Goal: Task Accomplishment & Management: Use online tool/utility

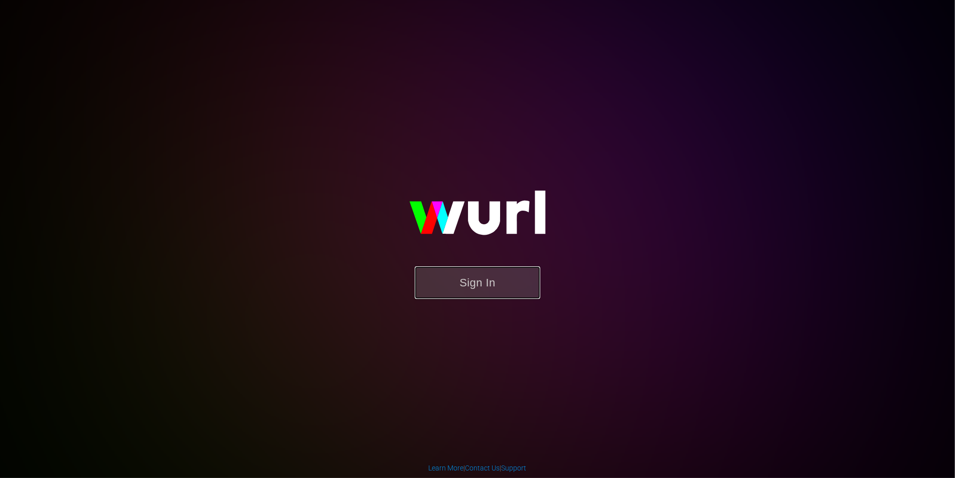
click at [453, 284] on button "Sign In" at bounding box center [477, 283] width 125 height 33
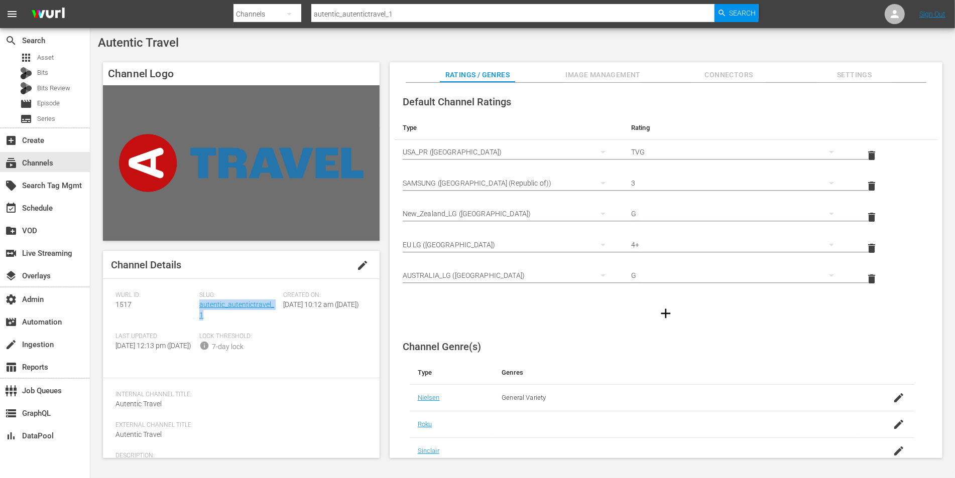
scroll to position [62, 0]
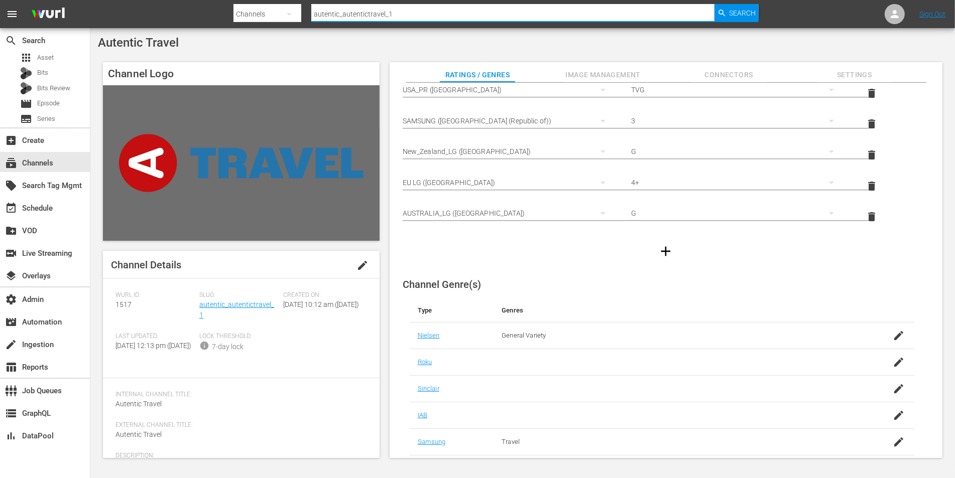
drag, startPoint x: 388, startPoint y: 17, endPoint x: 301, endPoint y: 11, distance: 88.0
click at [301, 11] on div "Search By Channels Search ID, Title, Description, Keywords, or Category autenti…" at bounding box center [495, 14] width 525 height 24
type input "fifa"
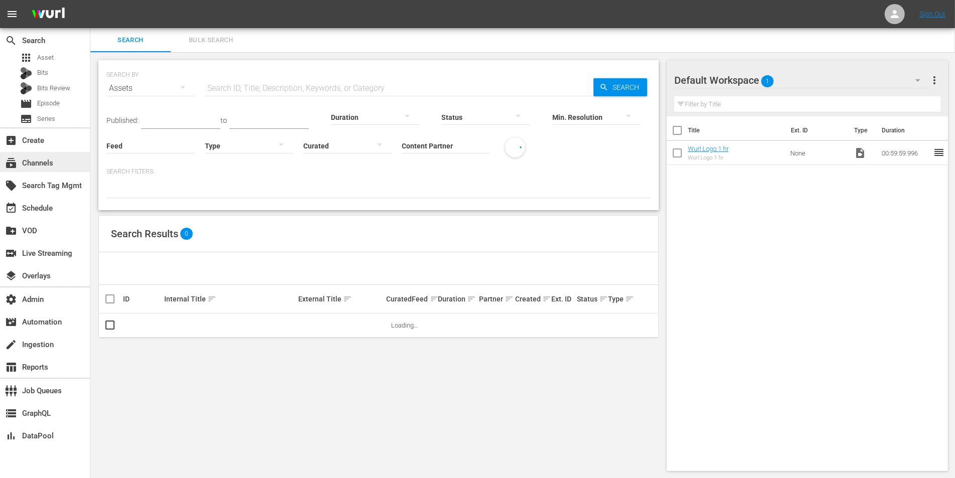
click at [24, 157] on div "subscriptions Channels" at bounding box center [28, 161] width 56 height 9
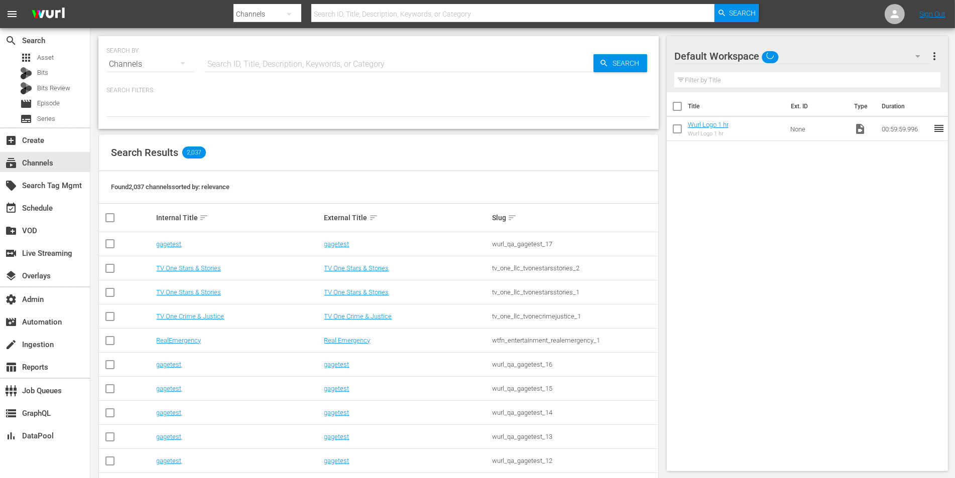
click at [248, 62] on input "text" at bounding box center [399, 64] width 388 height 24
type input "fifa"
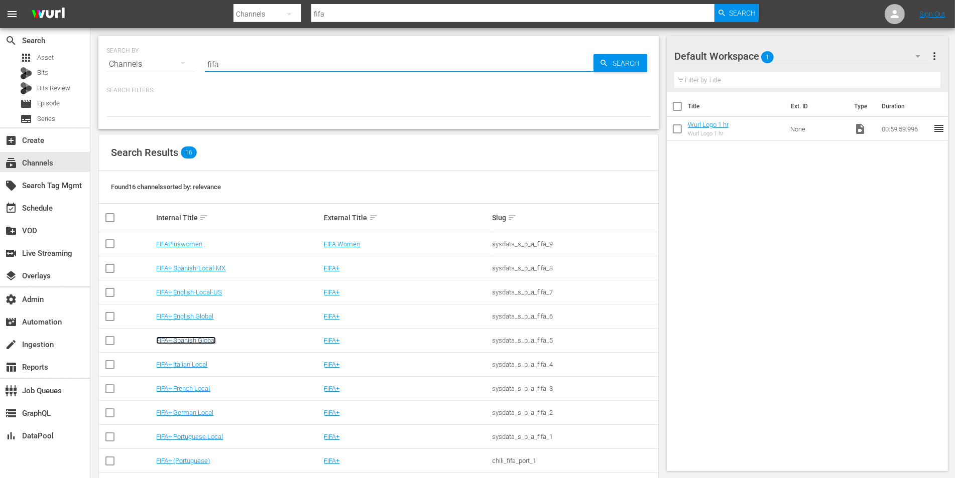
click at [194, 342] on link "FIFA+ Spanish Global" at bounding box center [186, 341] width 60 height 8
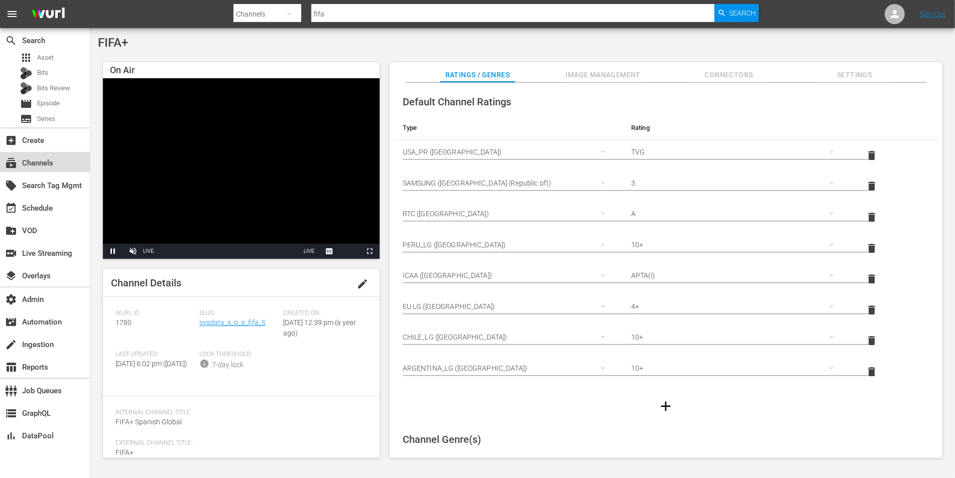
click at [37, 166] on div "subscriptions Channels" at bounding box center [28, 161] width 56 height 9
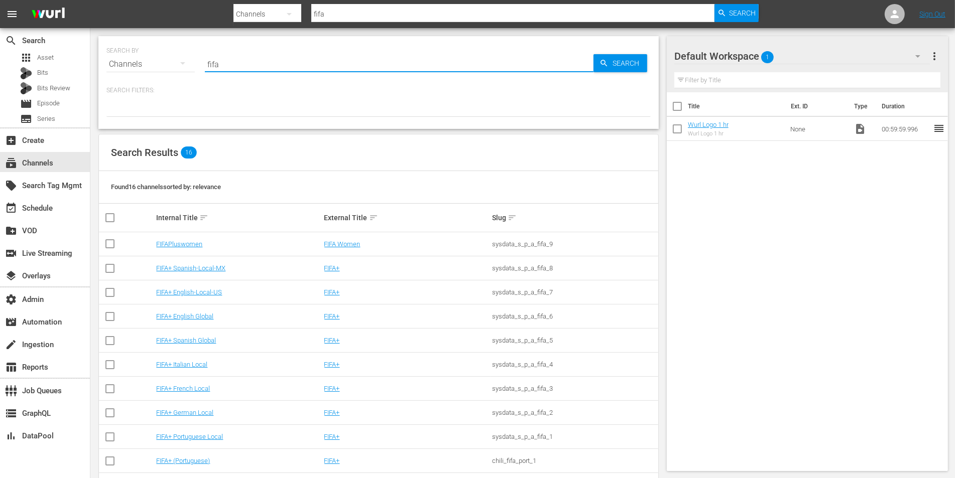
drag, startPoint x: 223, startPoint y: 64, endPoint x: 200, endPoint y: 64, distance: 23.1
click at [200, 64] on div "SEARCH BY Search By Channels Search ID, Title, Description, Keywords, or Catego…" at bounding box center [378, 58] width 544 height 36
type input "historian"
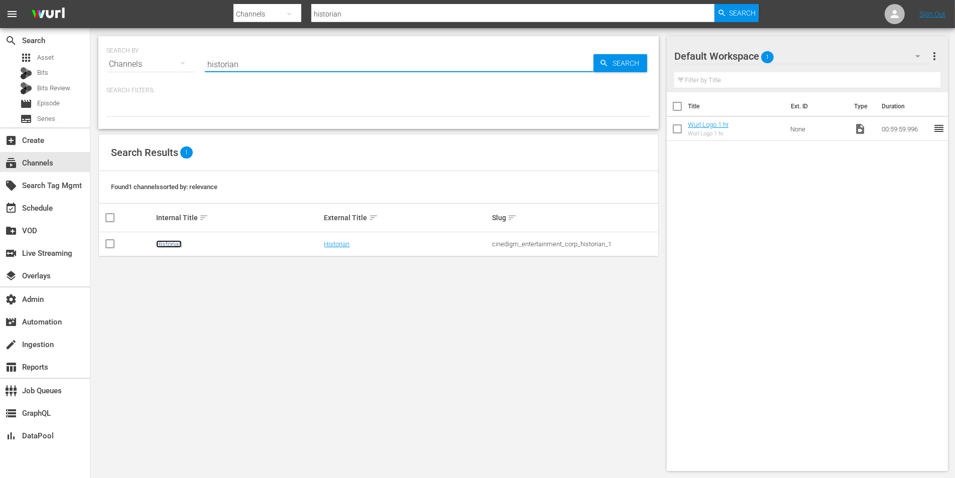
click at [168, 245] on link "Historian" at bounding box center [169, 244] width 26 height 8
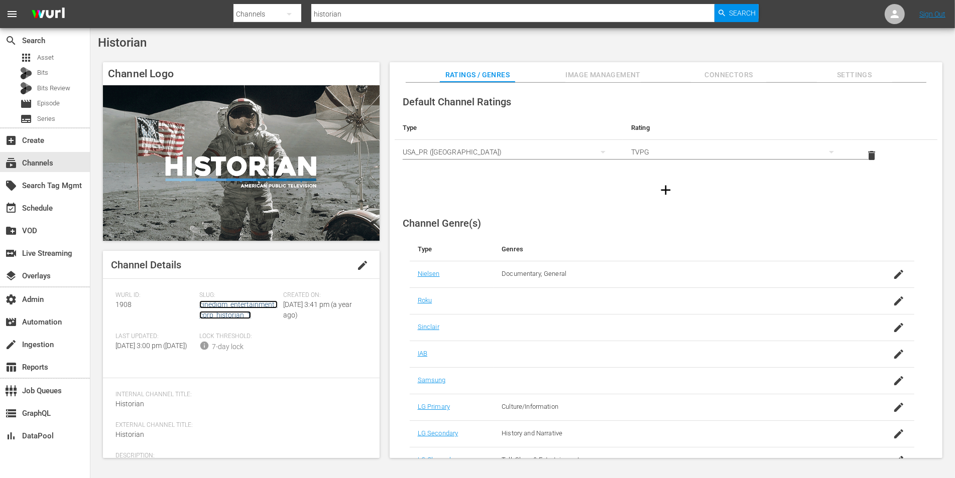
click at [238, 307] on link "cinedigm_entertainment_corp_historian_1" at bounding box center [238, 310] width 78 height 19
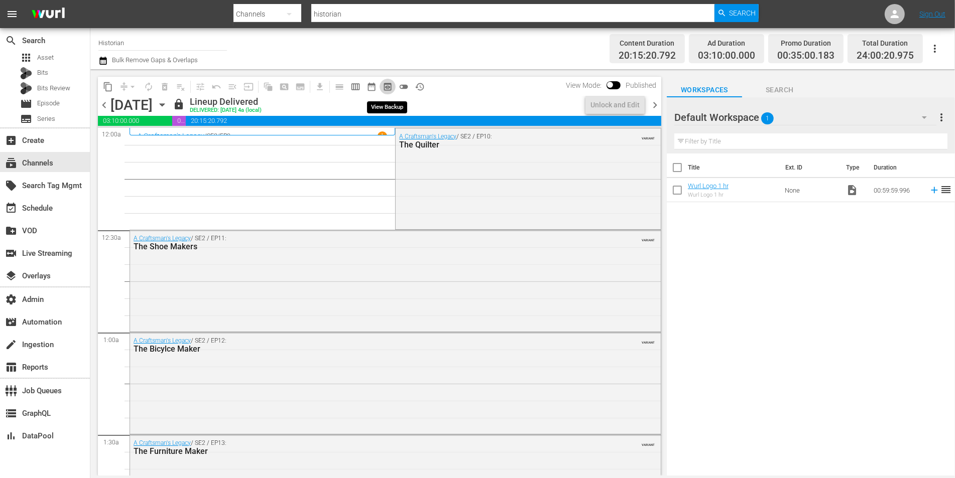
click at [384, 82] on span "preview_outlined" at bounding box center [387, 87] width 10 height 10
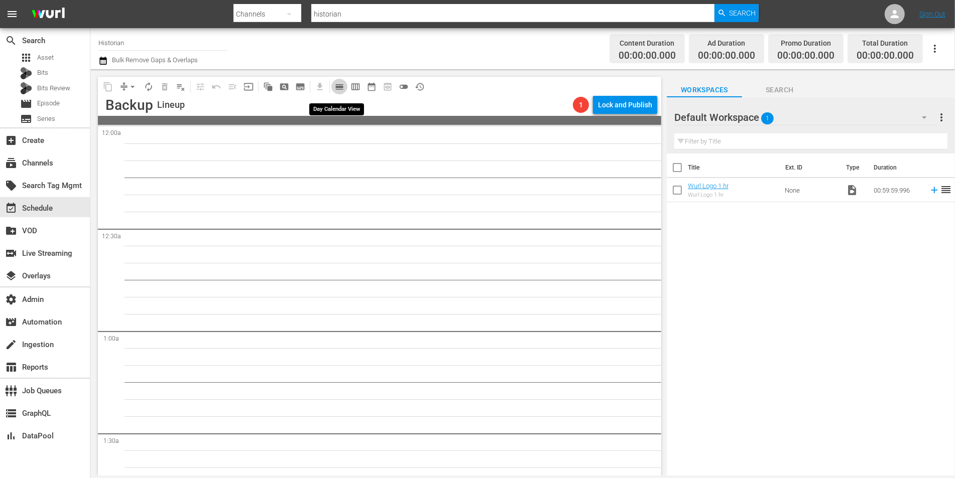
click at [339, 82] on span "calendar_view_day_outlined" at bounding box center [339, 87] width 10 height 10
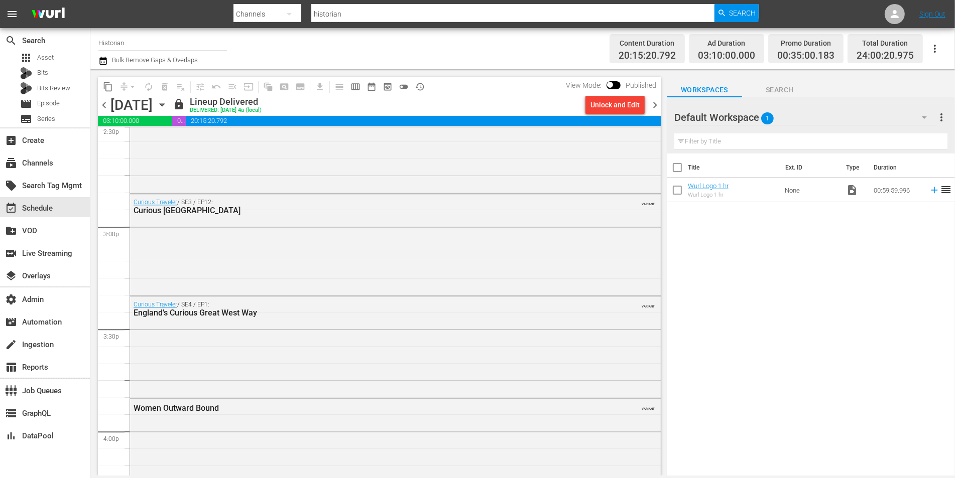
scroll to position [2968, 0]
click at [99, 104] on span "chevron_left" at bounding box center [104, 105] width 13 height 13
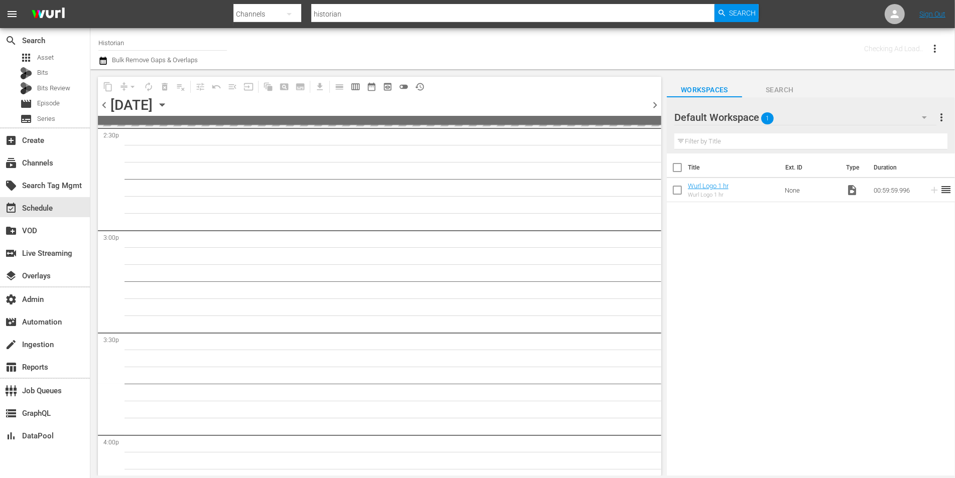
scroll to position [2985, 0]
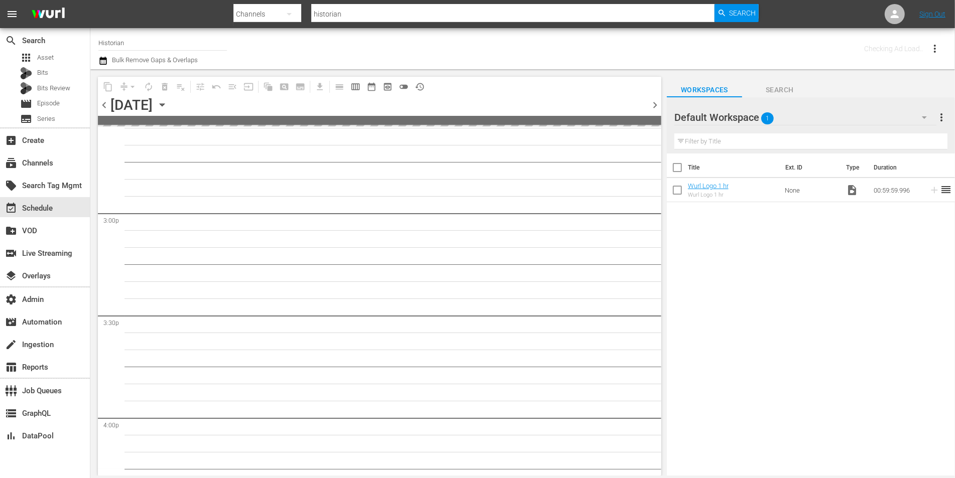
click at [99, 104] on span "chevron_left" at bounding box center [104, 105] width 13 height 13
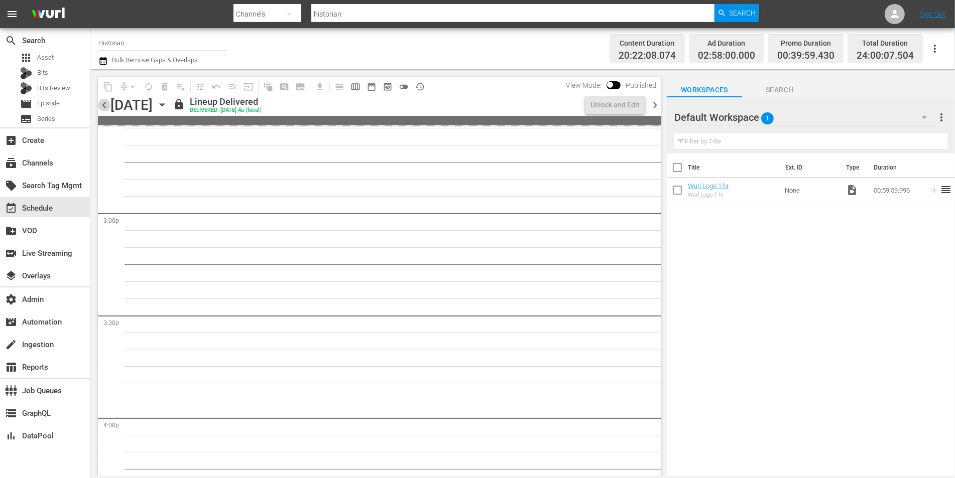
click at [99, 104] on span "chevron_left" at bounding box center [104, 105] width 13 height 13
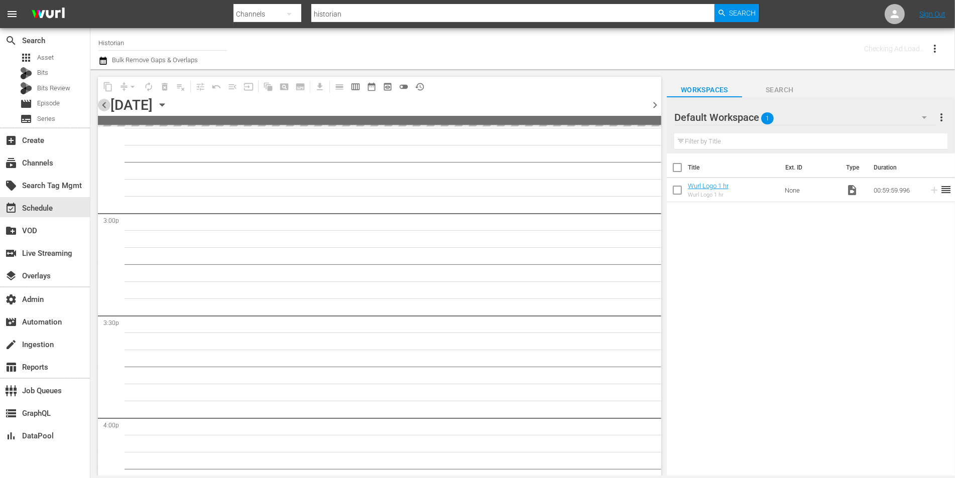
click at [99, 104] on span "chevron_left" at bounding box center [104, 105] width 13 height 13
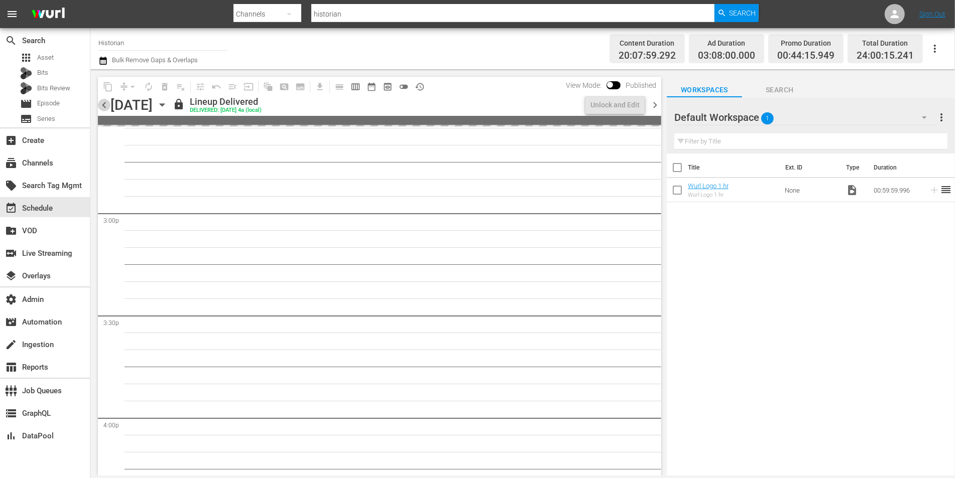
click at [99, 104] on span "chevron_left" at bounding box center [104, 105] width 13 height 13
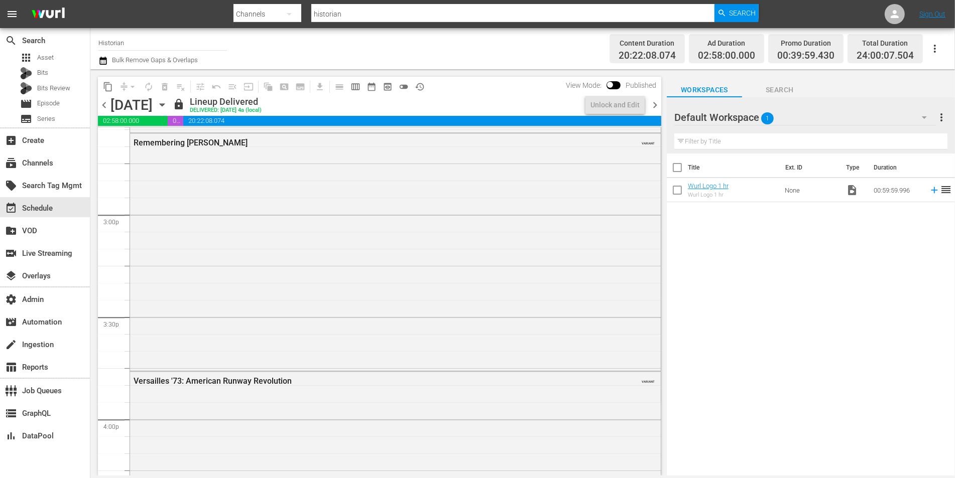
scroll to position [2968, 0]
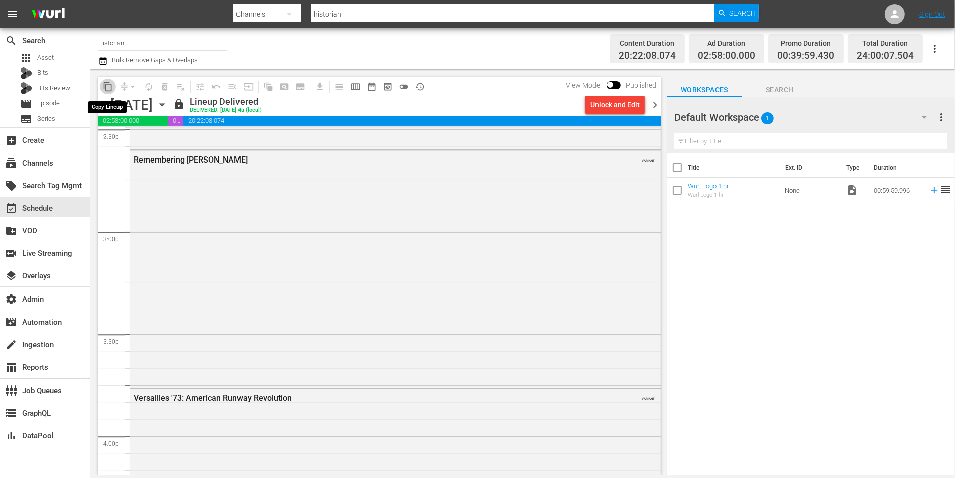
click at [108, 85] on span "content_copy" at bounding box center [108, 87] width 10 height 10
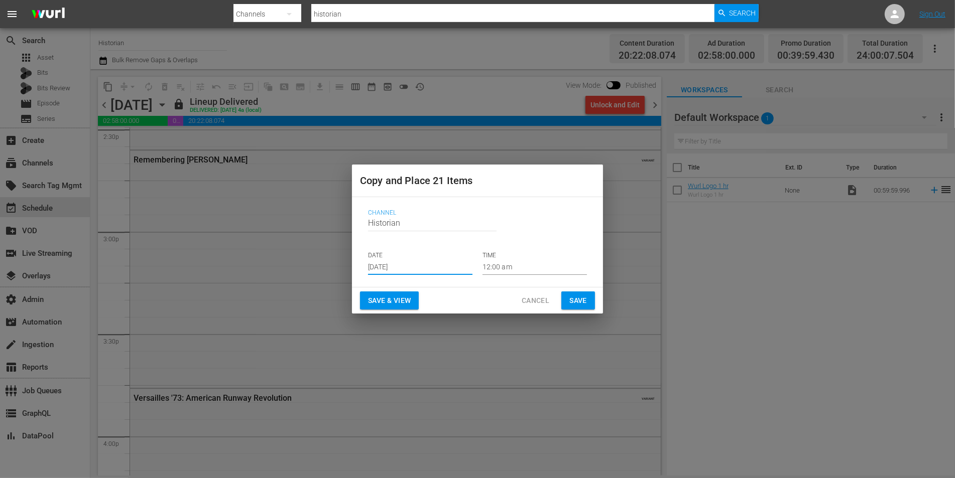
click at [404, 270] on input "[DATE]" at bounding box center [420, 267] width 104 height 15
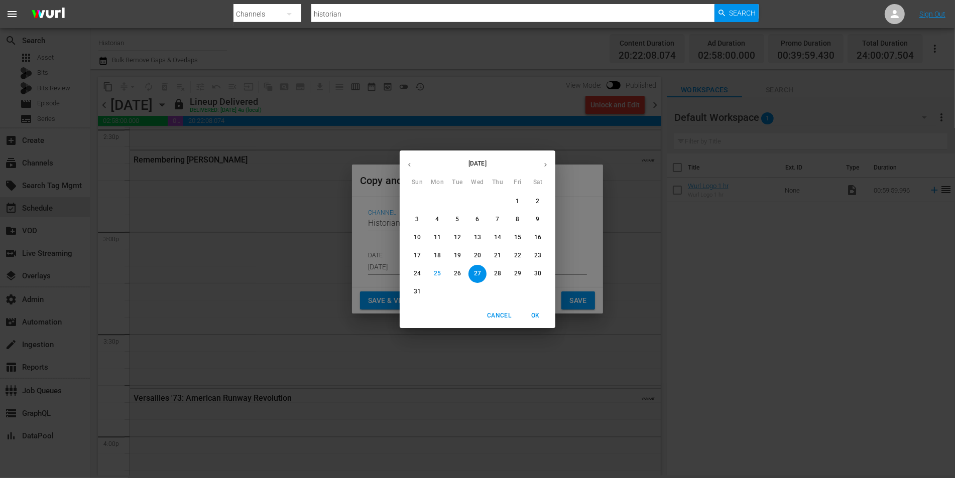
click at [413, 161] on icon "button" at bounding box center [410, 165] width 8 height 8
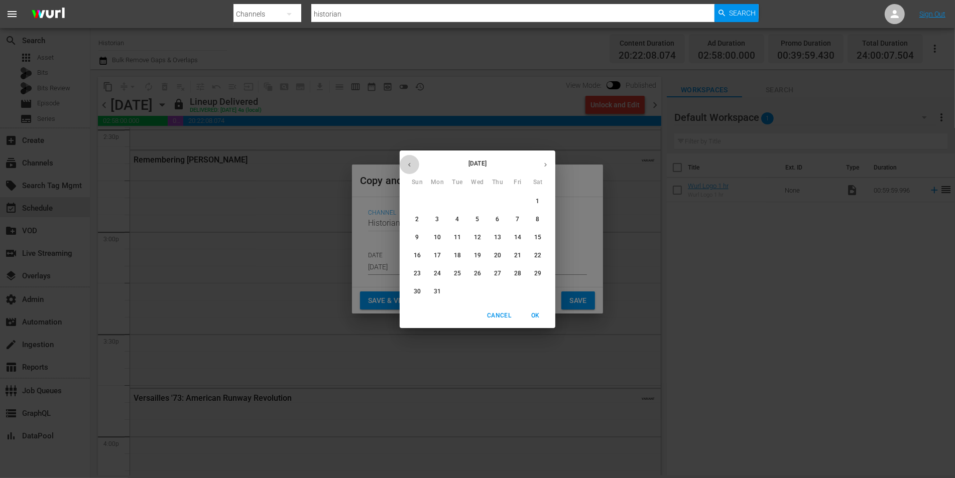
click at [413, 161] on icon "button" at bounding box center [410, 165] width 8 height 8
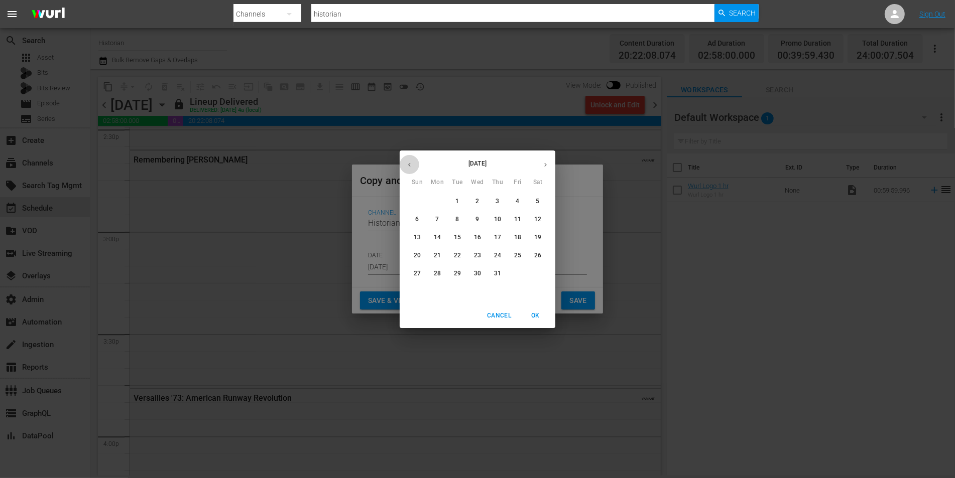
click at [413, 161] on icon "button" at bounding box center [410, 165] width 8 height 8
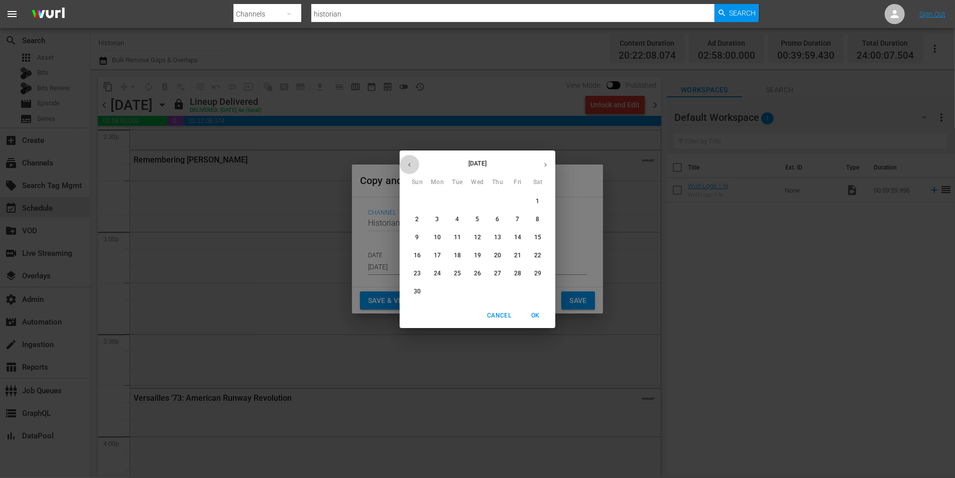
click at [413, 161] on icon "button" at bounding box center [410, 165] width 8 height 8
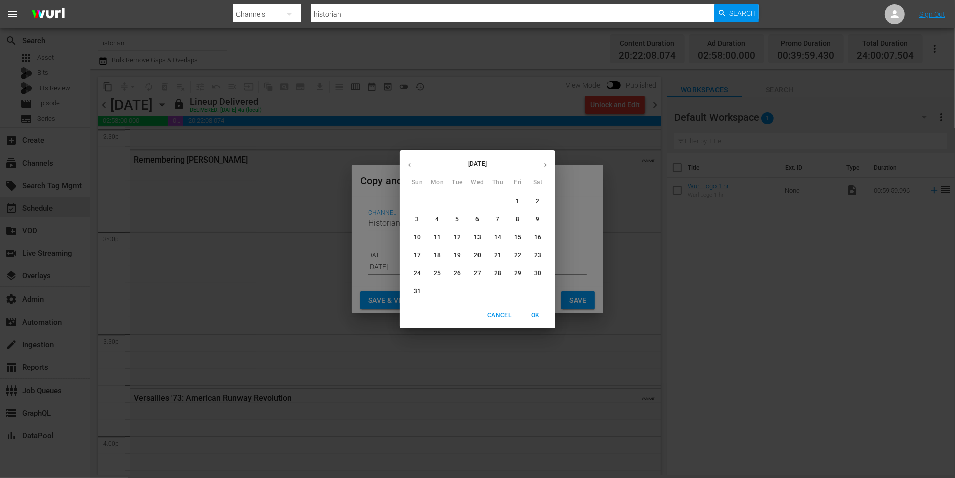
click at [413, 161] on icon "button" at bounding box center [410, 165] width 8 height 8
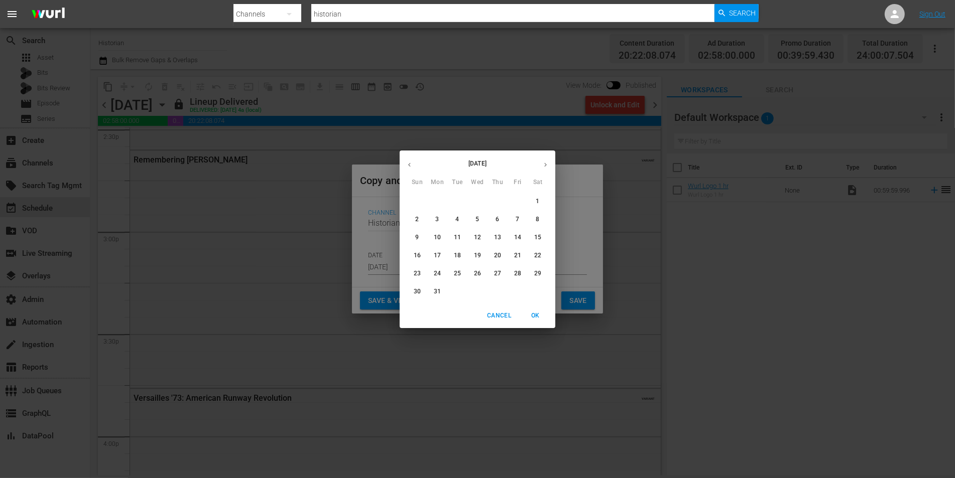
click at [413, 161] on icon "button" at bounding box center [410, 165] width 8 height 8
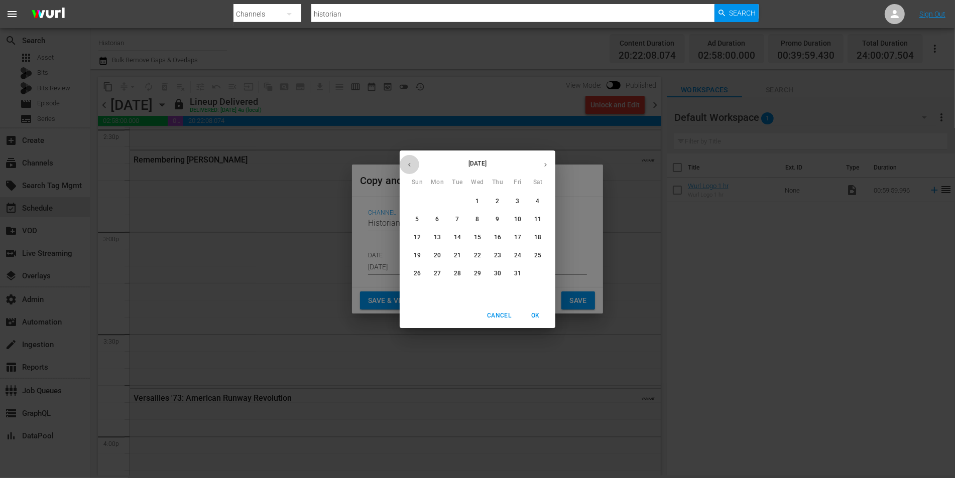
click at [413, 161] on icon "button" at bounding box center [410, 165] width 8 height 8
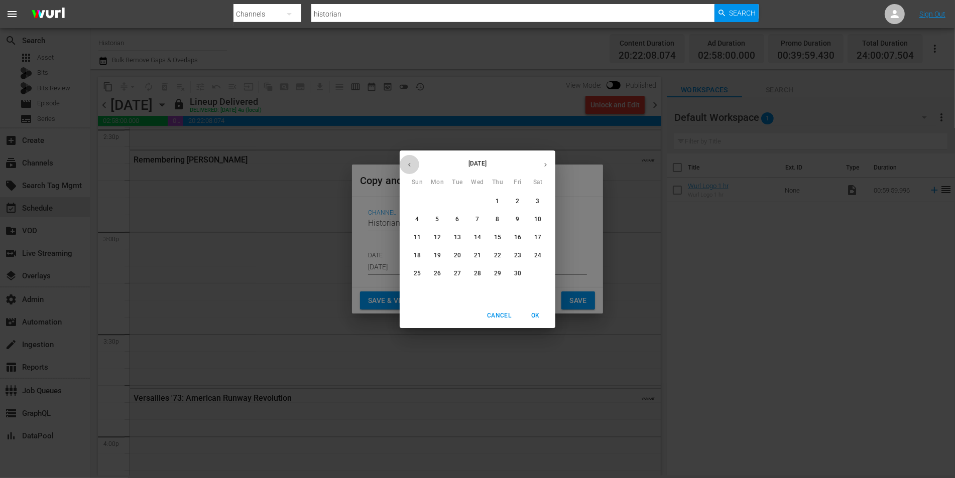
click at [413, 161] on icon "button" at bounding box center [410, 165] width 8 height 8
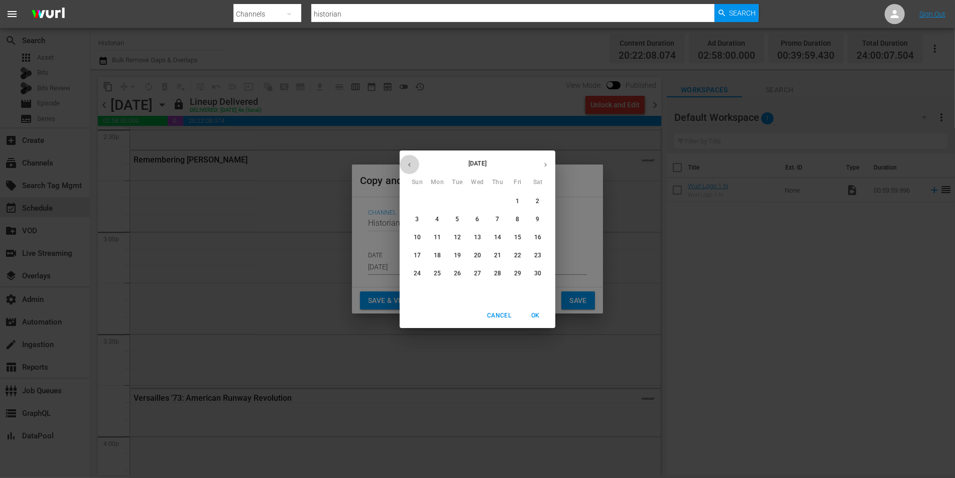
click at [413, 161] on icon "button" at bounding box center [410, 165] width 8 height 8
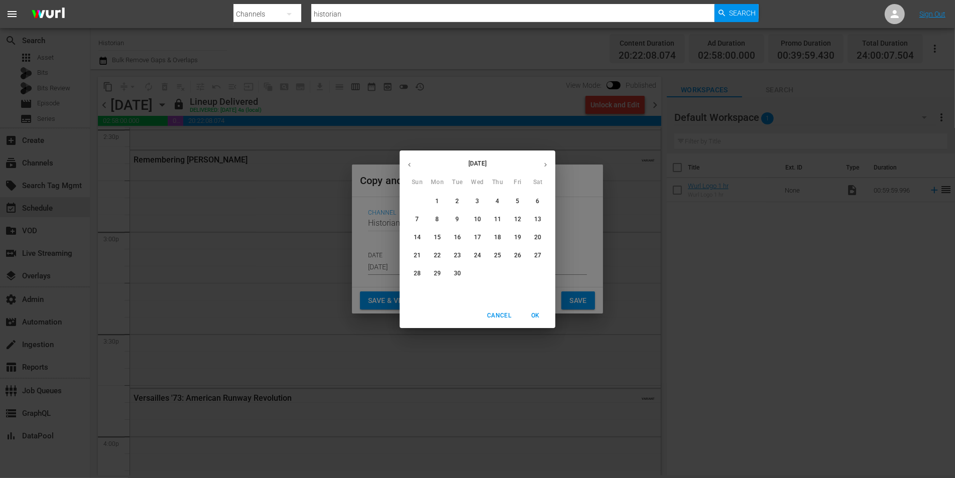
click at [413, 161] on icon "button" at bounding box center [410, 165] width 8 height 8
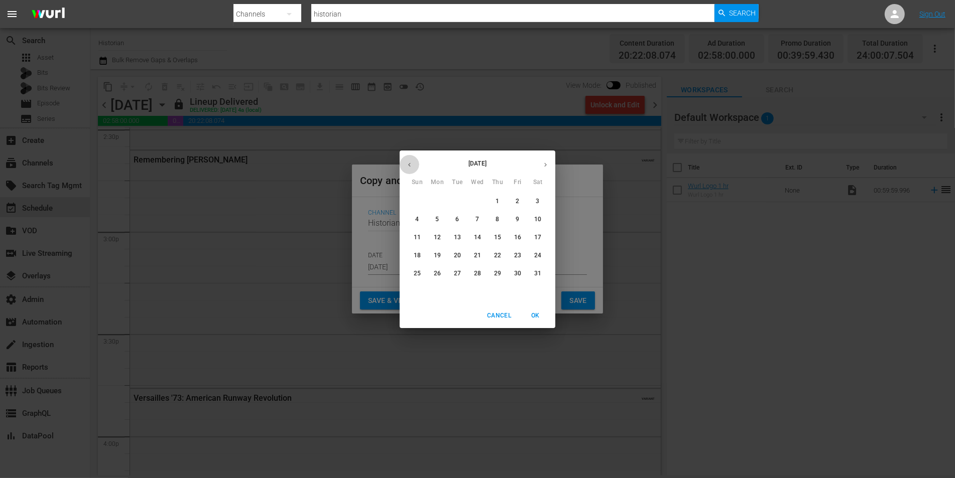
click at [413, 161] on icon "button" at bounding box center [410, 165] width 8 height 8
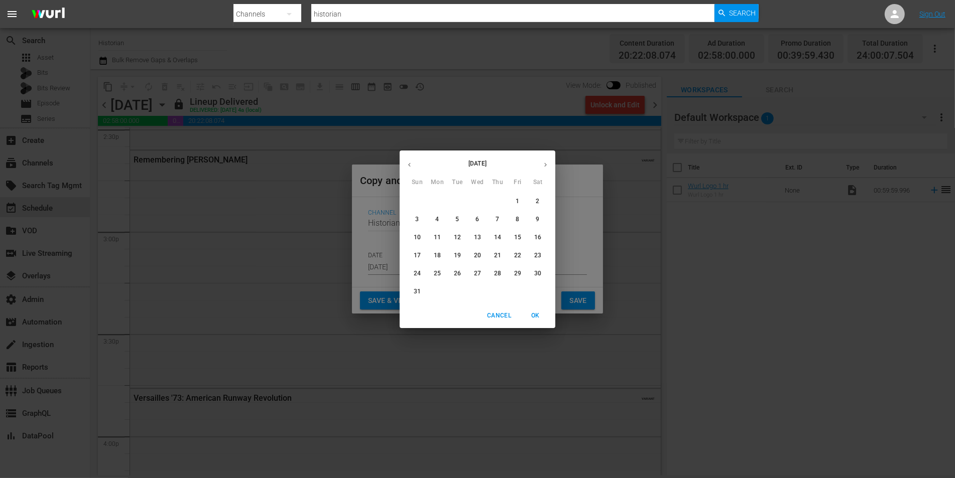
click at [413, 161] on icon "button" at bounding box center [410, 165] width 8 height 8
click at [418, 165] on button "button" at bounding box center [410, 165] width 20 height 20
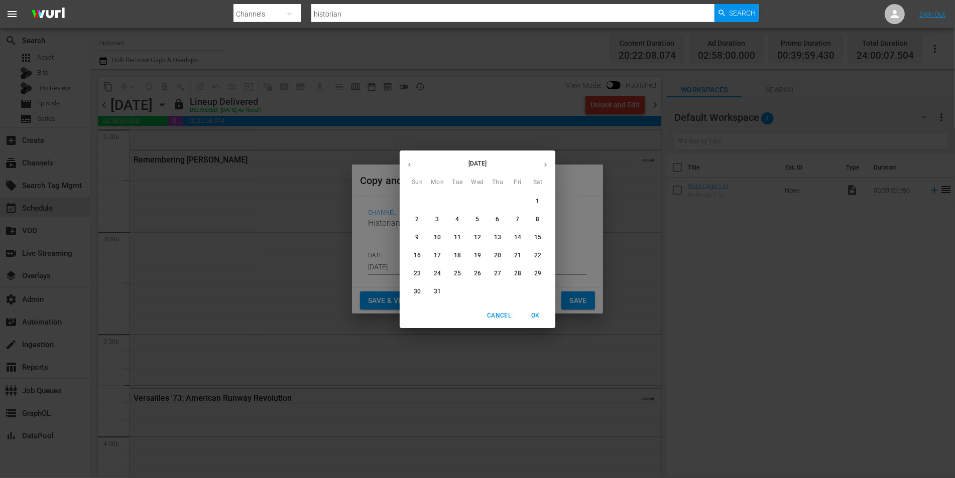
click at [418, 165] on button "button" at bounding box center [410, 165] width 20 height 20
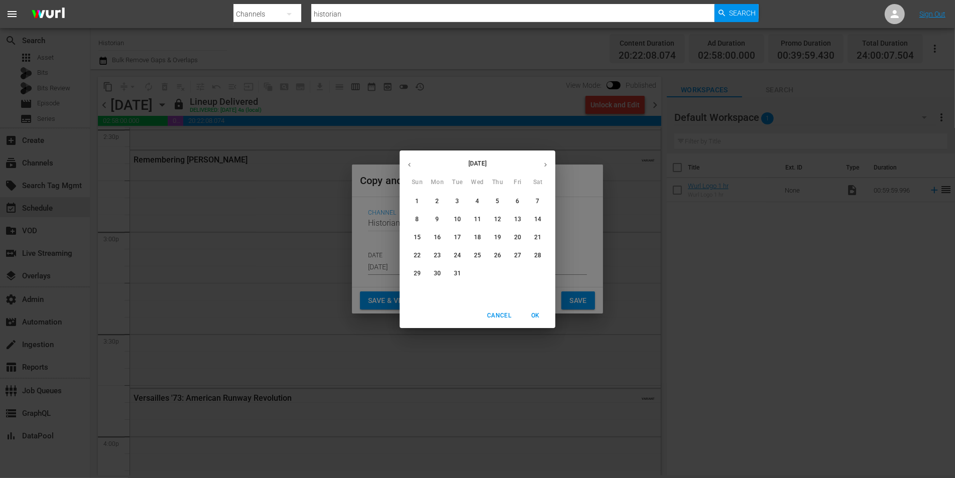
click at [418, 165] on button "button" at bounding box center [410, 165] width 20 height 20
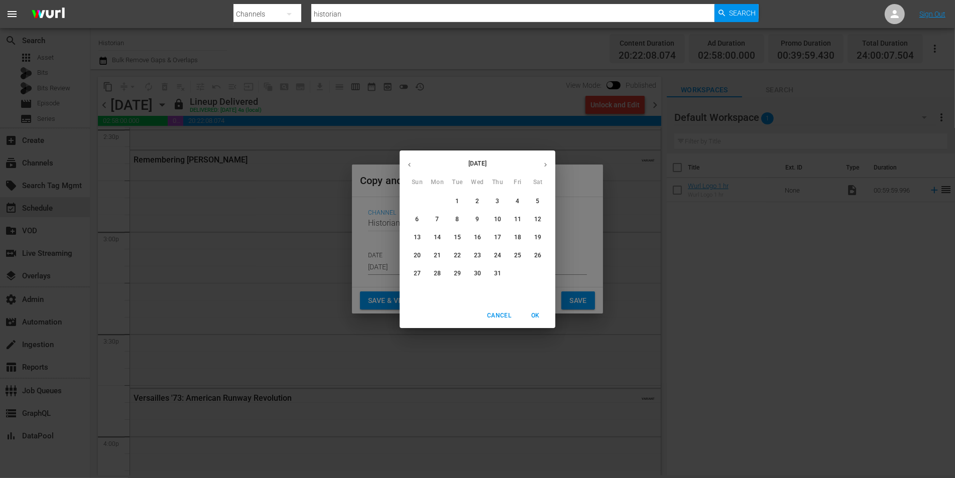
click at [418, 165] on button "button" at bounding box center [410, 165] width 20 height 20
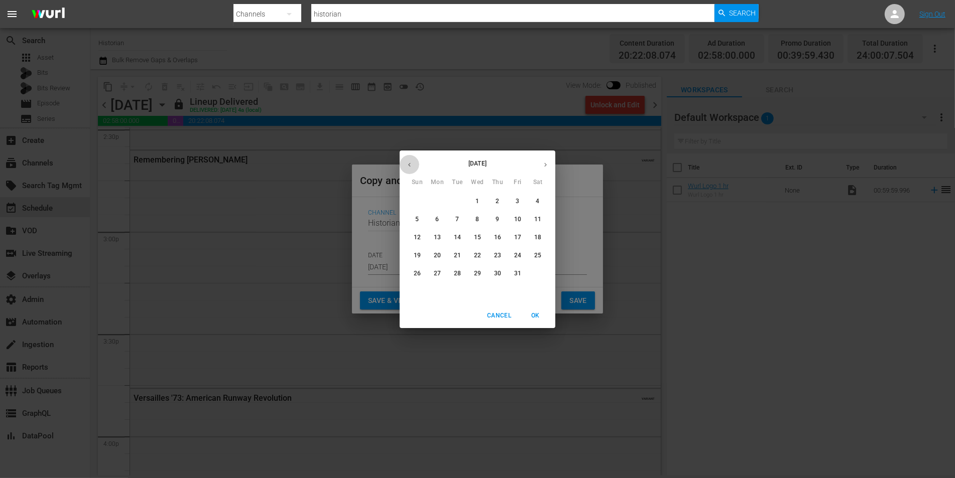
click at [418, 165] on button "button" at bounding box center [410, 165] width 20 height 20
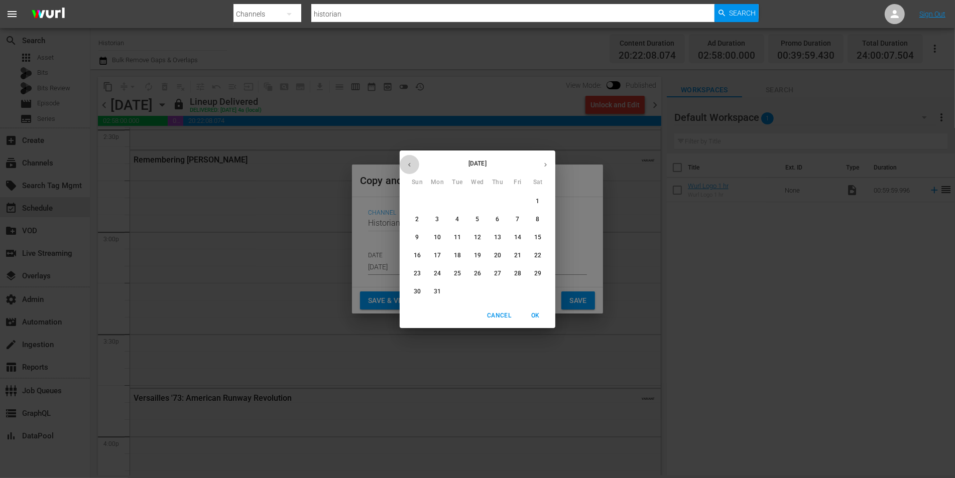
click at [418, 165] on button "button" at bounding box center [410, 165] width 20 height 20
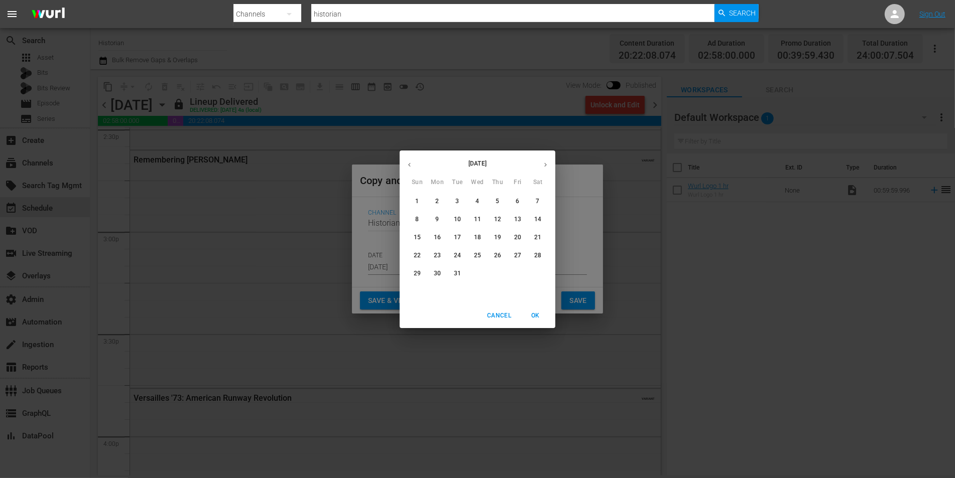
click at [418, 165] on button "button" at bounding box center [410, 165] width 20 height 20
click at [420, 164] on p "[DATE]" at bounding box center [477, 163] width 116 height 9
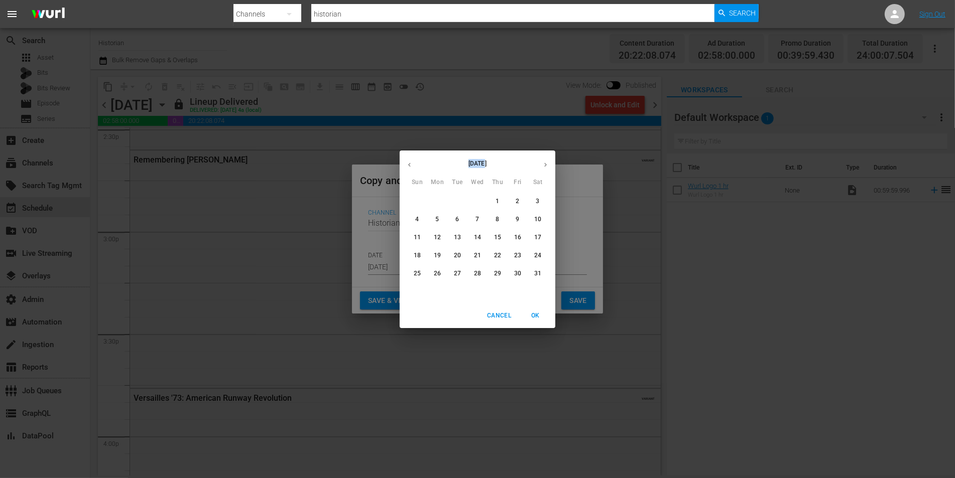
click at [420, 164] on p "[DATE]" at bounding box center [477, 163] width 116 height 9
click at [412, 163] on icon "button" at bounding box center [410, 165] width 8 height 8
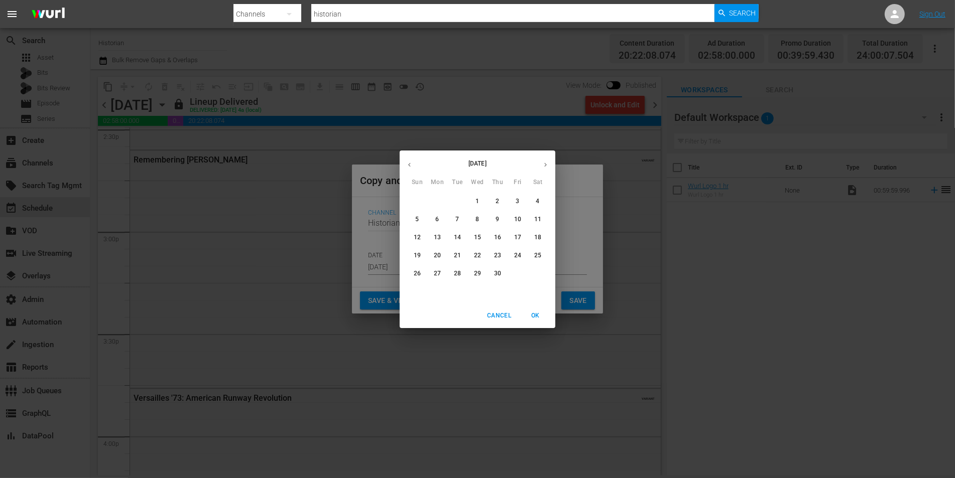
click at [412, 163] on icon "button" at bounding box center [410, 165] width 8 height 8
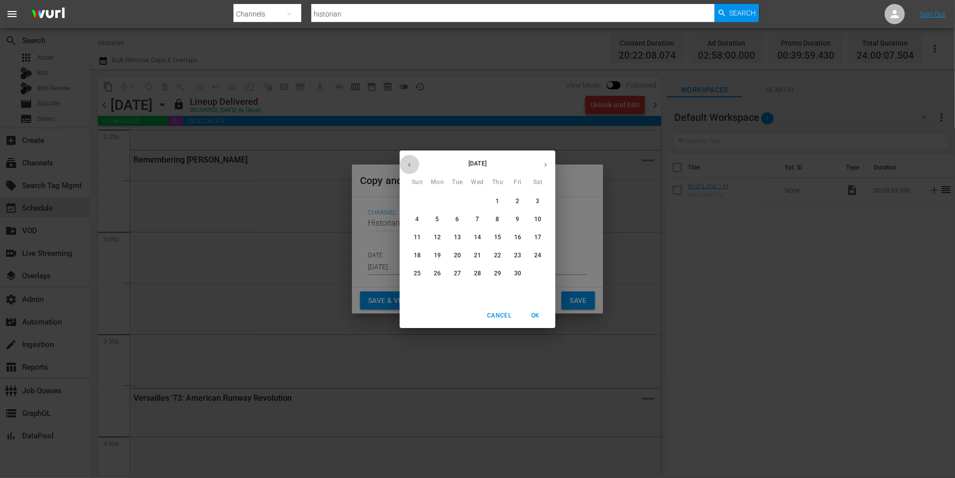
click at [412, 163] on icon "button" at bounding box center [410, 165] width 8 height 8
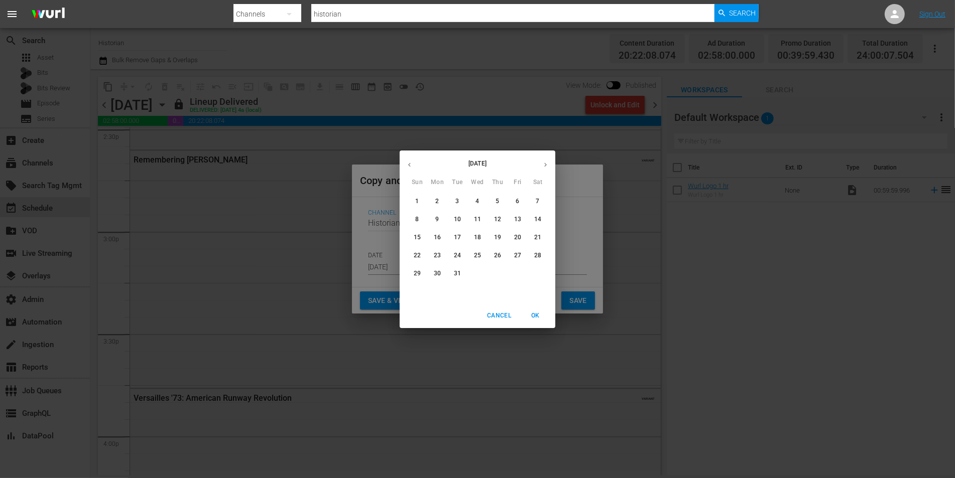
click at [412, 163] on icon "button" at bounding box center [410, 165] width 8 height 8
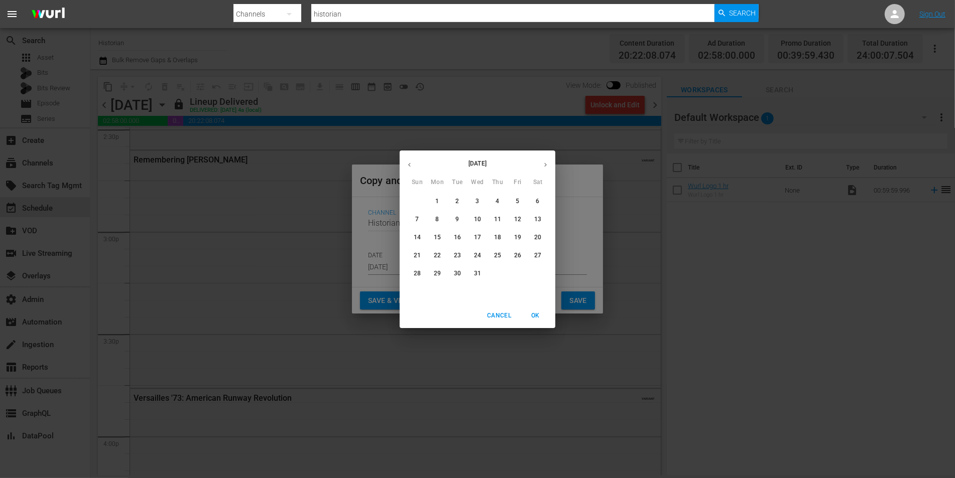
click at [412, 163] on icon "button" at bounding box center [410, 165] width 8 height 8
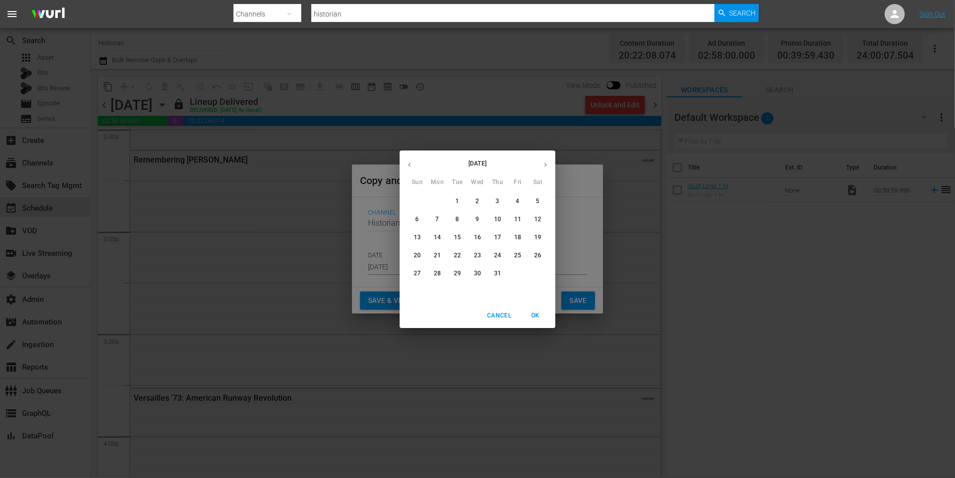
click at [412, 163] on icon "button" at bounding box center [410, 165] width 8 height 8
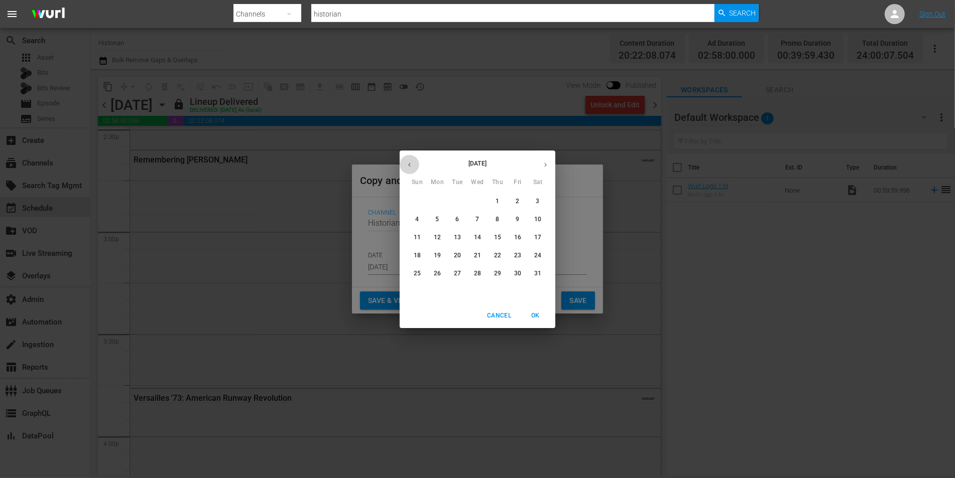
click at [412, 163] on icon "button" at bounding box center [410, 165] width 8 height 8
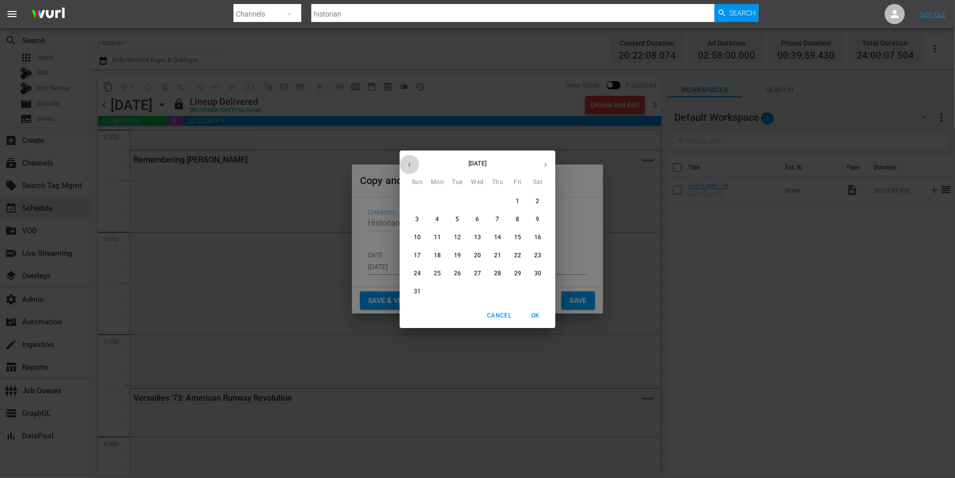
click at [412, 163] on icon "button" at bounding box center [410, 165] width 8 height 8
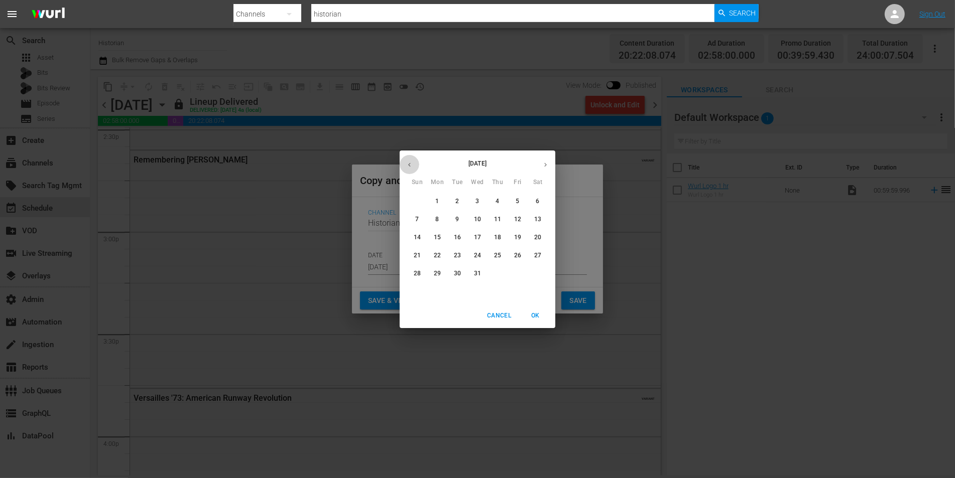
click at [412, 163] on icon "button" at bounding box center [410, 165] width 8 height 8
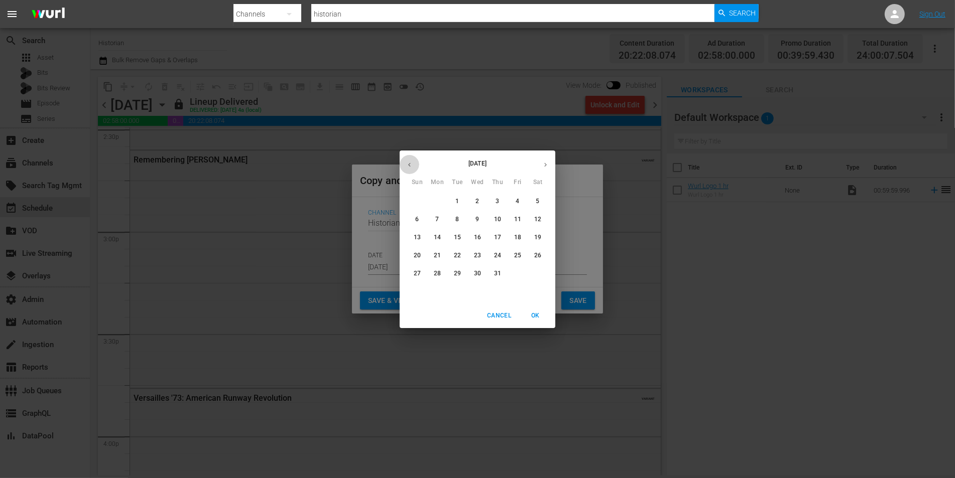
click at [412, 163] on icon "button" at bounding box center [410, 165] width 8 height 8
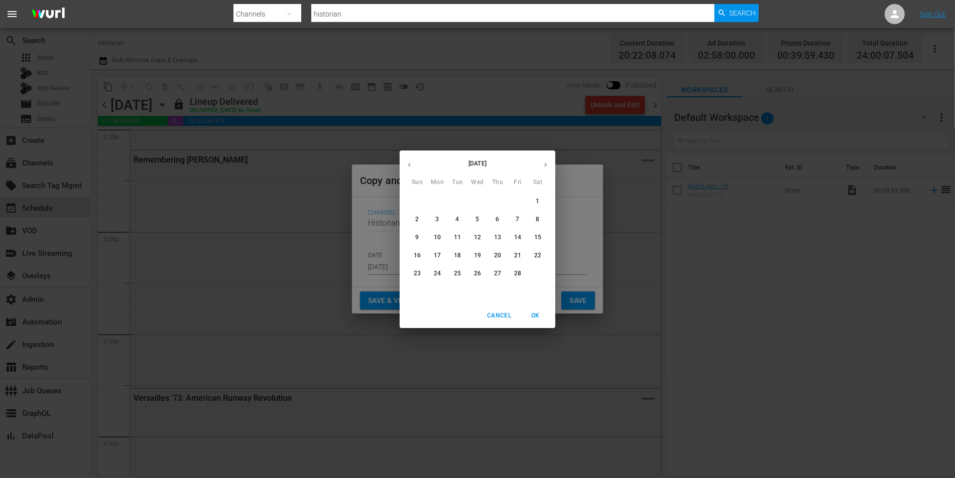
click at [412, 163] on icon "button" at bounding box center [410, 165] width 8 height 8
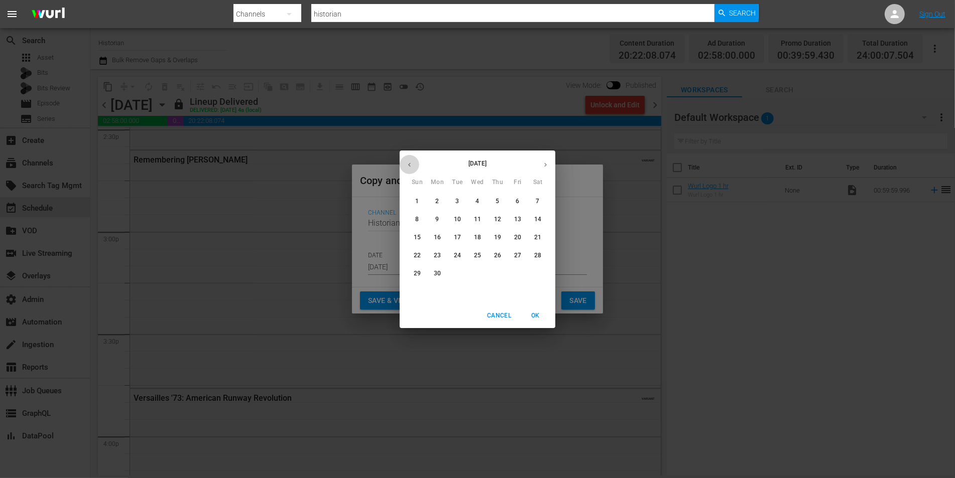
click at [412, 163] on icon "button" at bounding box center [410, 165] width 8 height 8
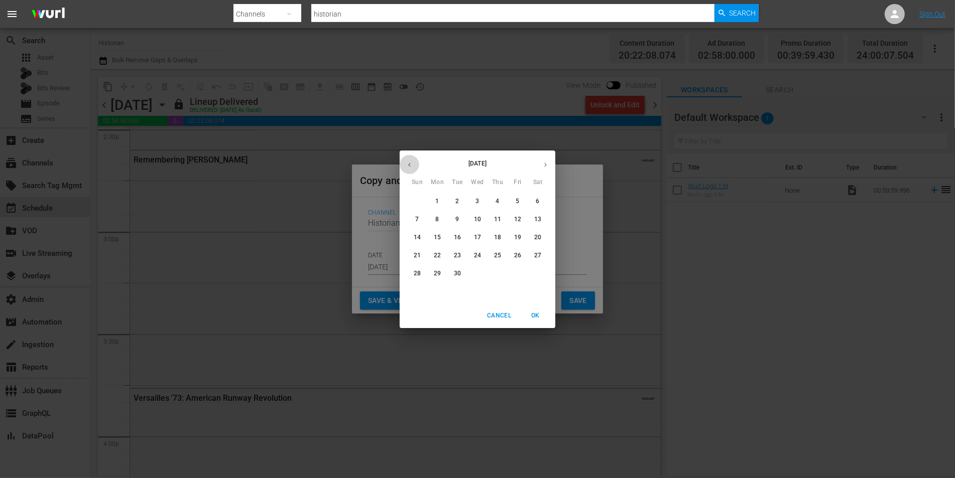
click at [412, 163] on icon "button" at bounding box center [410, 165] width 8 height 8
click at [410, 163] on icon "button" at bounding box center [409, 165] width 3 height 4
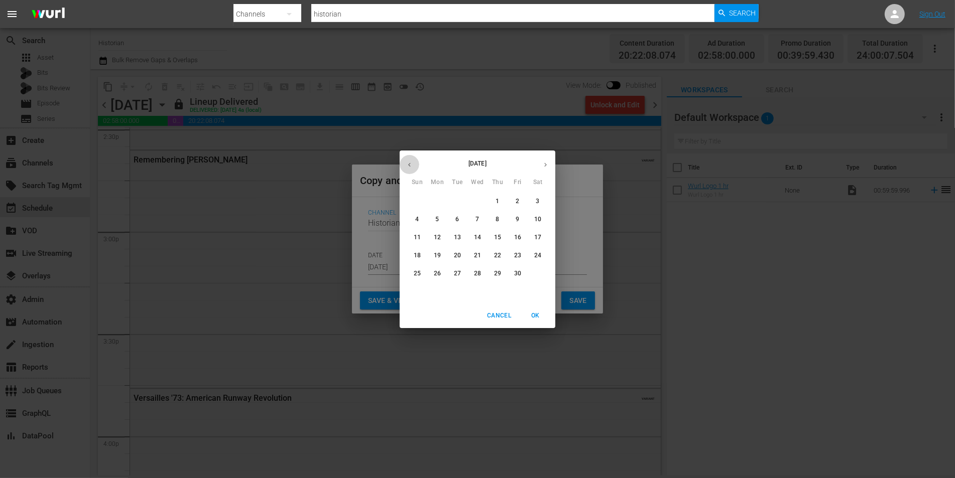
click at [410, 163] on icon "button" at bounding box center [409, 165] width 3 height 4
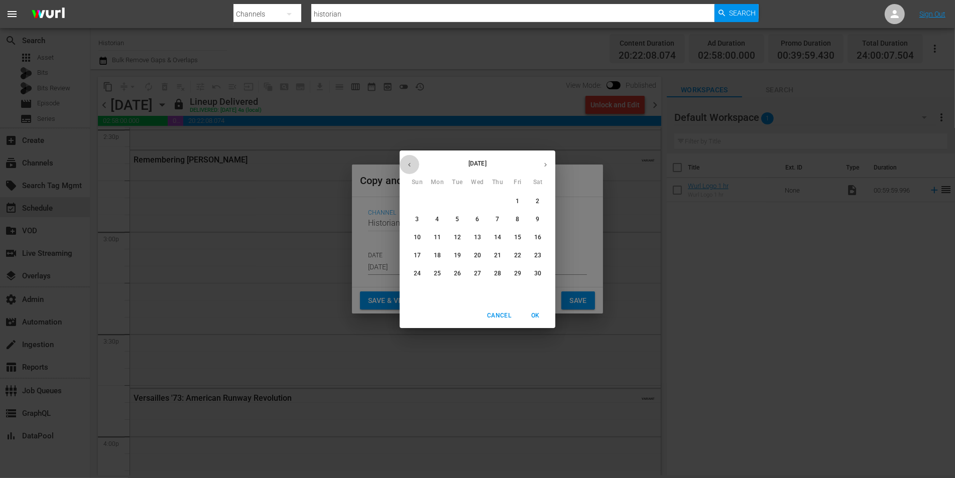
click at [409, 161] on icon "button" at bounding box center [410, 165] width 8 height 8
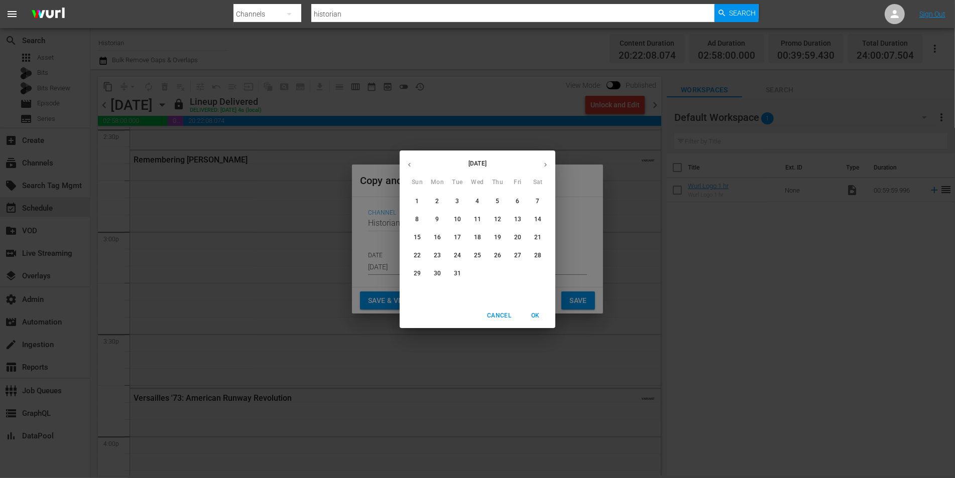
click at [409, 161] on icon "button" at bounding box center [410, 165] width 8 height 8
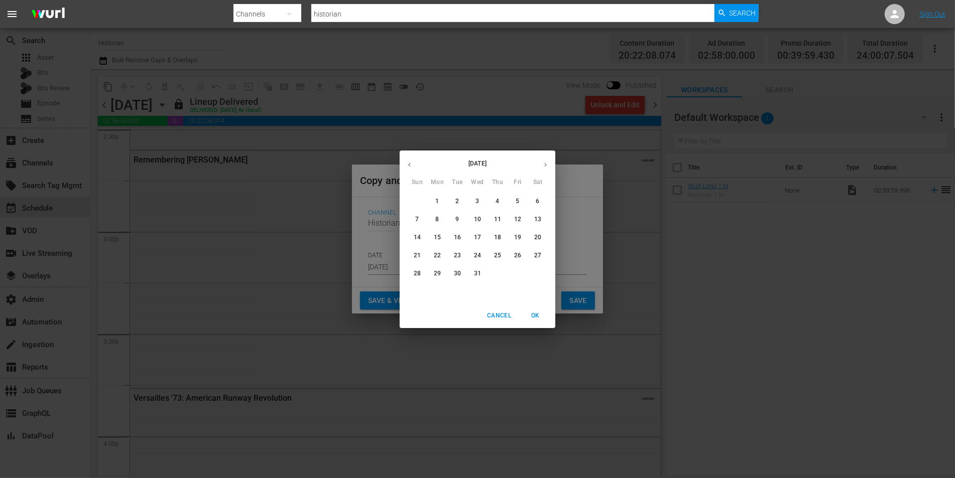
click at [409, 161] on icon "button" at bounding box center [410, 165] width 8 height 8
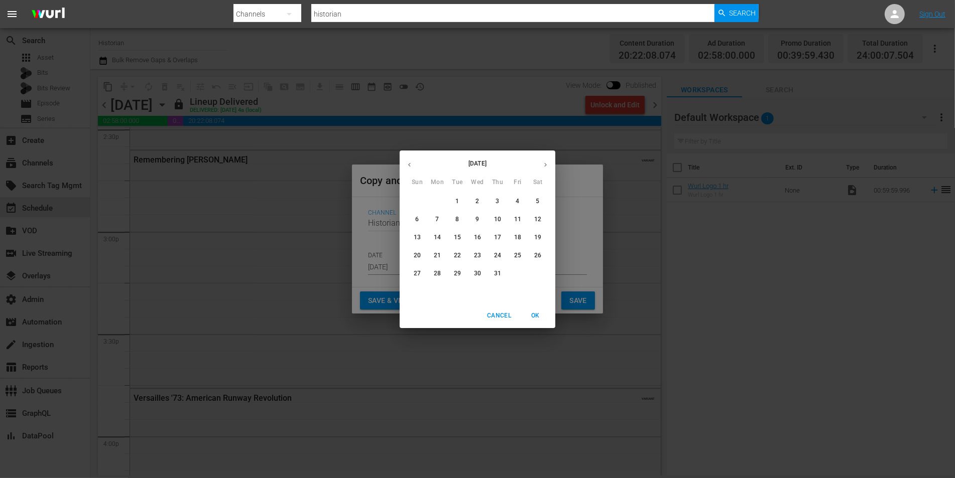
click at [409, 161] on icon "button" at bounding box center [410, 165] width 8 height 8
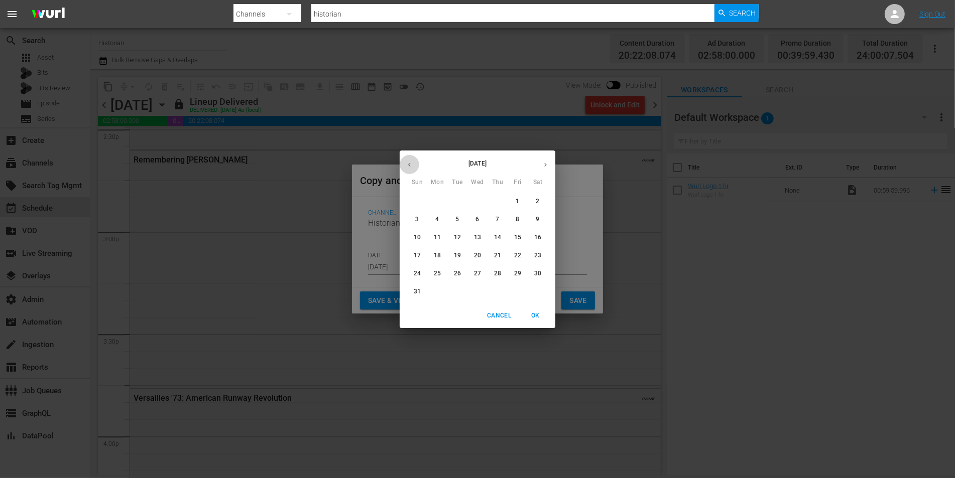
click at [409, 161] on icon "button" at bounding box center [410, 165] width 8 height 8
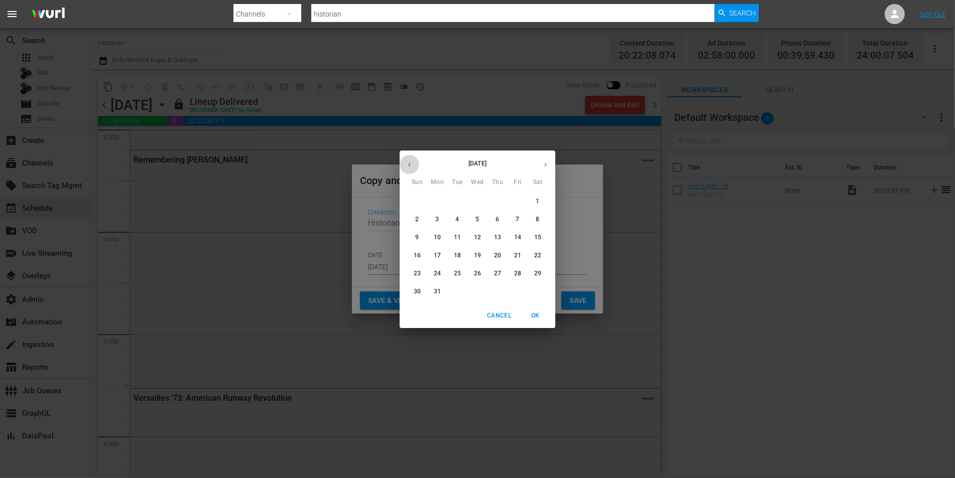
click at [409, 161] on icon "button" at bounding box center [410, 165] width 8 height 8
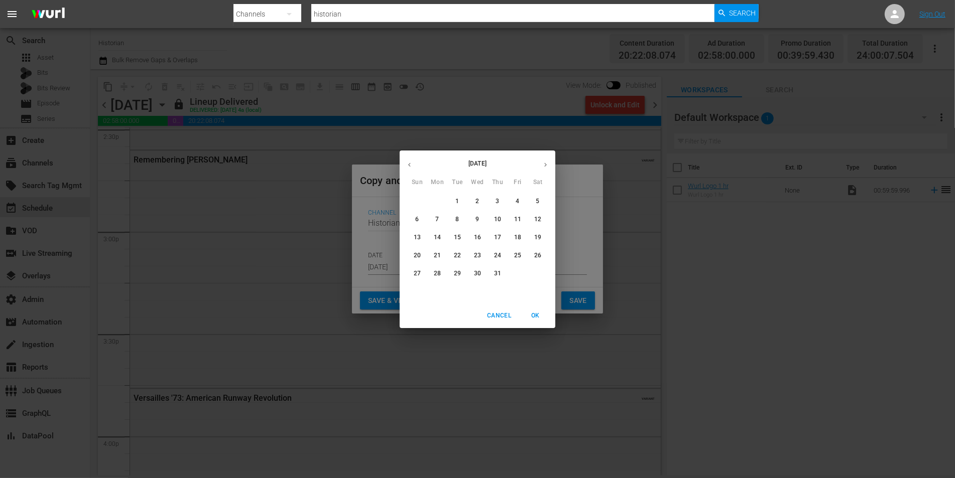
click at [409, 161] on icon "button" at bounding box center [410, 165] width 8 height 8
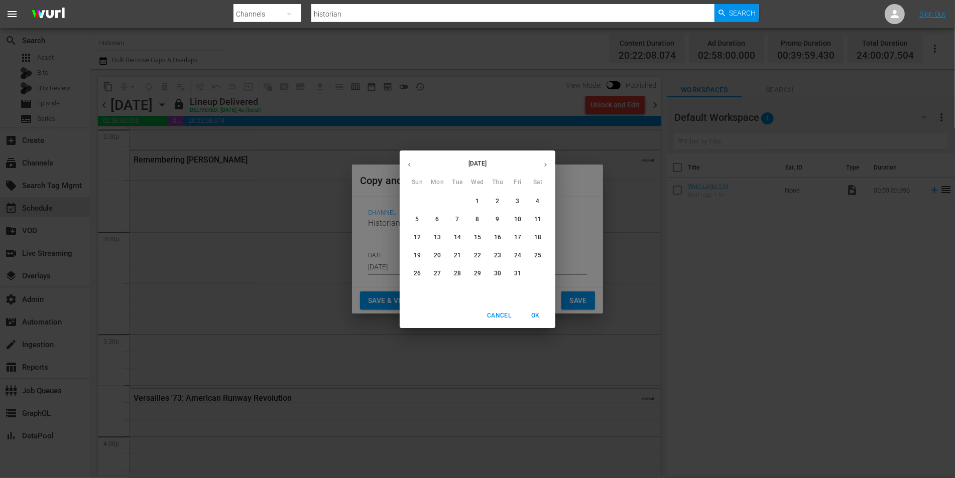
click at [409, 161] on icon "button" at bounding box center [410, 165] width 8 height 8
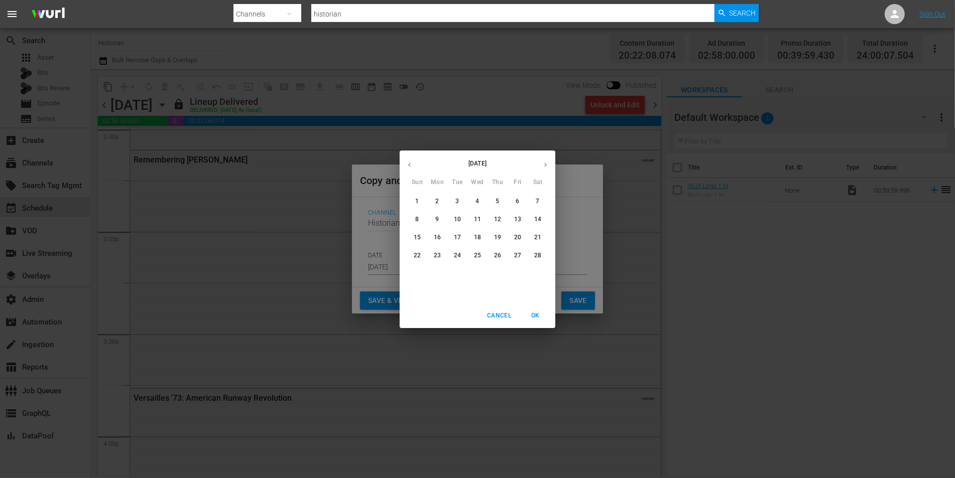
click at [409, 161] on icon "button" at bounding box center [410, 165] width 8 height 8
click at [407, 162] on icon "button" at bounding box center [410, 165] width 8 height 8
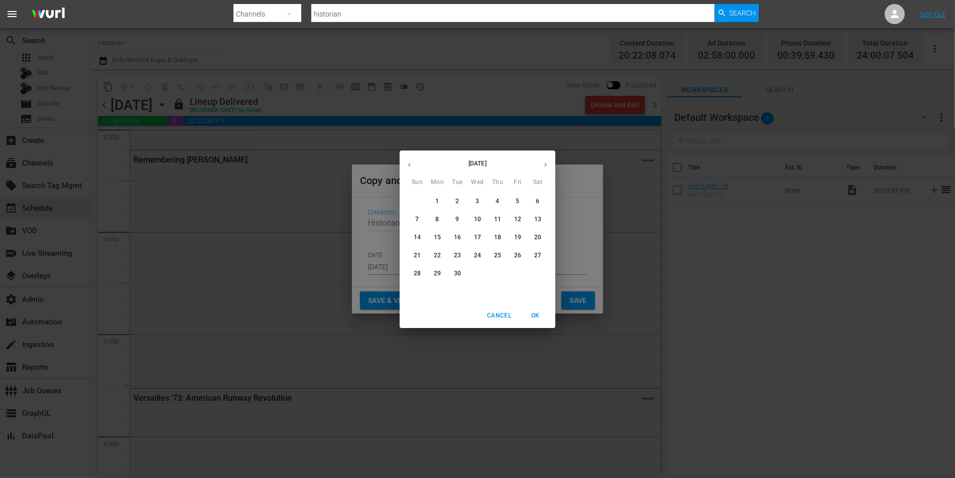
click at [407, 162] on icon "button" at bounding box center [410, 165] width 8 height 8
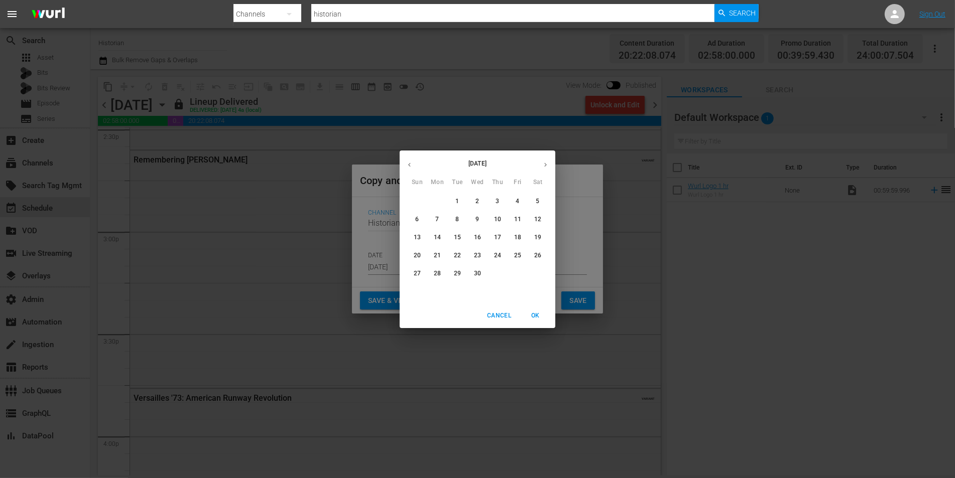
click at [407, 162] on icon "button" at bounding box center [410, 165] width 8 height 8
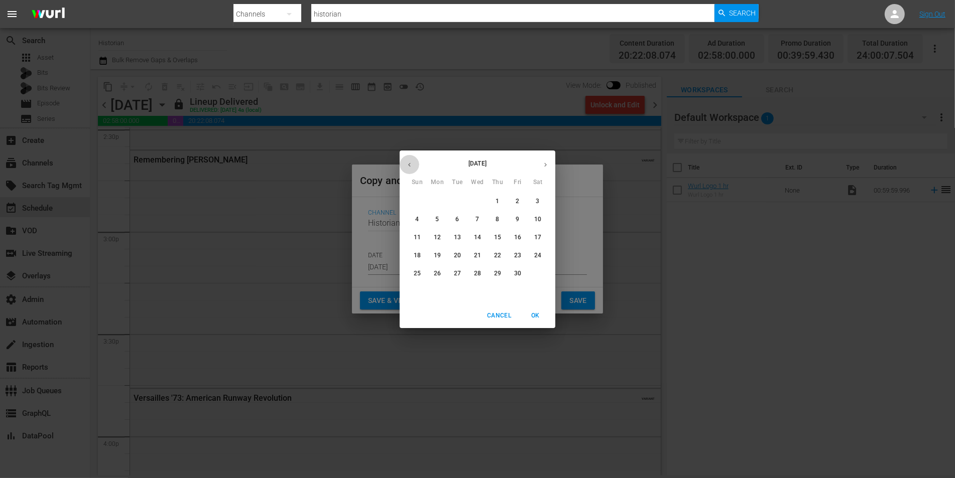
click at [407, 162] on icon "button" at bounding box center [410, 165] width 8 height 8
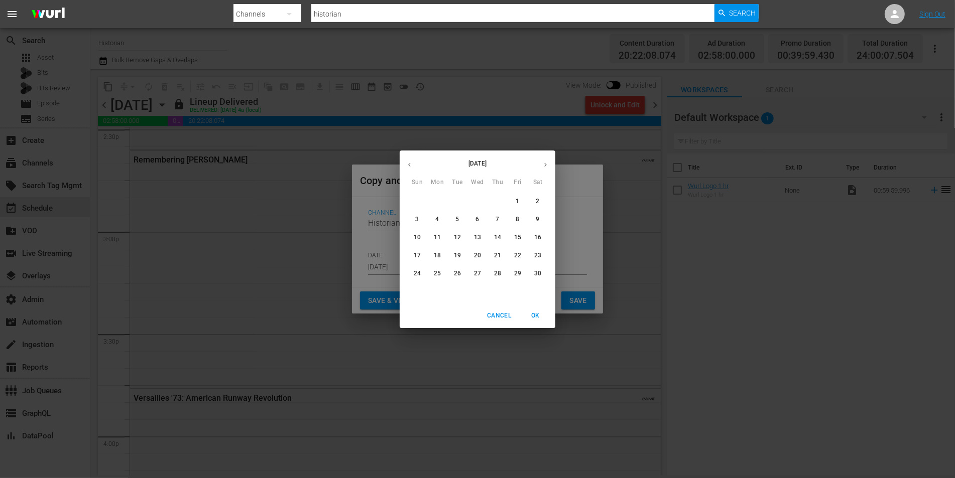
click at [407, 162] on icon "button" at bounding box center [410, 165] width 8 height 8
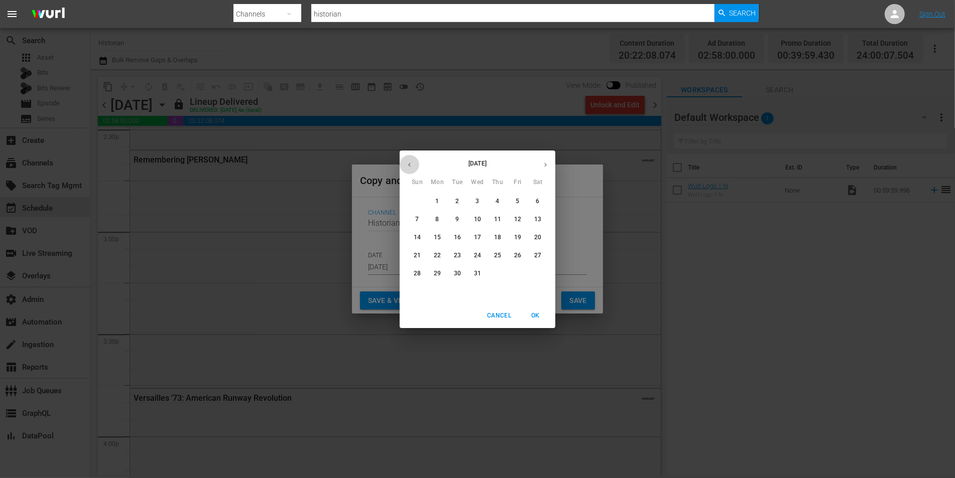
click at [407, 162] on icon "button" at bounding box center [410, 165] width 8 height 8
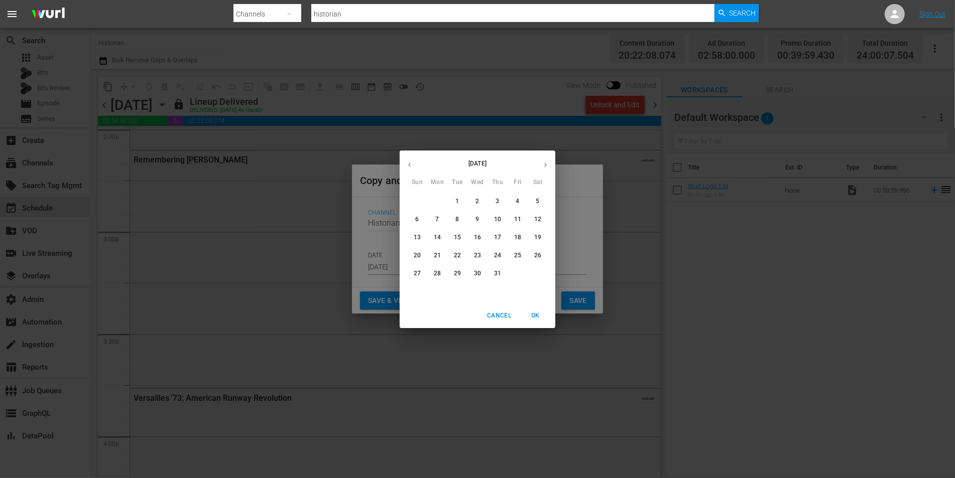
click at [407, 162] on icon "button" at bounding box center [410, 165] width 8 height 8
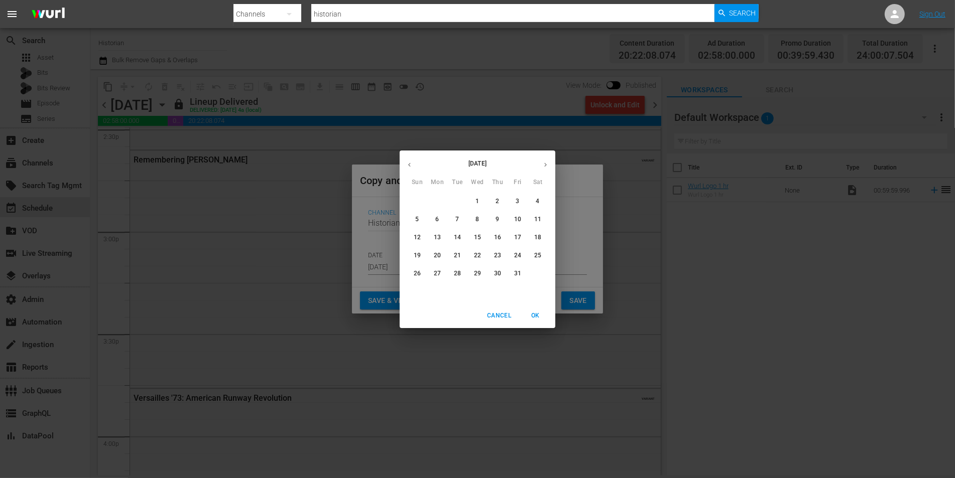
click at [407, 162] on icon "button" at bounding box center [410, 165] width 8 height 8
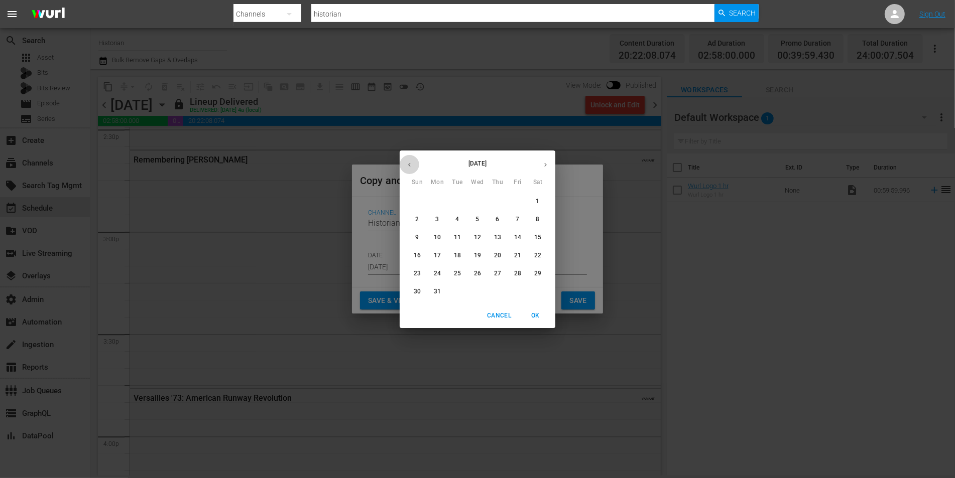
click at [407, 162] on icon "button" at bounding box center [410, 165] width 8 height 8
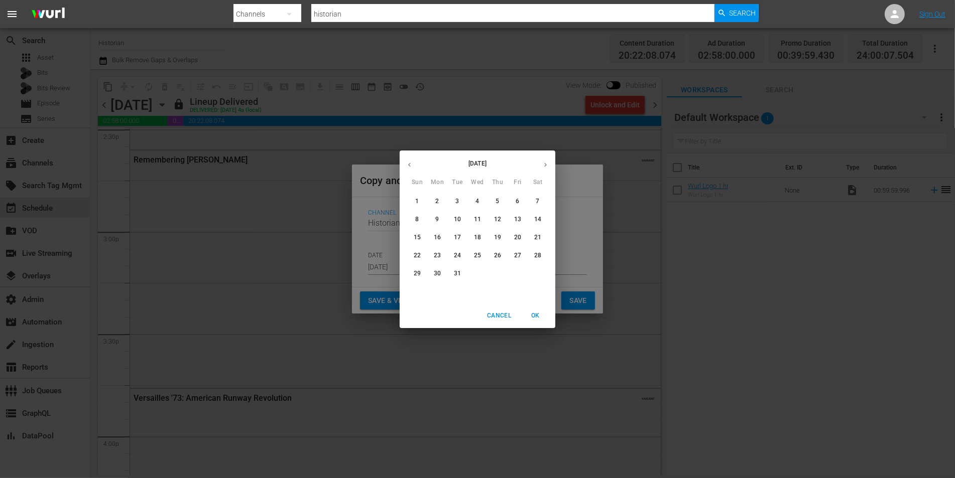
click at [407, 162] on icon "button" at bounding box center [410, 165] width 8 height 8
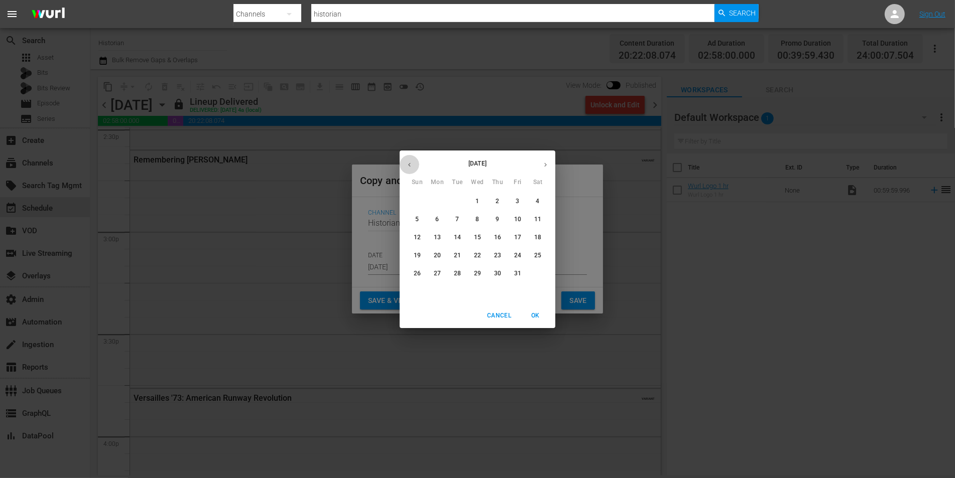
click at [407, 162] on icon "button" at bounding box center [410, 165] width 8 height 8
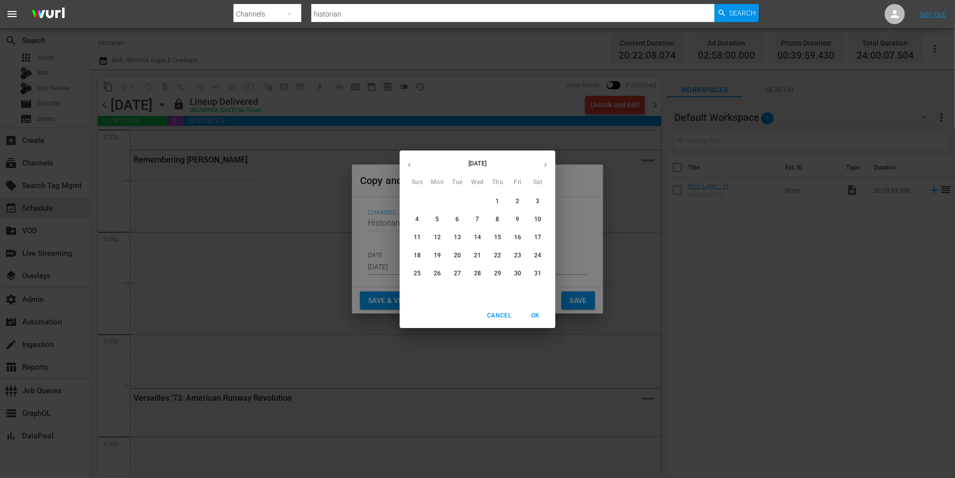
click at [407, 162] on icon "button" at bounding box center [410, 165] width 8 height 8
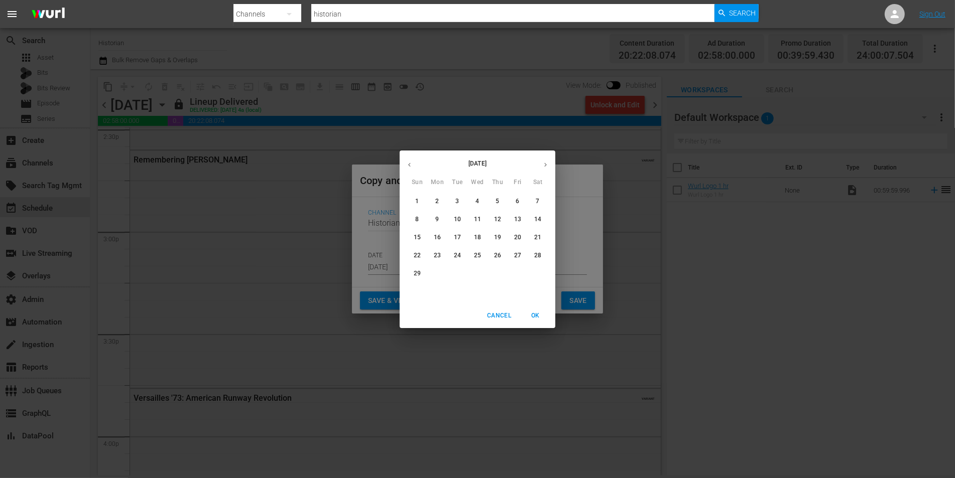
click at [407, 162] on icon "button" at bounding box center [410, 165] width 8 height 8
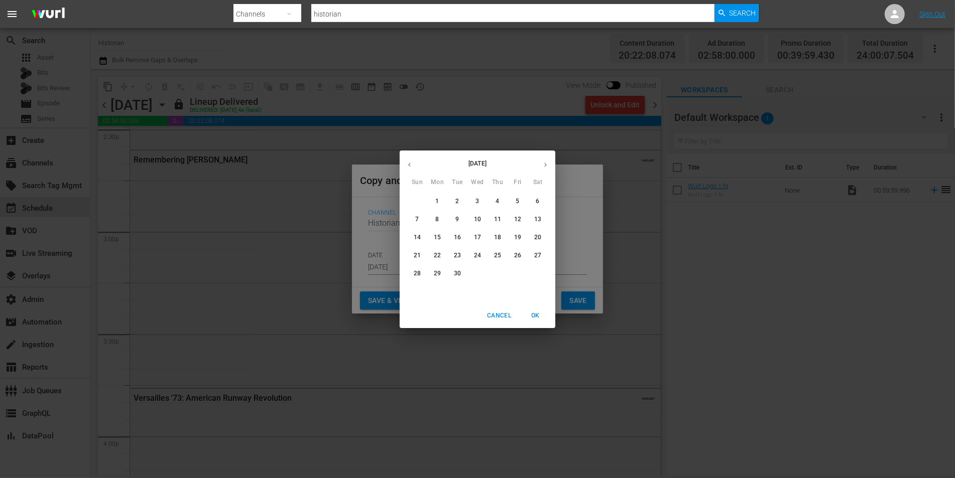
click at [407, 162] on icon "button" at bounding box center [410, 165] width 8 height 8
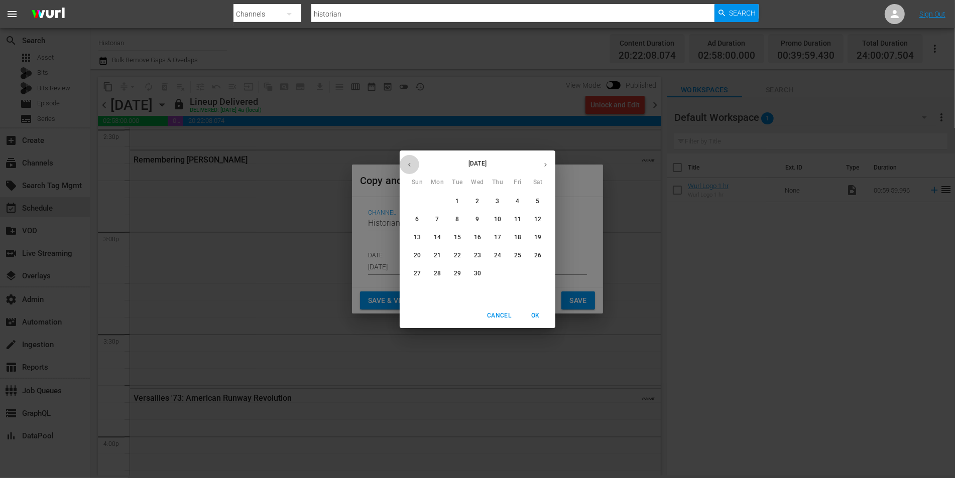
click at [407, 162] on icon "button" at bounding box center [410, 165] width 8 height 8
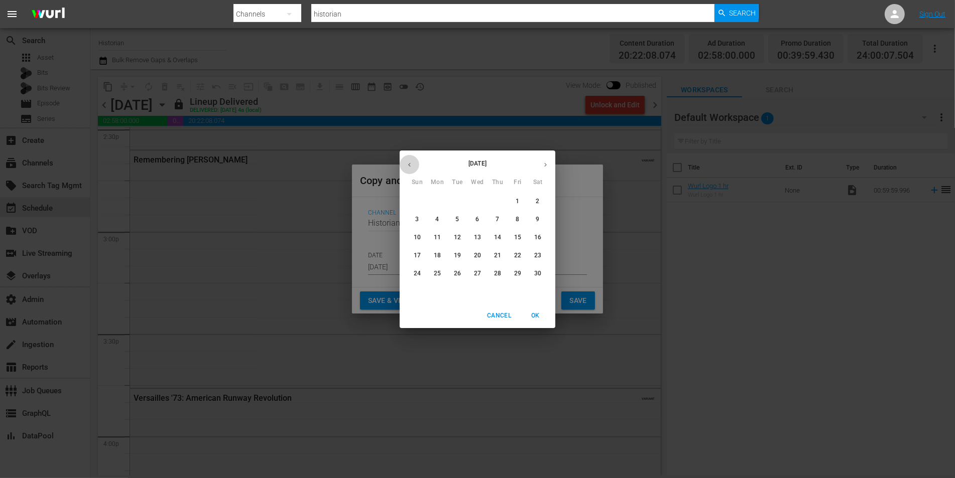
click at [407, 162] on icon "button" at bounding box center [410, 165] width 8 height 8
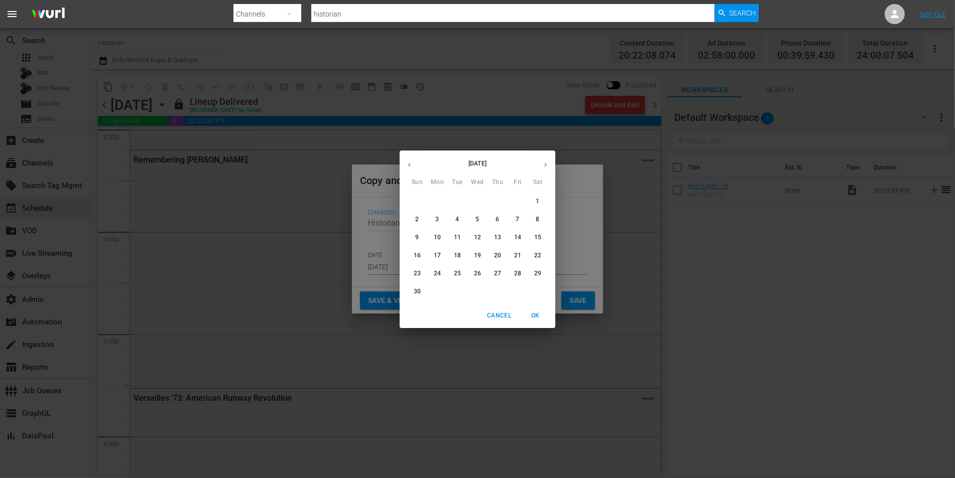
click at [407, 162] on icon "button" at bounding box center [410, 165] width 8 height 8
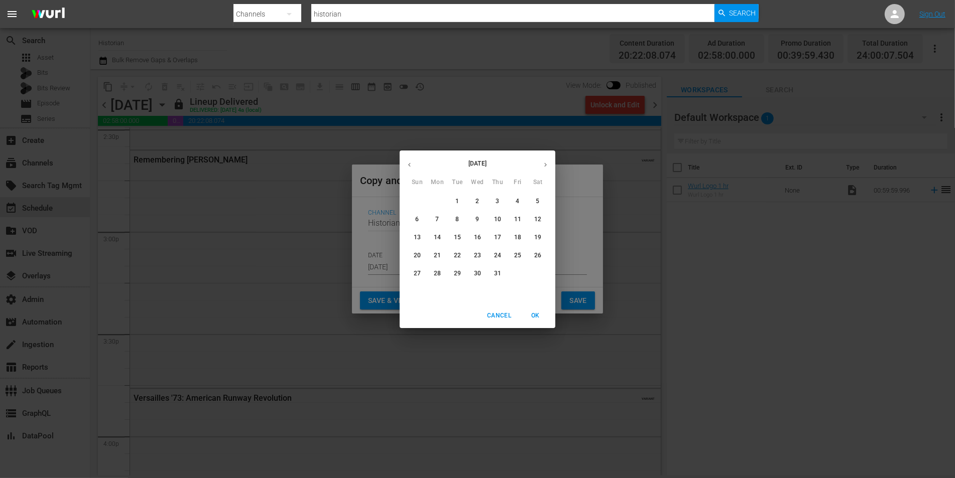
click at [407, 162] on icon "button" at bounding box center [410, 165] width 8 height 8
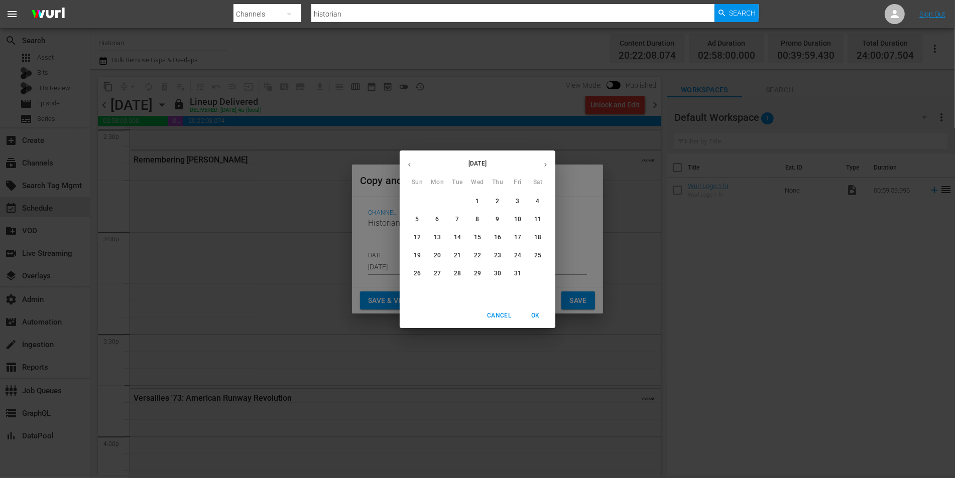
click at [407, 162] on icon "button" at bounding box center [410, 165] width 8 height 8
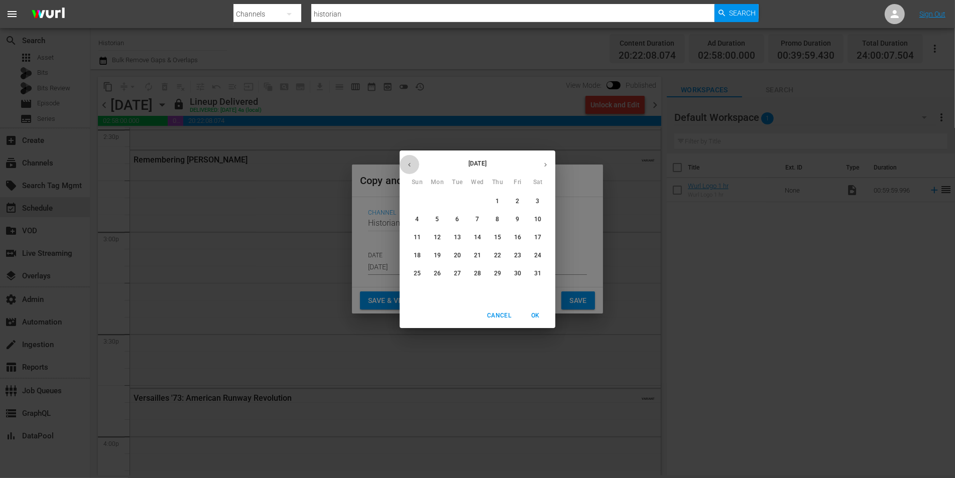
click at [407, 162] on icon "button" at bounding box center [410, 165] width 8 height 8
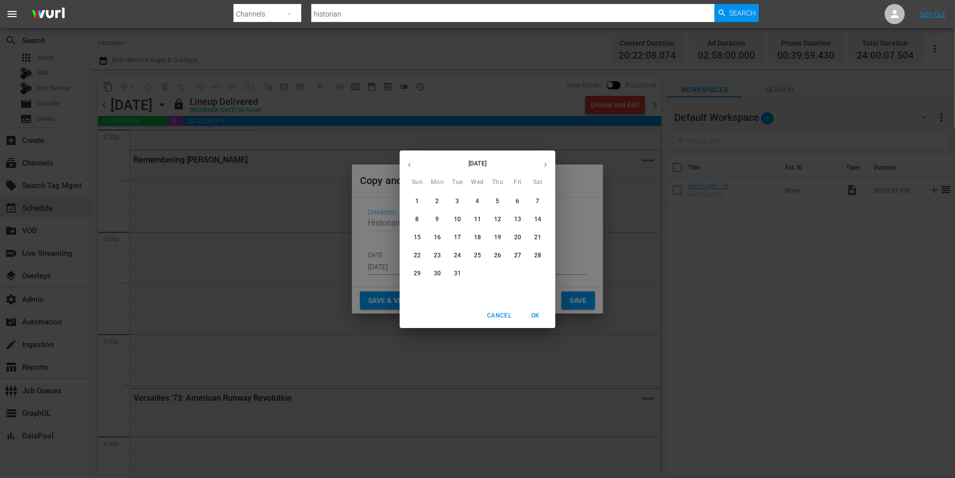
click at [407, 162] on icon "button" at bounding box center [410, 165] width 8 height 8
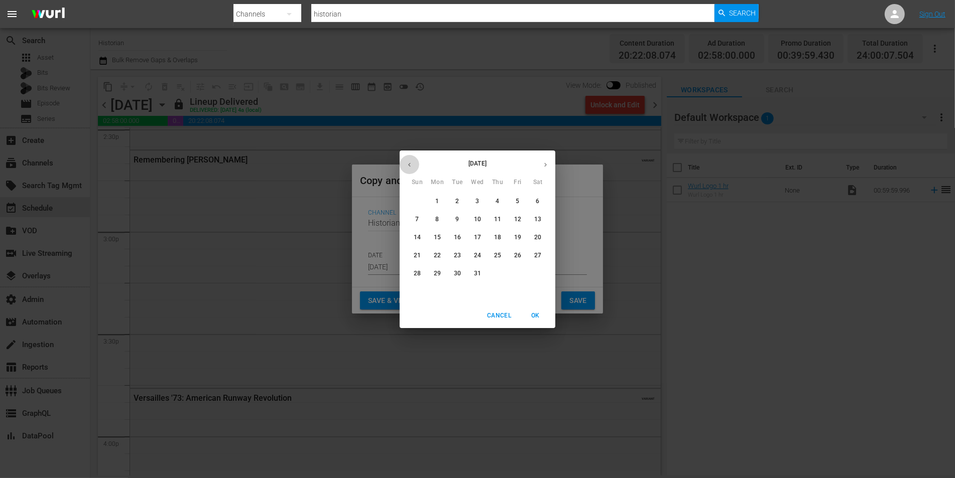
click at [407, 162] on icon "button" at bounding box center [410, 165] width 8 height 8
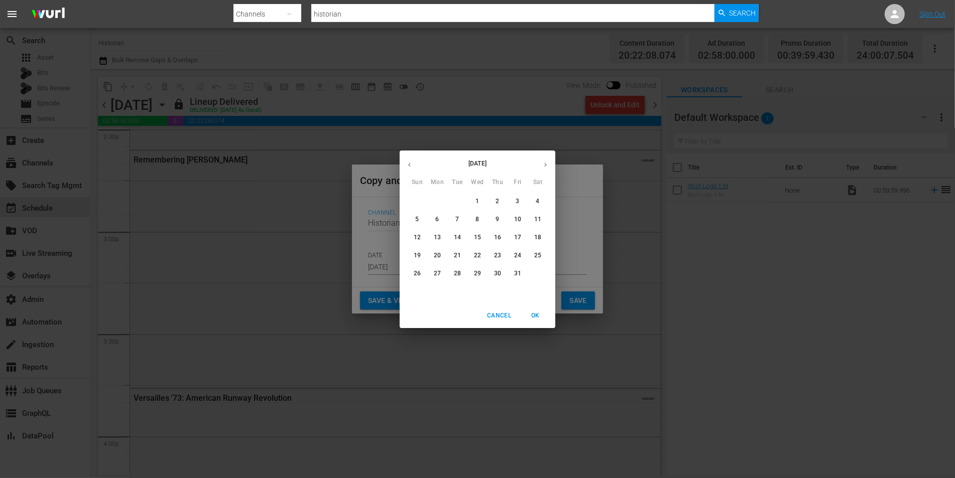
click at [407, 162] on icon "button" at bounding box center [410, 165] width 8 height 8
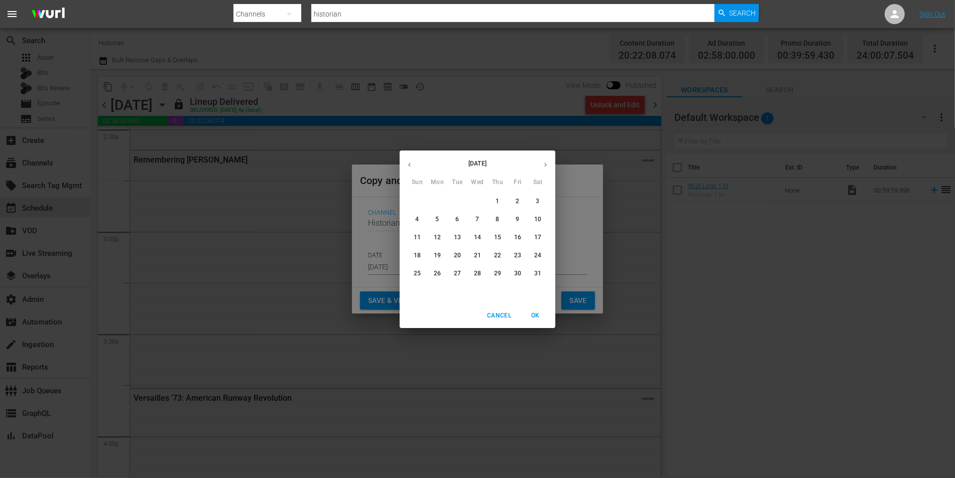
click at [407, 162] on icon "button" at bounding box center [410, 165] width 8 height 8
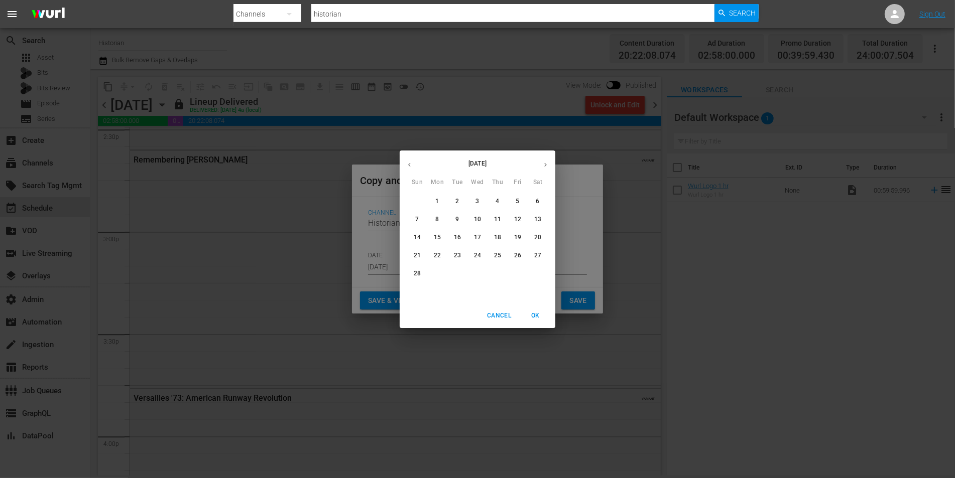
click at [407, 162] on icon "button" at bounding box center [410, 165] width 8 height 8
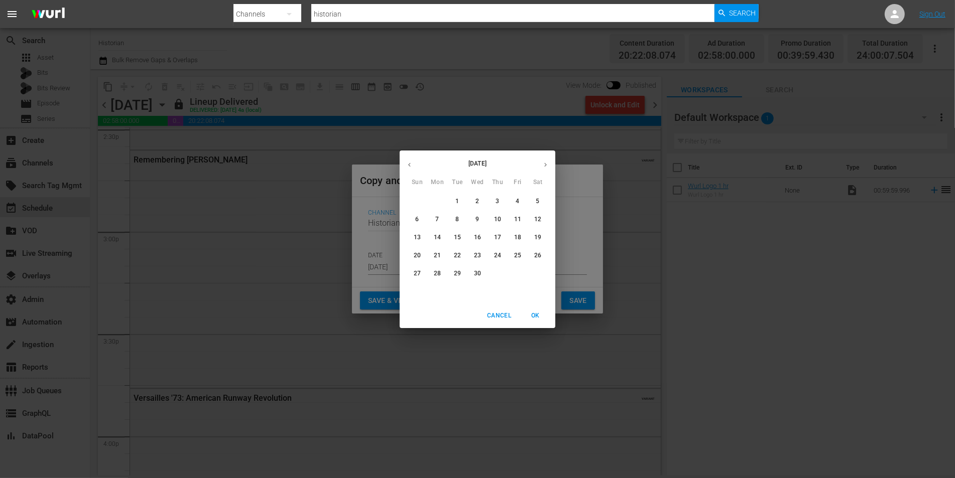
click at [407, 162] on icon "button" at bounding box center [410, 165] width 8 height 8
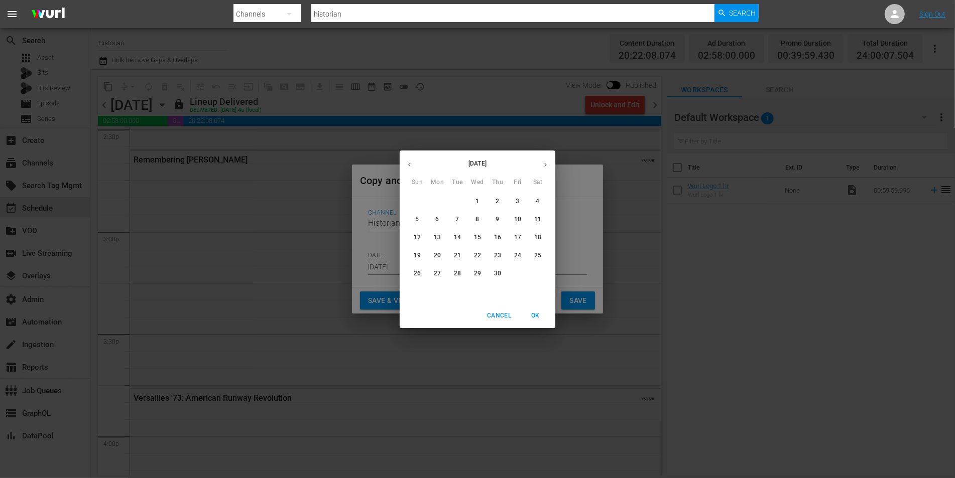
click at [407, 162] on icon "button" at bounding box center [410, 165] width 8 height 8
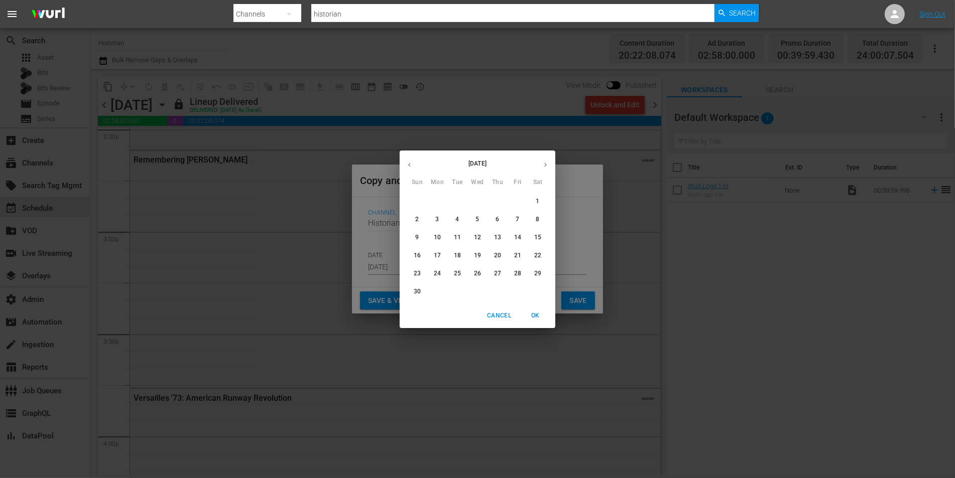
click at [407, 162] on icon "button" at bounding box center [410, 165] width 8 height 8
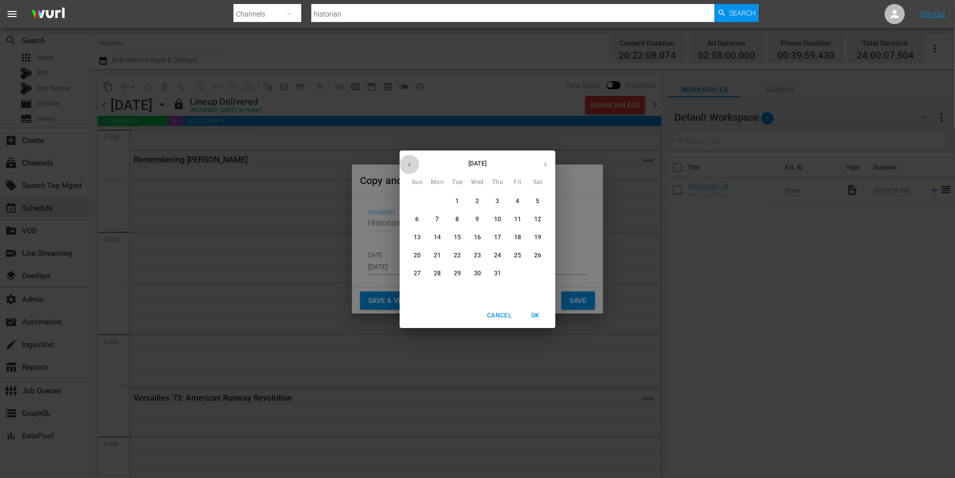
click at [407, 162] on icon "button" at bounding box center [410, 165] width 8 height 8
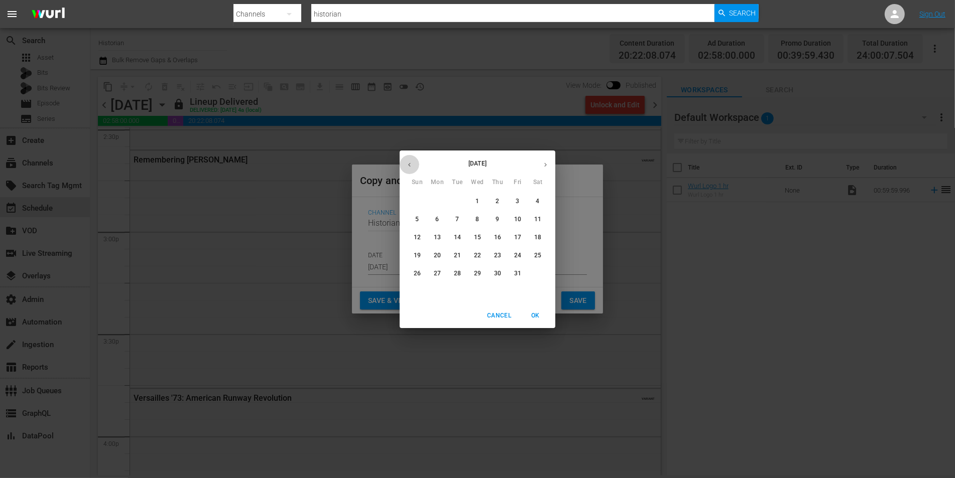
click at [407, 162] on icon "button" at bounding box center [410, 165] width 8 height 8
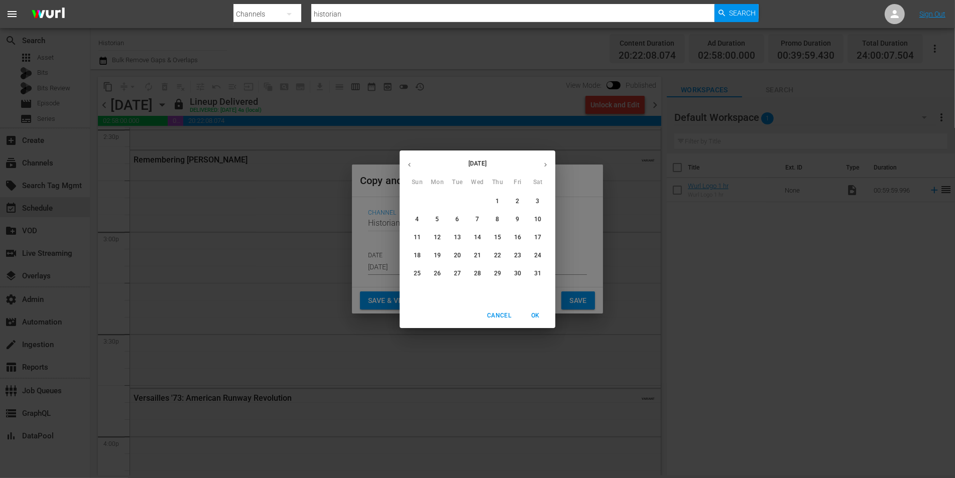
click at [407, 162] on icon "button" at bounding box center [410, 165] width 8 height 8
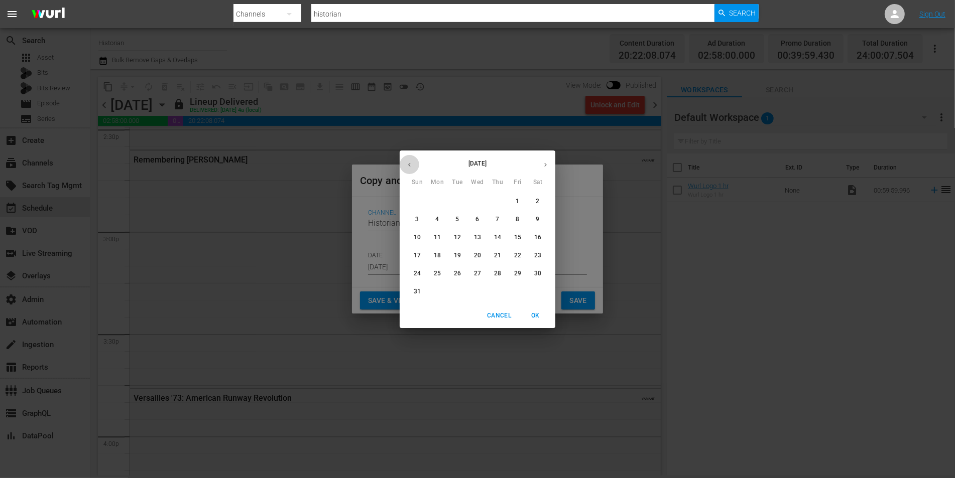
click at [407, 162] on icon "button" at bounding box center [410, 165] width 8 height 8
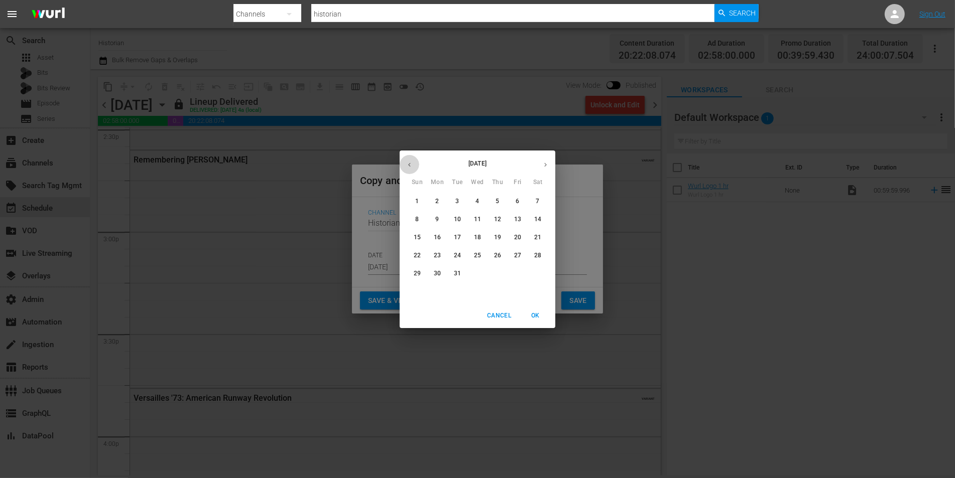
click at [407, 162] on icon "button" at bounding box center [410, 165] width 8 height 8
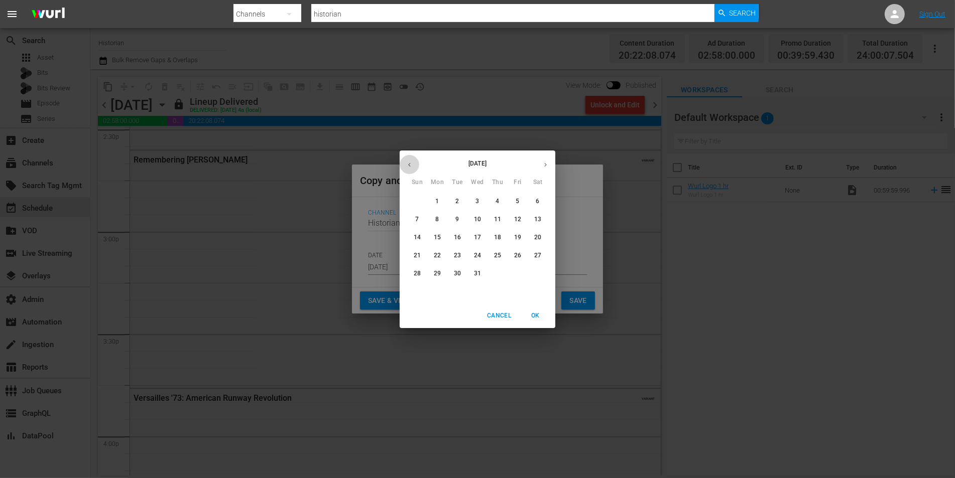
click at [407, 162] on icon "button" at bounding box center [410, 165] width 8 height 8
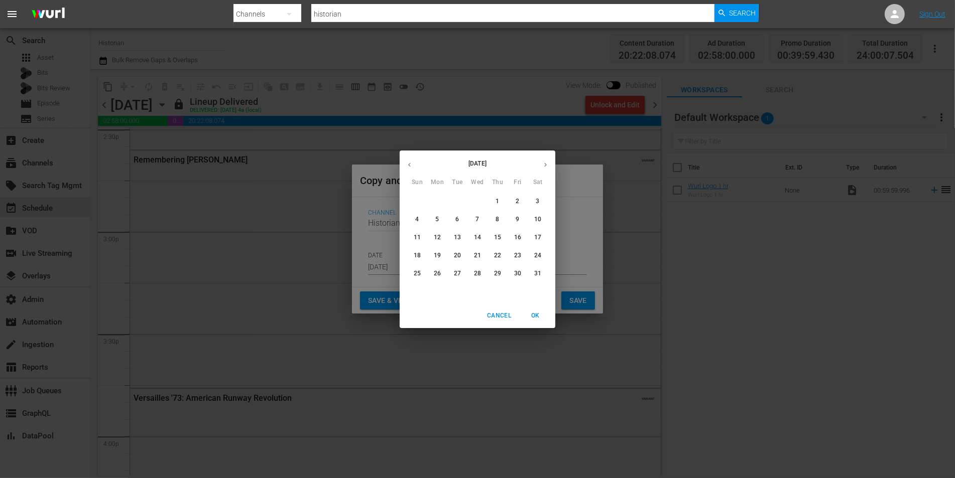
click at [407, 162] on icon "button" at bounding box center [410, 165] width 8 height 8
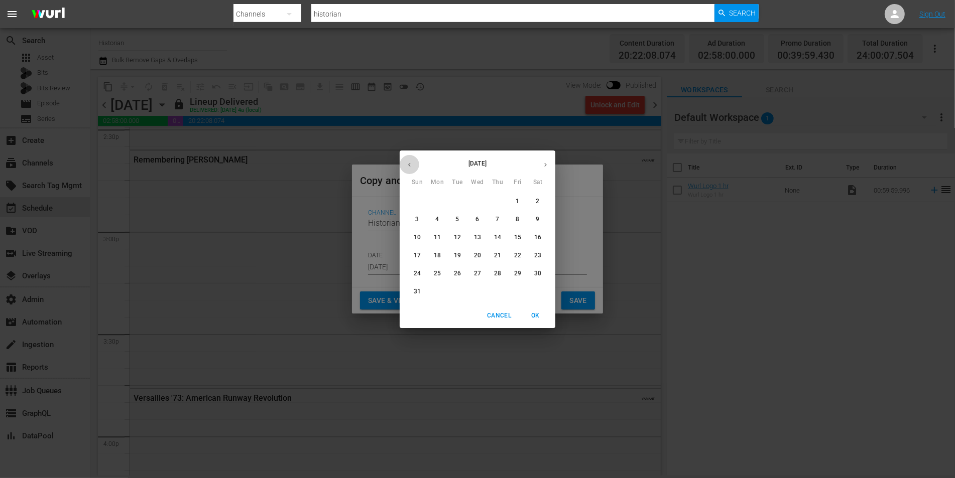
click at [407, 162] on icon "button" at bounding box center [410, 165] width 8 height 8
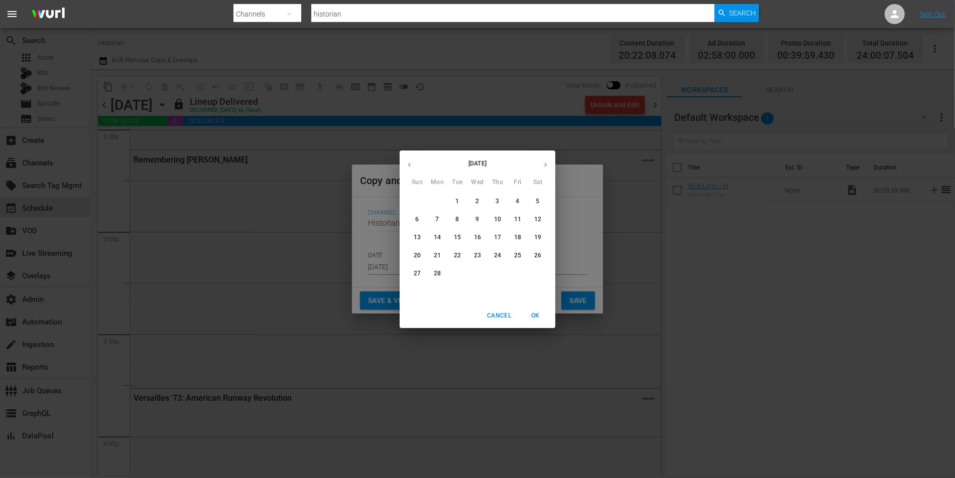
click at [407, 162] on icon "button" at bounding box center [410, 165] width 8 height 8
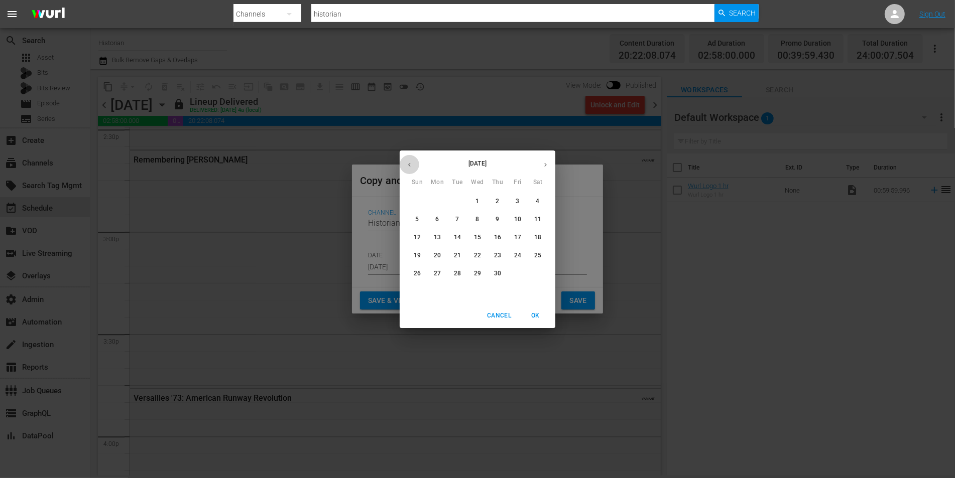
click at [407, 162] on icon "button" at bounding box center [410, 165] width 8 height 8
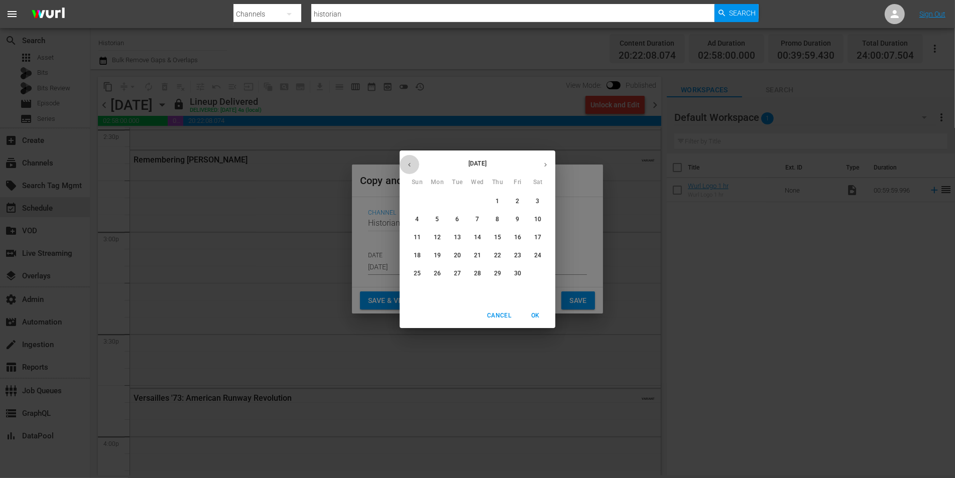
click at [407, 162] on icon "button" at bounding box center [410, 165] width 8 height 8
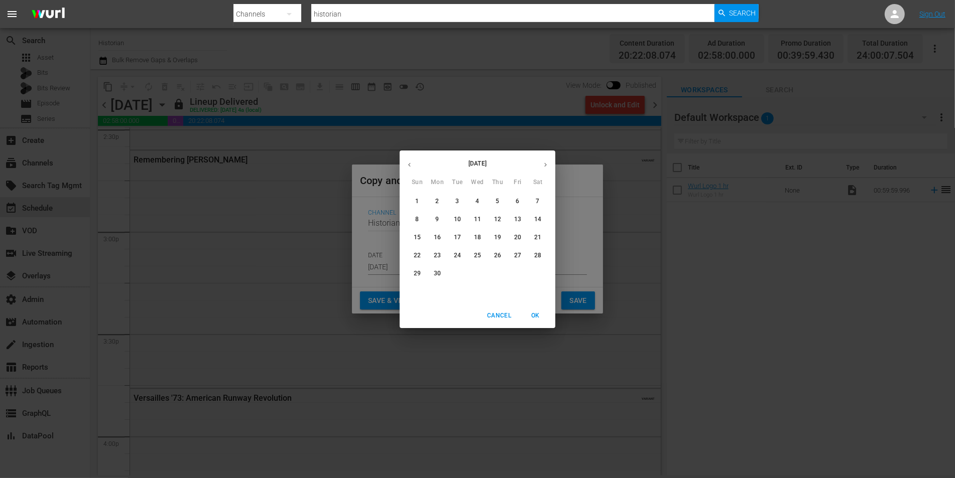
click at [407, 162] on icon "button" at bounding box center [410, 165] width 8 height 8
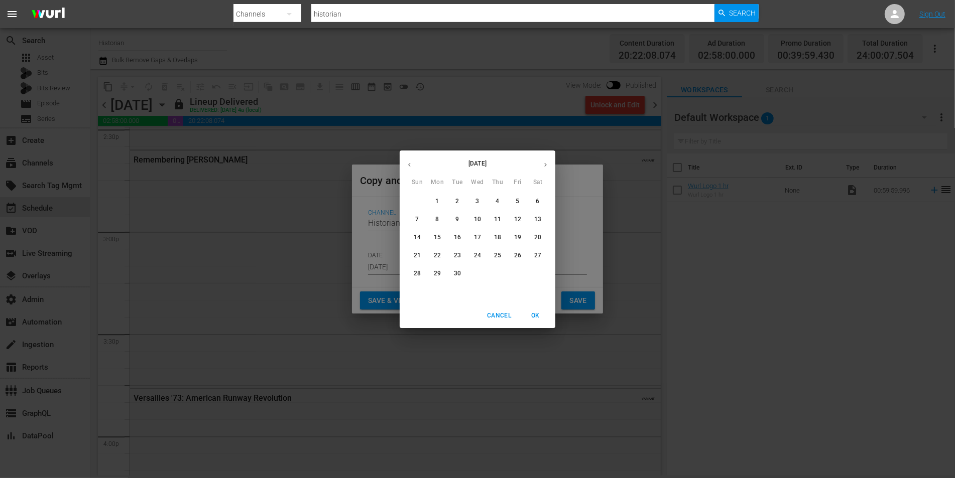
click at [407, 162] on icon "button" at bounding box center [410, 165] width 8 height 8
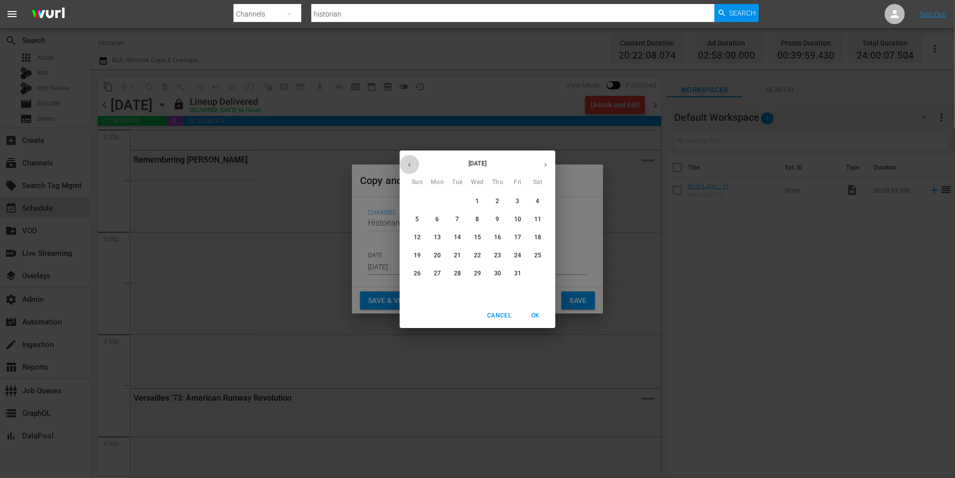
click at [407, 162] on icon "button" at bounding box center [410, 165] width 8 height 8
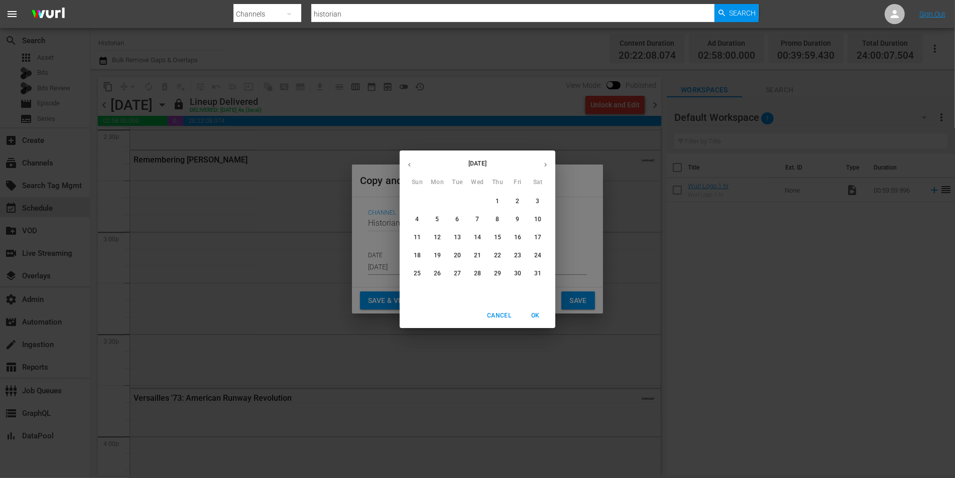
click at [407, 162] on icon "button" at bounding box center [410, 165] width 8 height 8
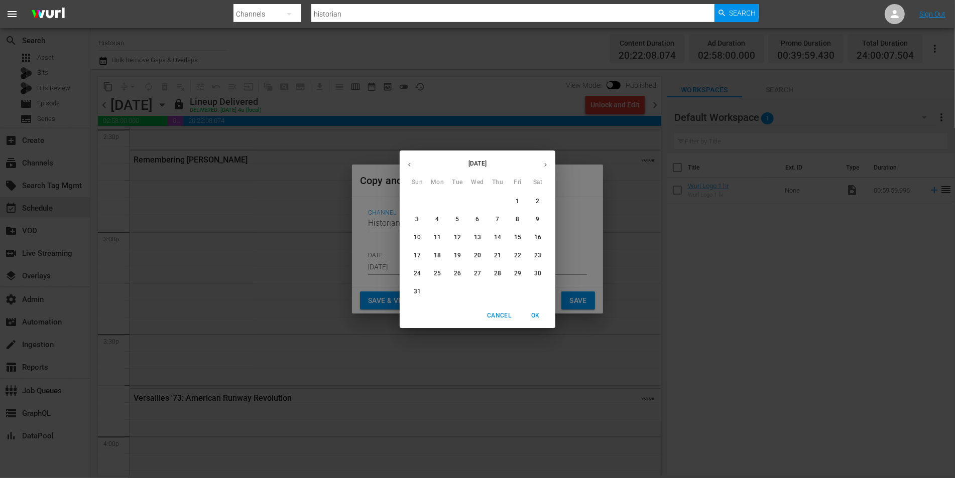
click at [407, 162] on icon "button" at bounding box center [410, 165] width 8 height 8
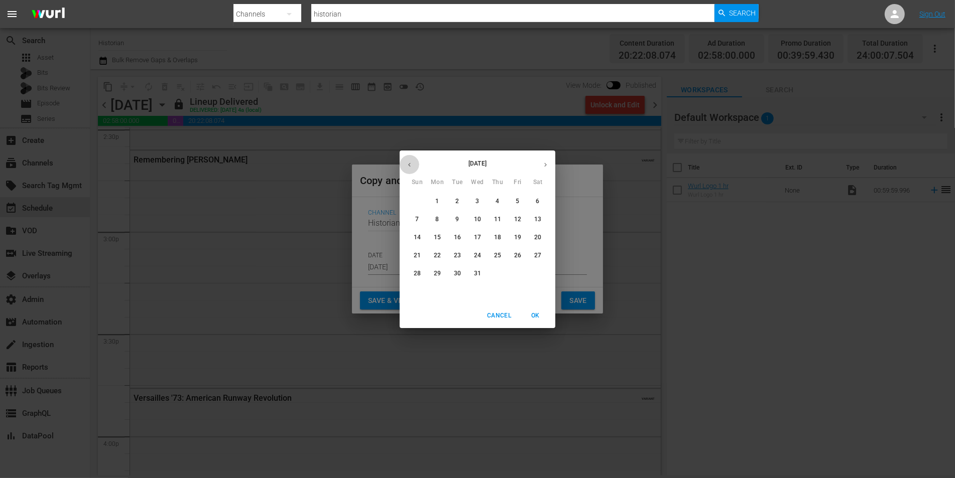
click at [407, 162] on icon "button" at bounding box center [410, 165] width 8 height 8
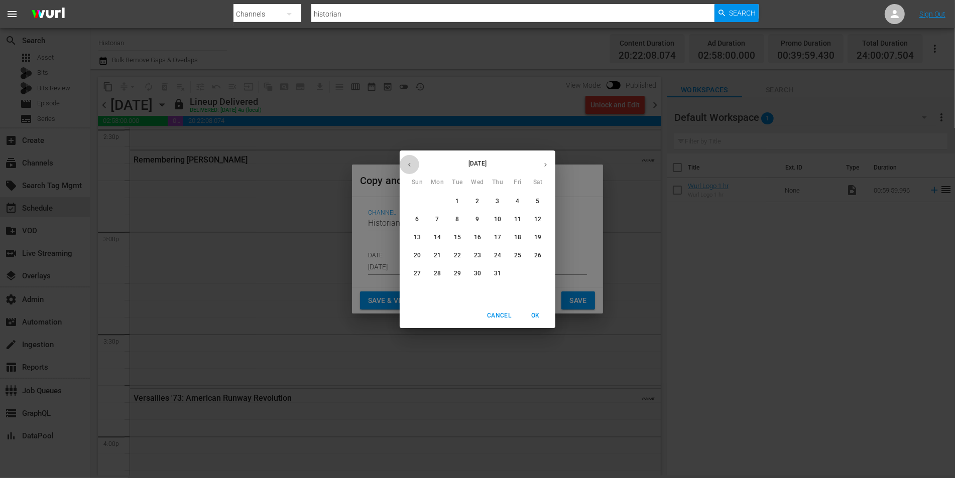
click at [407, 162] on icon "button" at bounding box center [410, 165] width 8 height 8
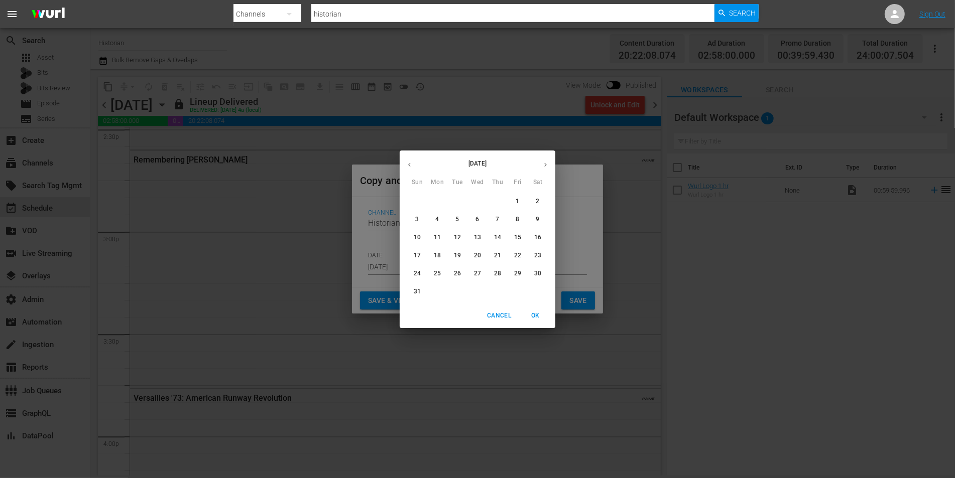
click at [407, 162] on icon "button" at bounding box center [410, 165] width 8 height 8
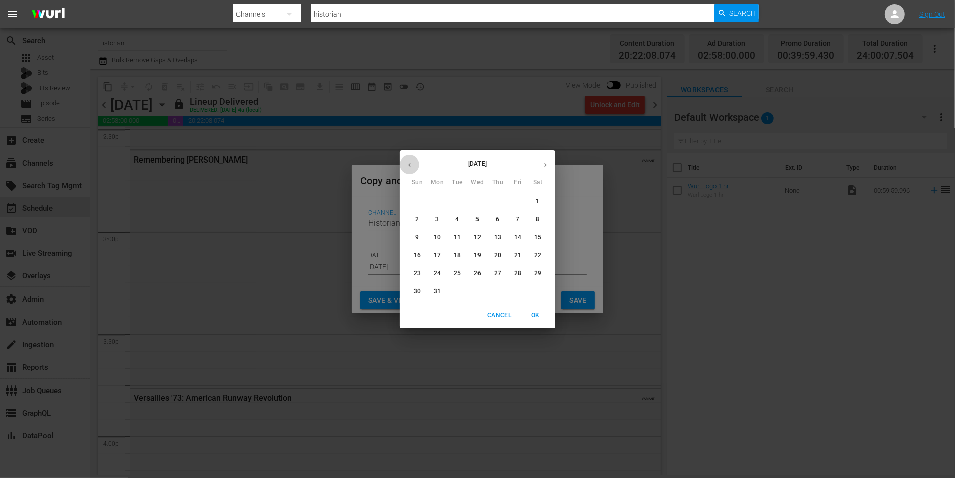
click at [407, 162] on icon "button" at bounding box center [410, 165] width 8 height 8
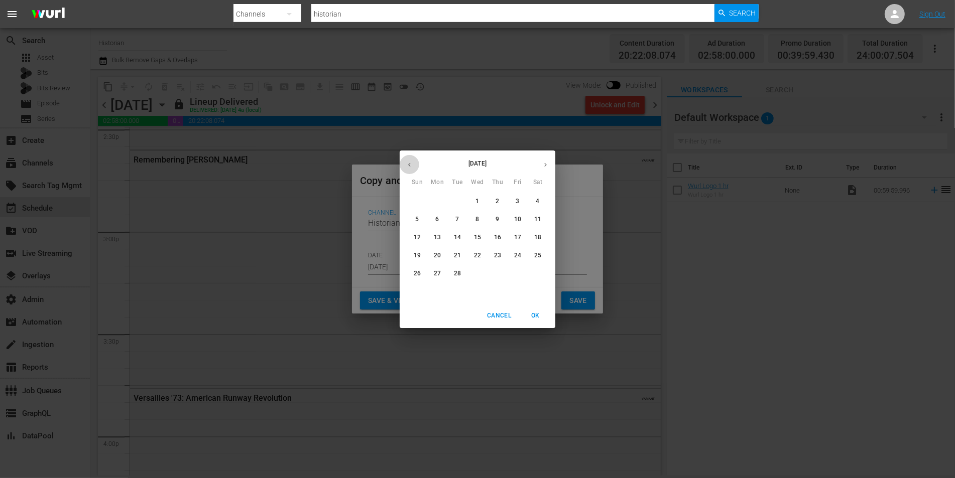
click at [407, 162] on icon "button" at bounding box center [410, 165] width 8 height 8
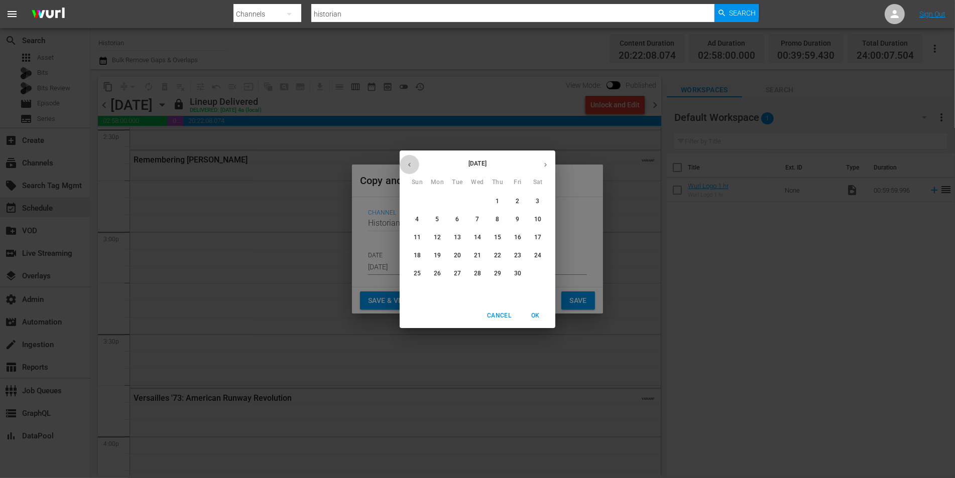
click at [407, 162] on icon "button" at bounding box center [410, 165] width 8 height 8
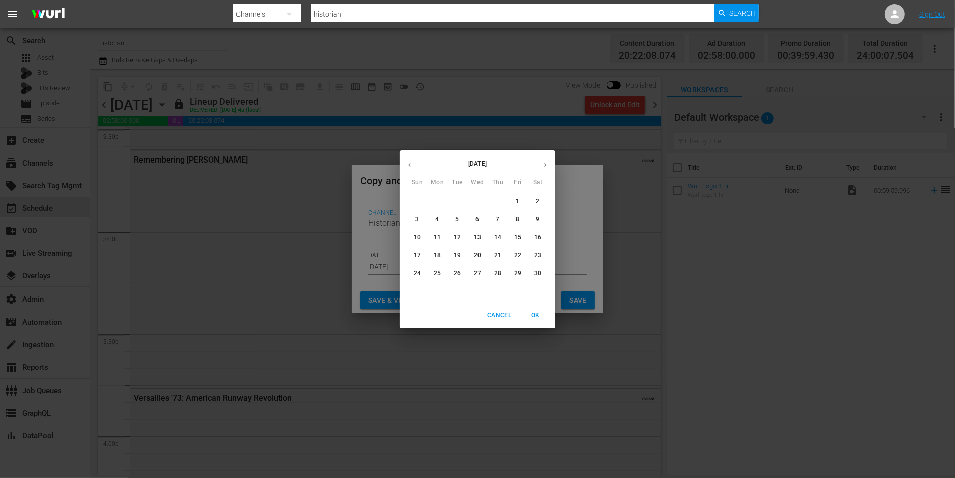
click at [407, 162] on icon "button" at bounding box center [410, 165] width 8 height 8
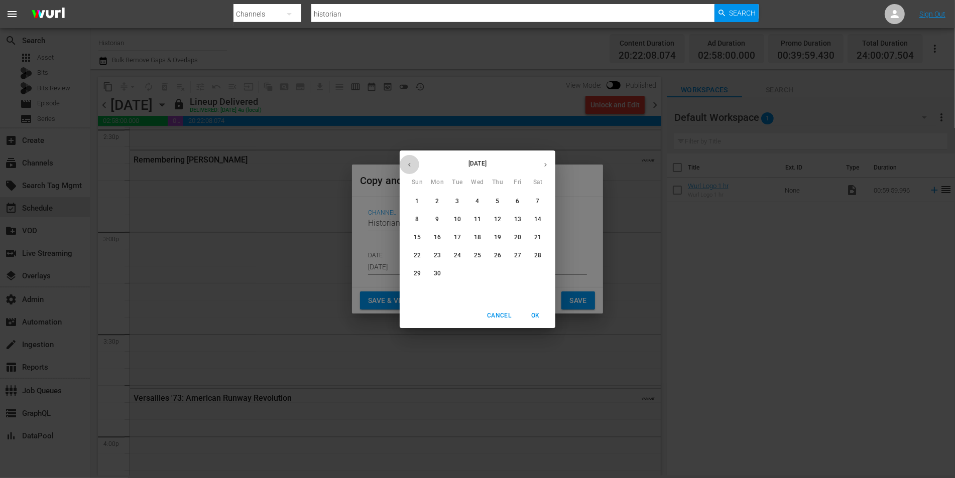
click at [407, 162] on icon "button" at bounding box center [410, 165] width 8 height 8
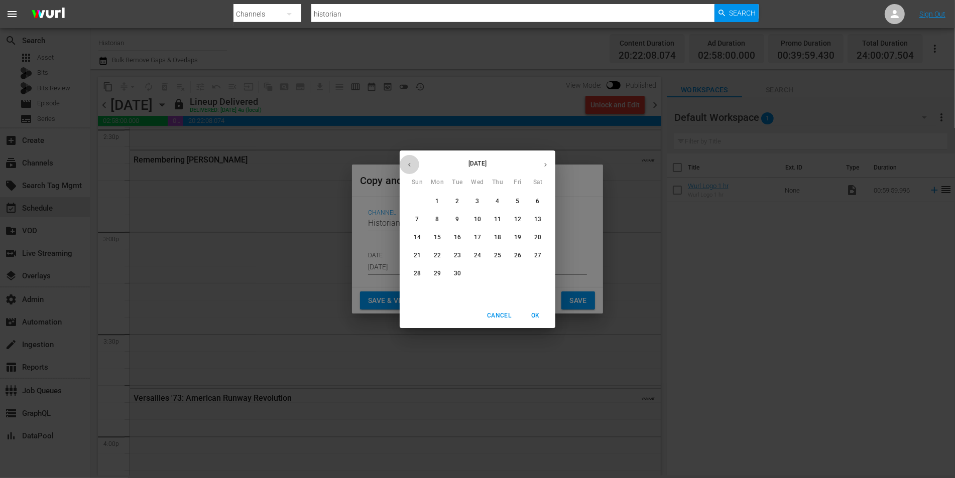
click at [407, 162] on icon "button" at bounding box center [410, 165] width 8 height 8
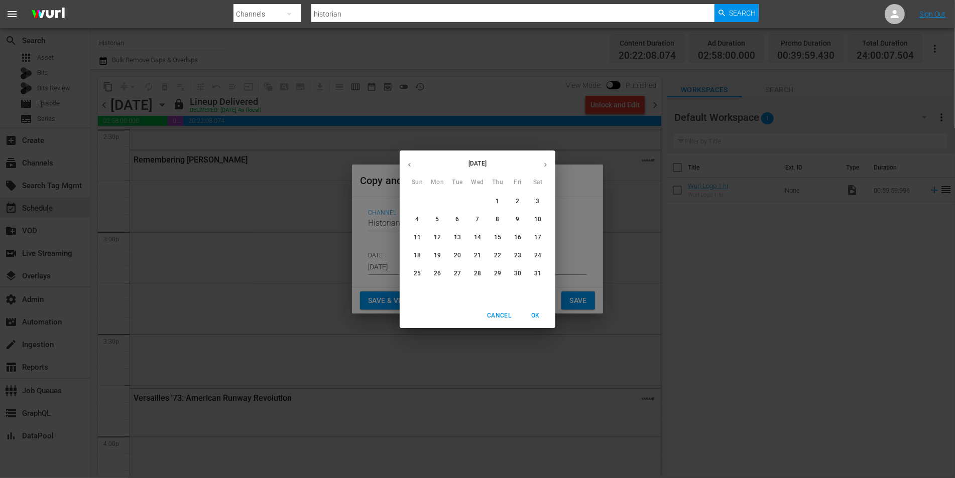
click at [407, 162] on icon "button" at bounding box center [410, 165] width 8 height 8
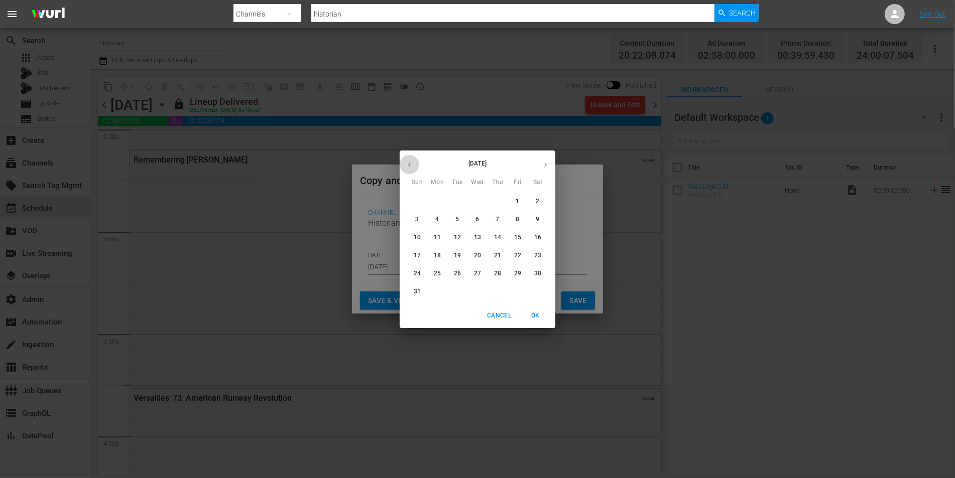
click at [407, 162] on icon "button" at bounding box center [410, 165] width 8 height 8
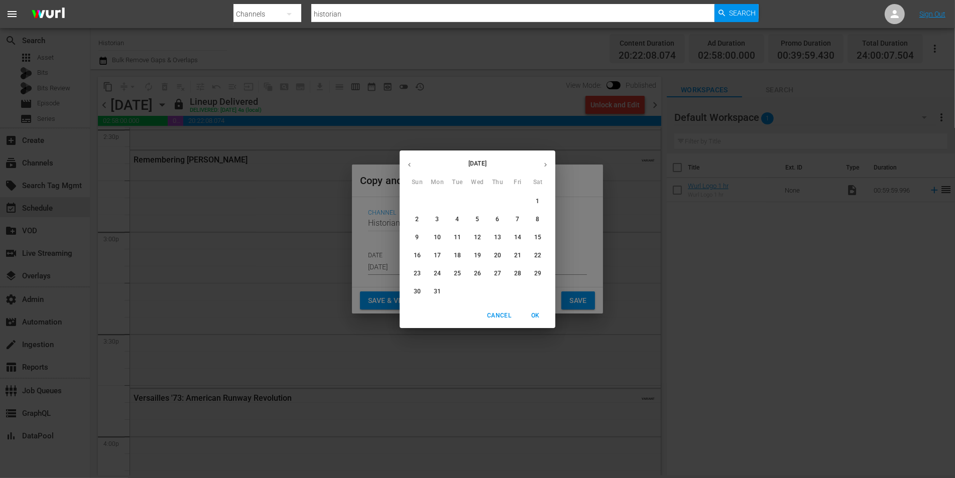
click at [407, 162] on icon "button" at bounding box center [410, 165] width 8 height 8
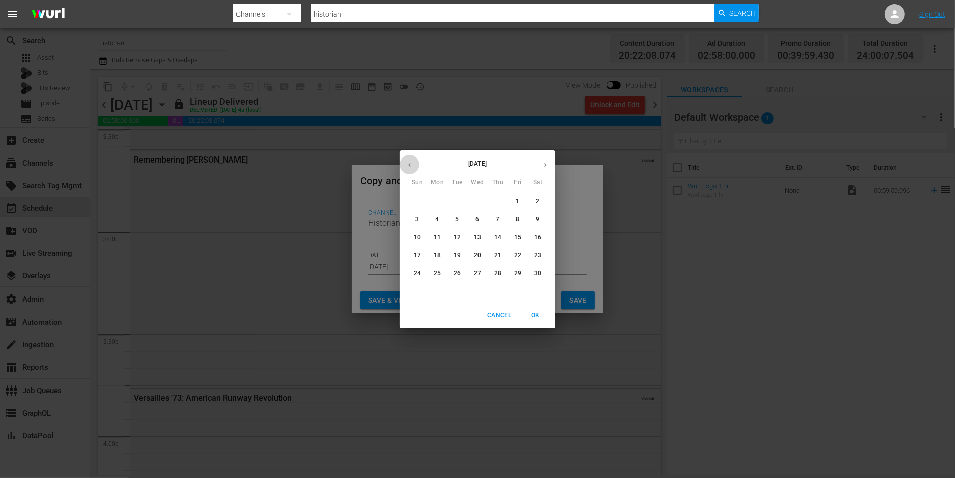
click at [407, 162] on icon "button" at bounding box center [410, 165] width 8 height 8
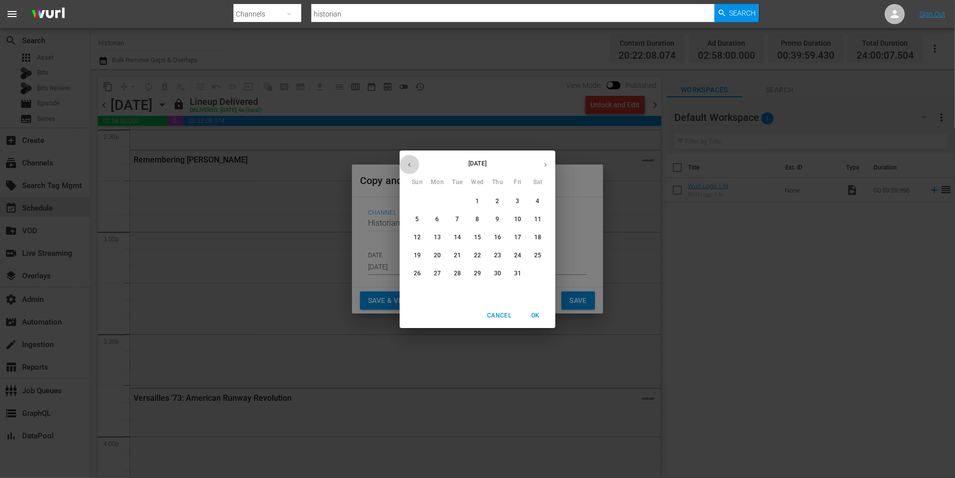
click at [407, 162] on icon "button" at bounding box center [410, 165] width 8 height 8
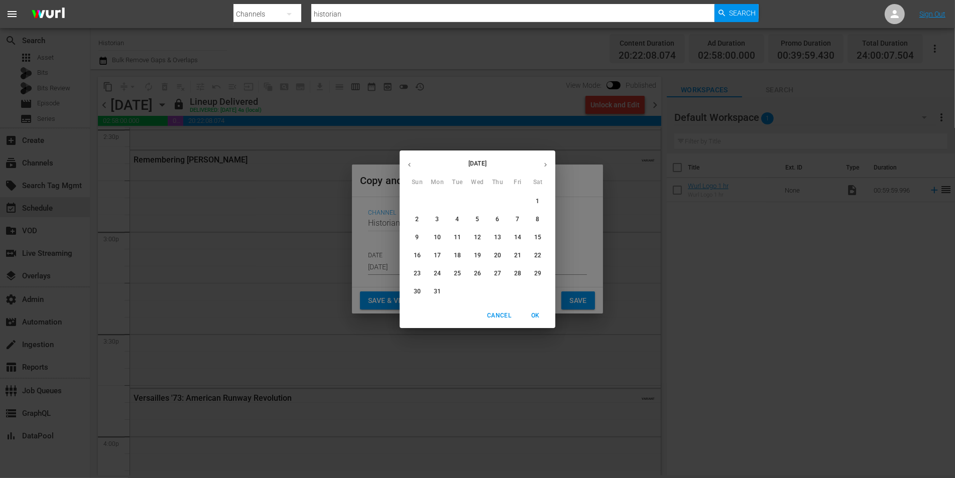
click at [407, 162] on icon "button" at bounding box center [410, 165] width 8 height 8
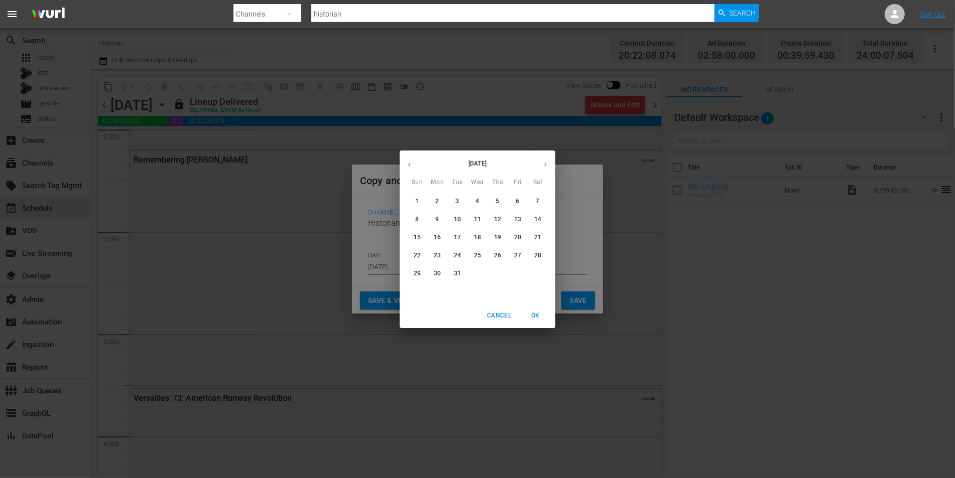
click at [407, 162] on icon "button" at bounding box center [410, 165] width 8 height 8
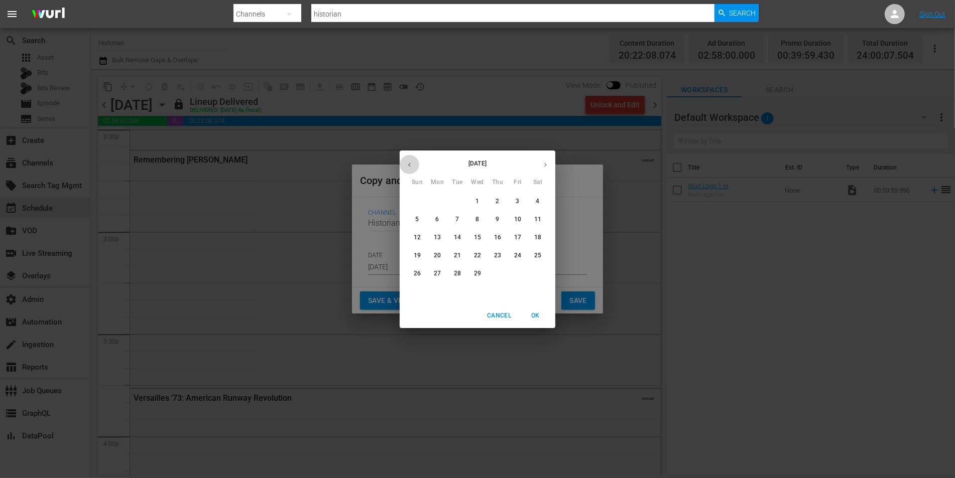
click at [407, 162] on icon "button" at bounding box center [410, 165] width 8 height 8
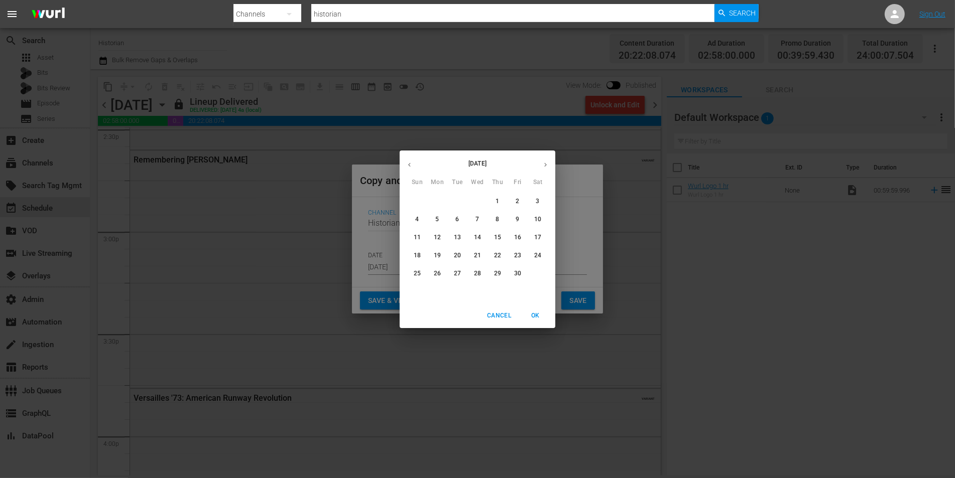
click at [407, 162] on icon "button" at bounding box center [410, 165] width 8 height 8
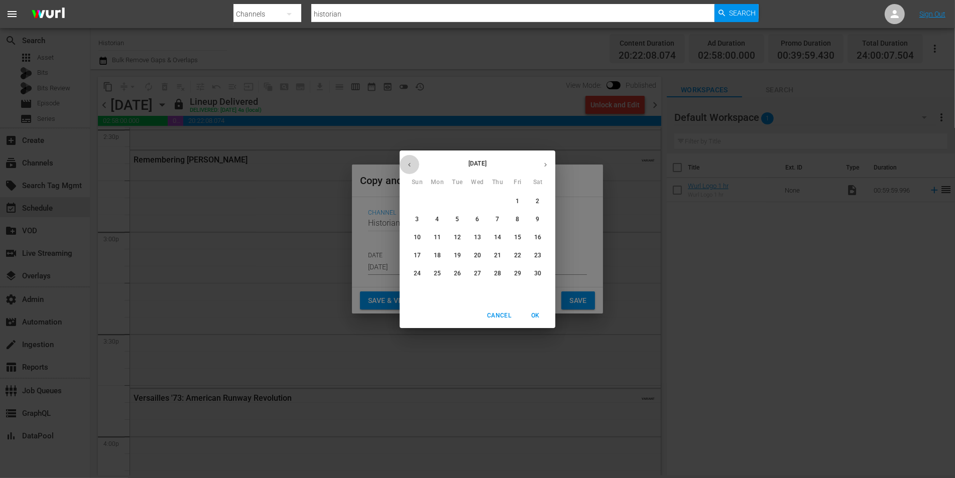
click at [407, 162] on icon "button" at bounding box center [410, 165] width 8 height 8
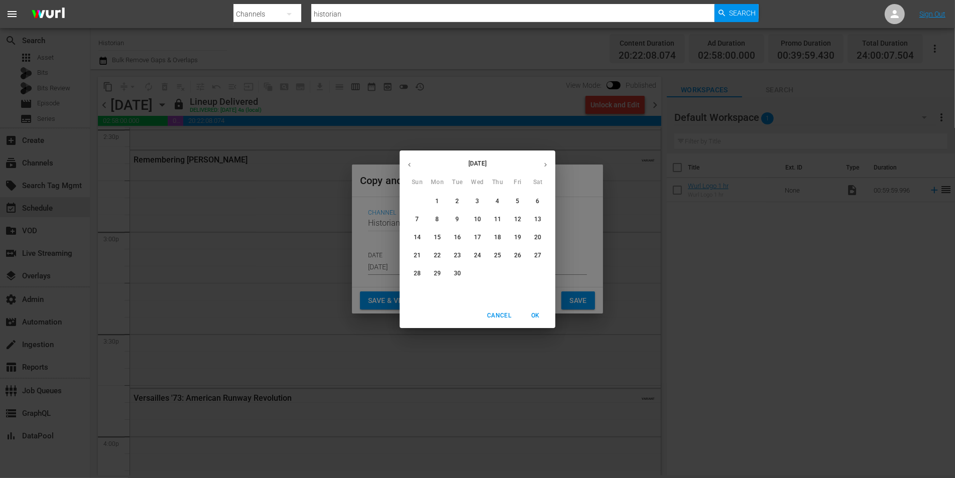
click at [407, 162] on icon "button" at bounding box center [410, 165] width 8 height 8
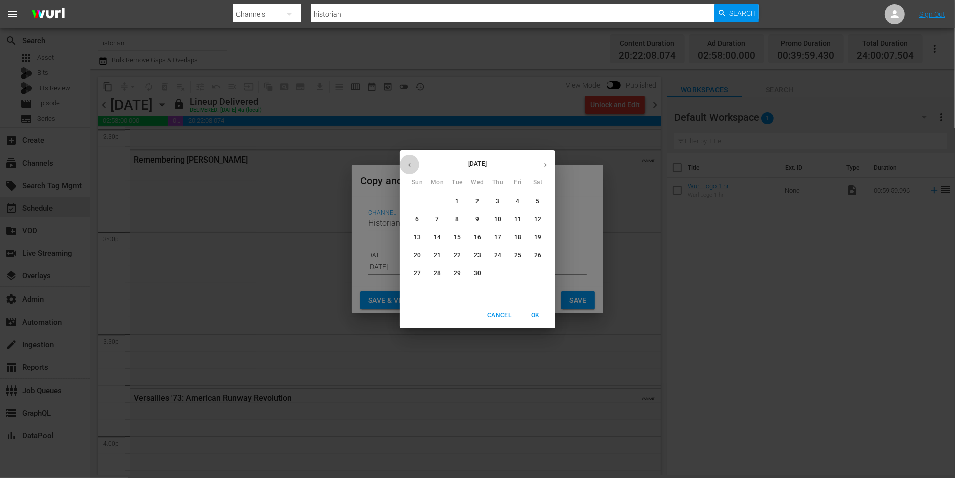
click at [407, 162] on icon "button" at bounding box center [410, 165] width 8 height 8
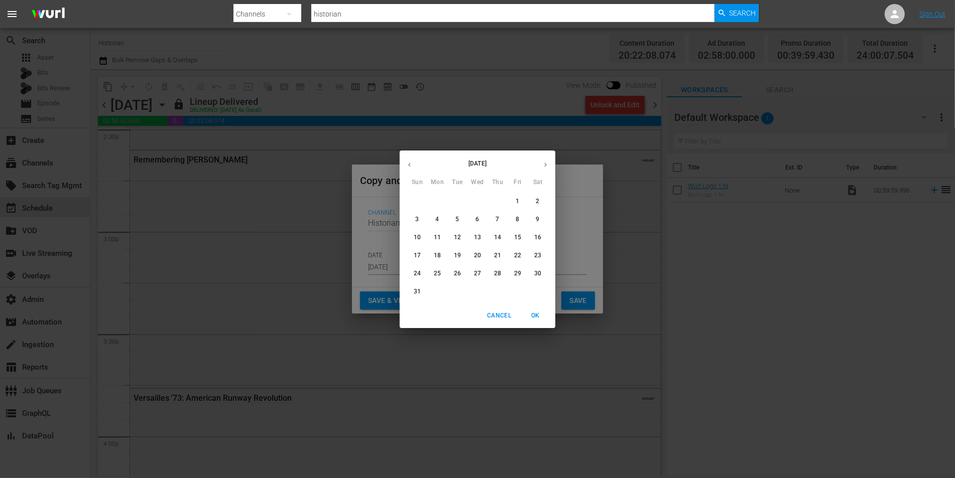
click at [407, 162] on icon "button" at bounding box center [410, 165] width 8 height 8
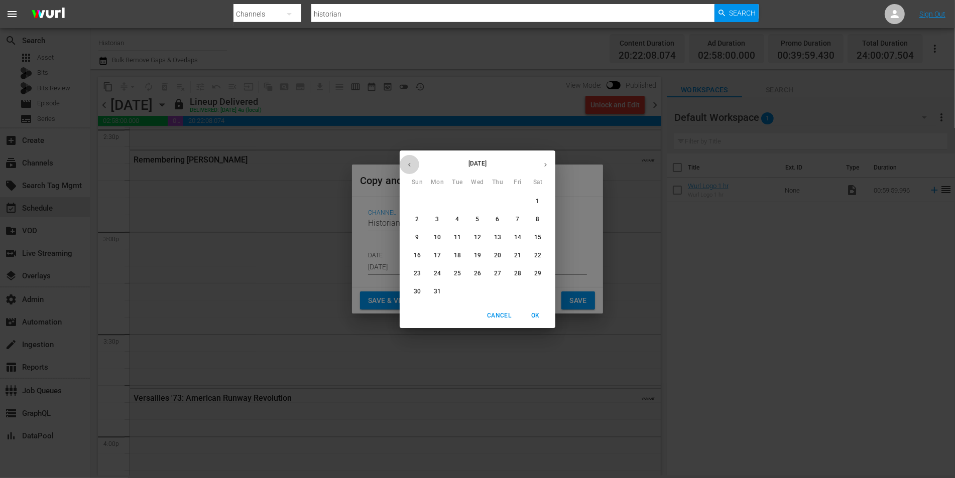
click at [407, 162] on icon "button" at bounding box center [410, 165] width 8 height 8
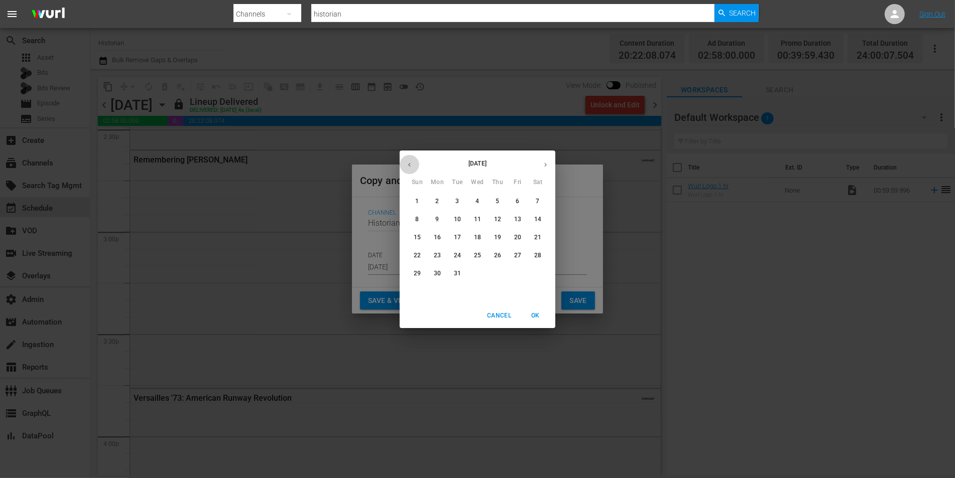
click at [407, 162] on icon "button" at bounding box center [410, 165] width 8 height 8
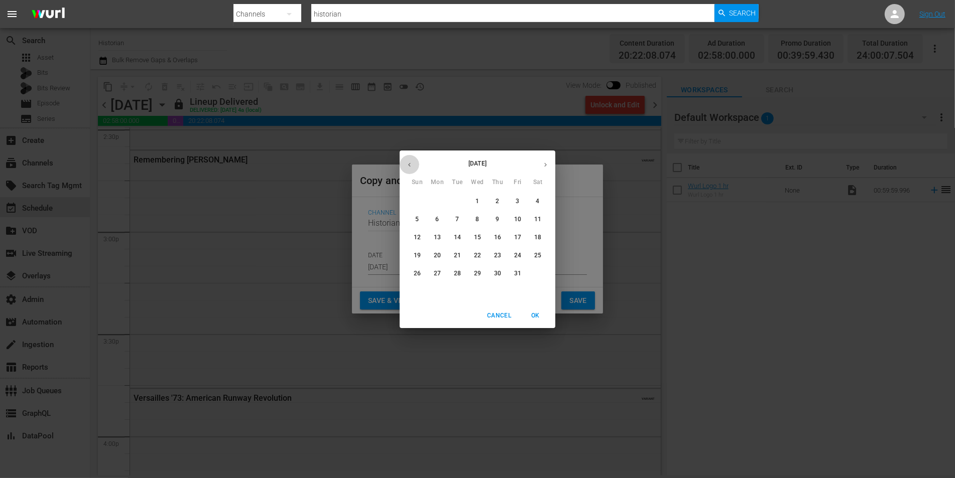
click at [407, 165] on icon "button" at bounding box center [410, 165] width 8 height 8
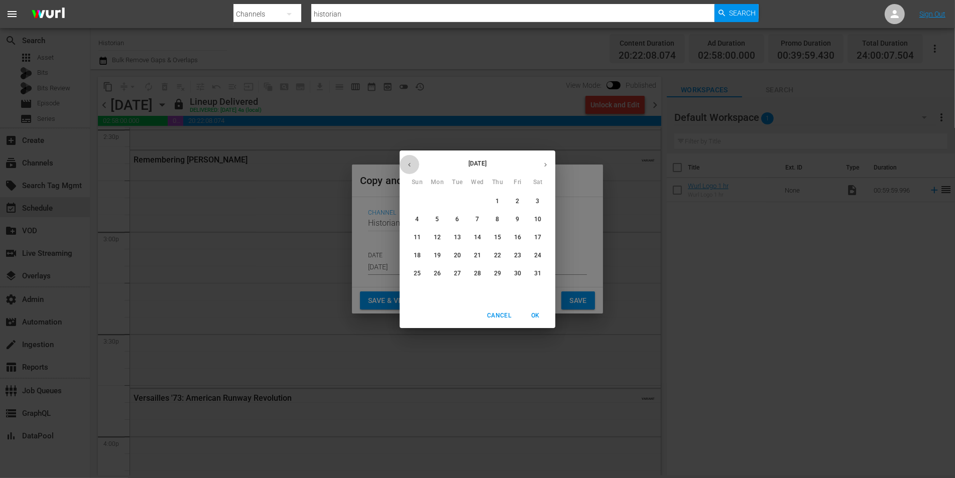
click at [407, 165] on icon "button" at bounding box center [410, 165] width 8 height 8
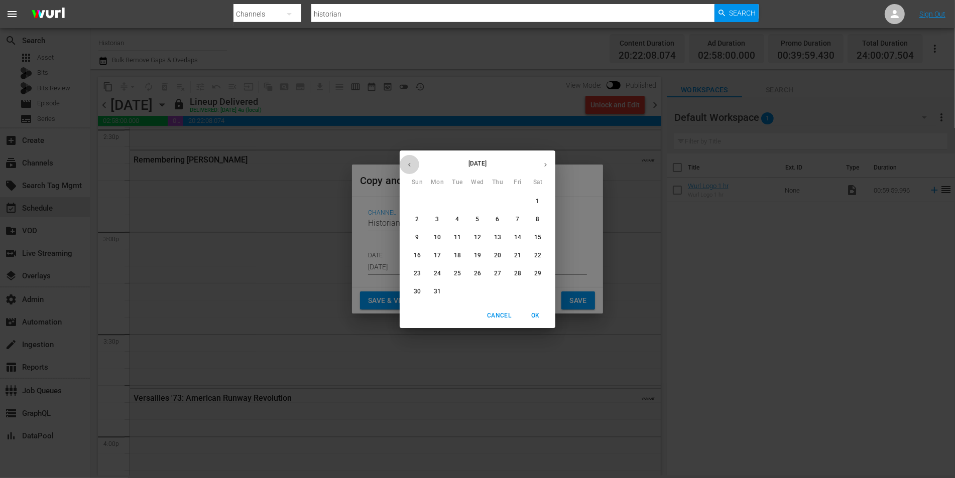
click at [407, 165] on icon "button" at bounding box center [410, 165] width 8 height 8
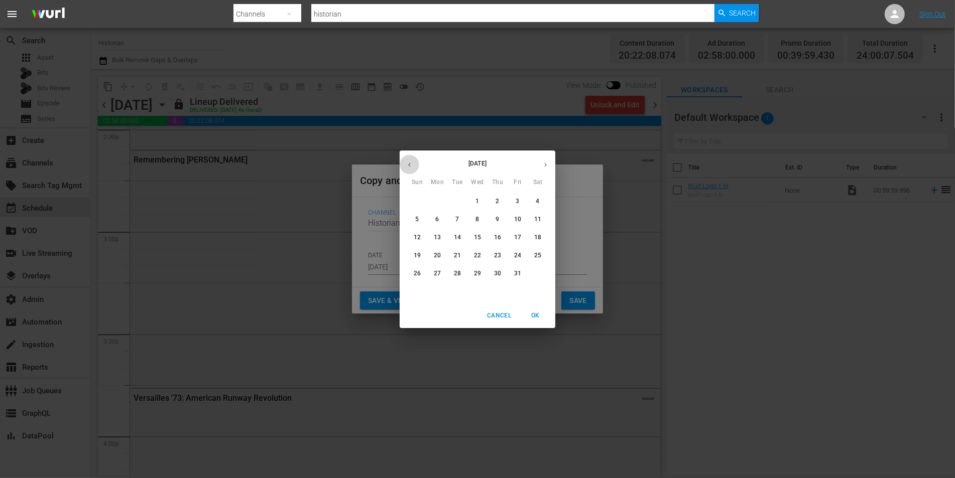
click at [407, 165] on icon "button" at bounding box center [410, 165] width 8 height 8
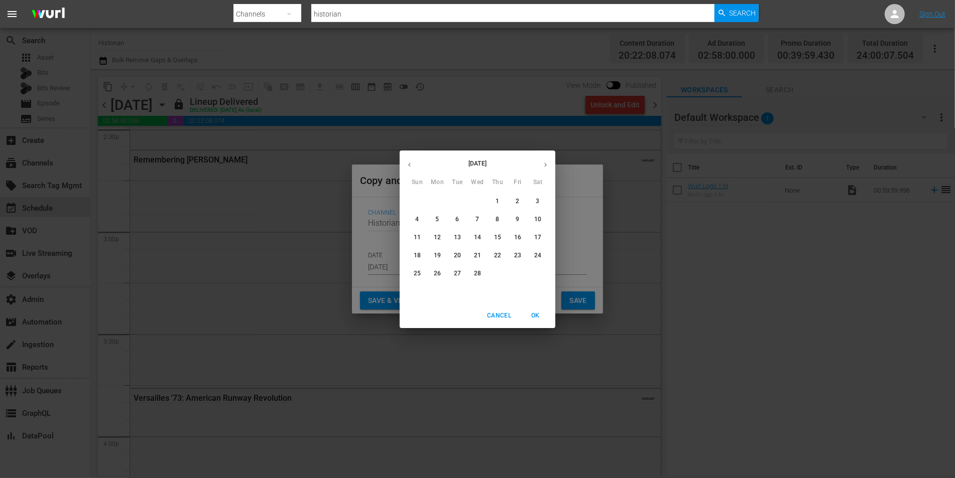
click at [407, 165] on icon "button" at bounding box center [410, 165] width 8 height 8
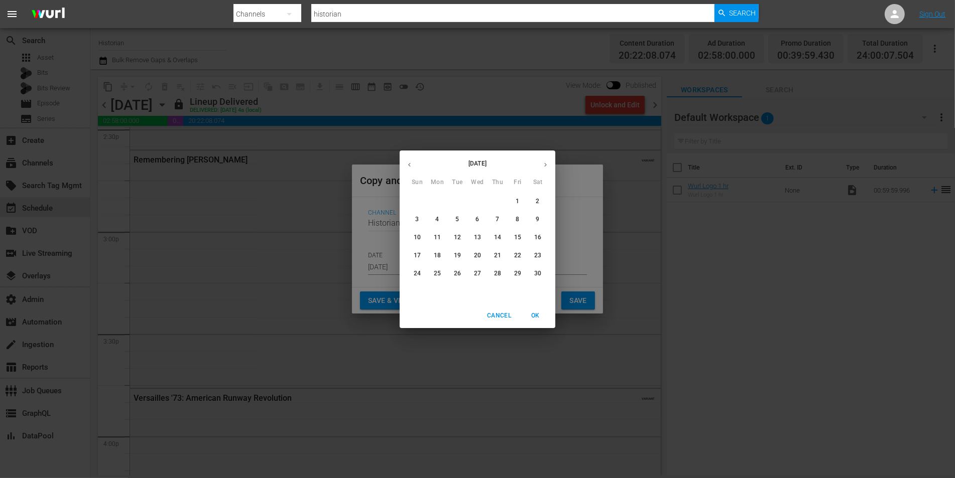
click at [407, 165] on icon "button" at bounding box center [410, 165] width 8 height 8
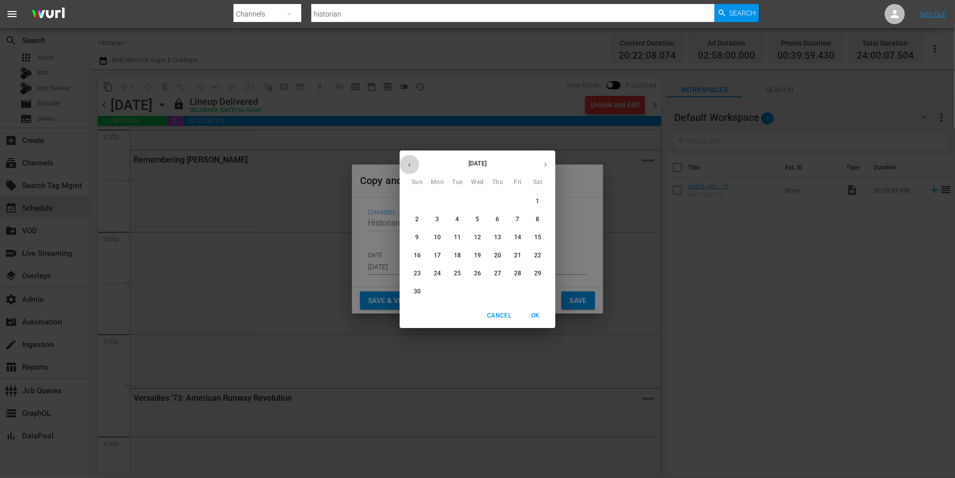
click at [407, 165] on icon "button" at bounding box center [410, 165] width 8 height 8
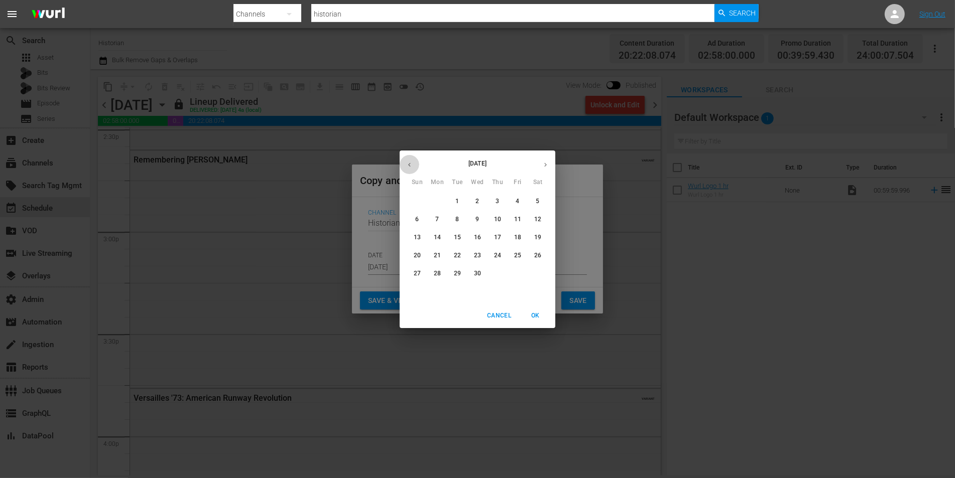
click at [407, 165] on icon "button" at bounding box center [410, 165] width 8 height 8
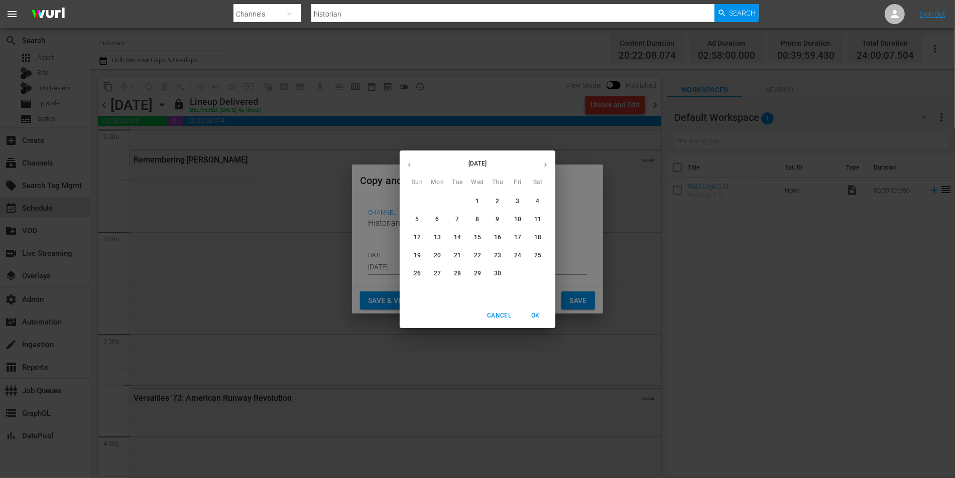
click at [407, 165] on icon "button" at bounding box center [410, 165] width 8 height 8
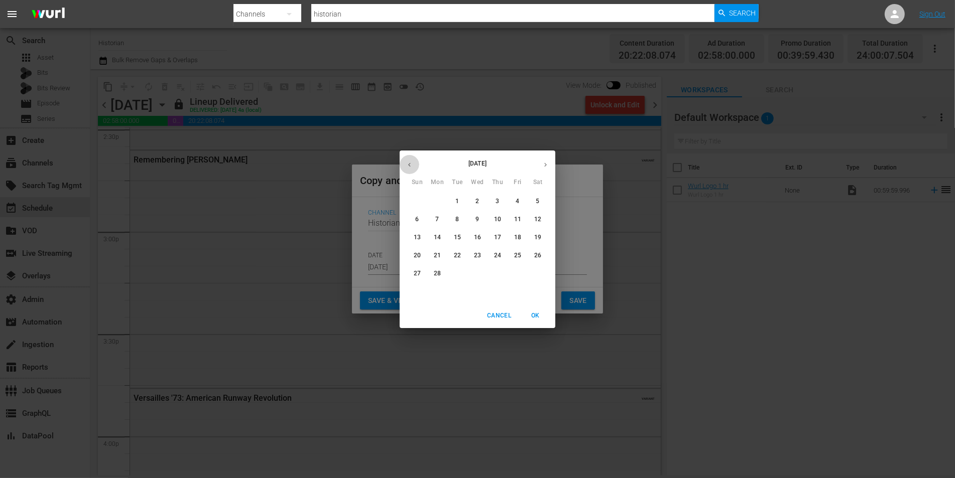
click at [407, 165] on icon "button" at bounding box center [410, 165] width 8 height 8
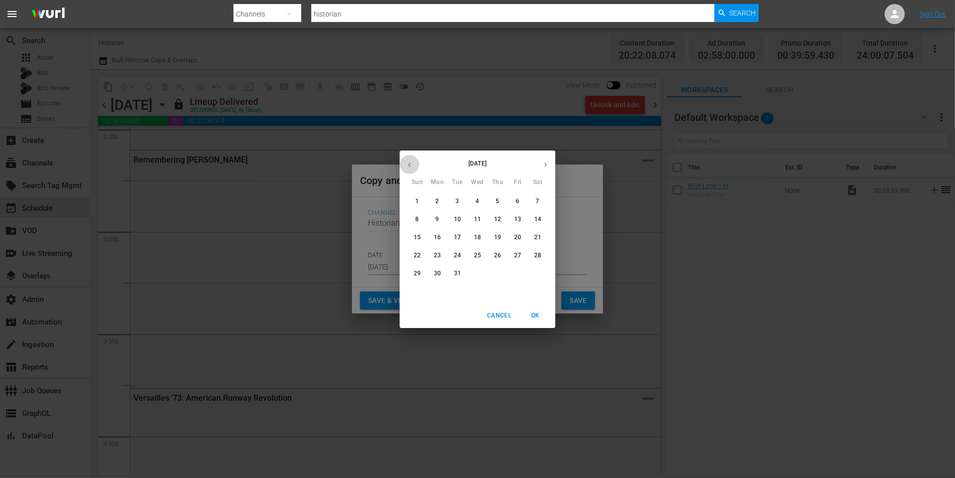
click at [407, 165] on icon "button" at bounding box center [410, 165] width 8 height 8
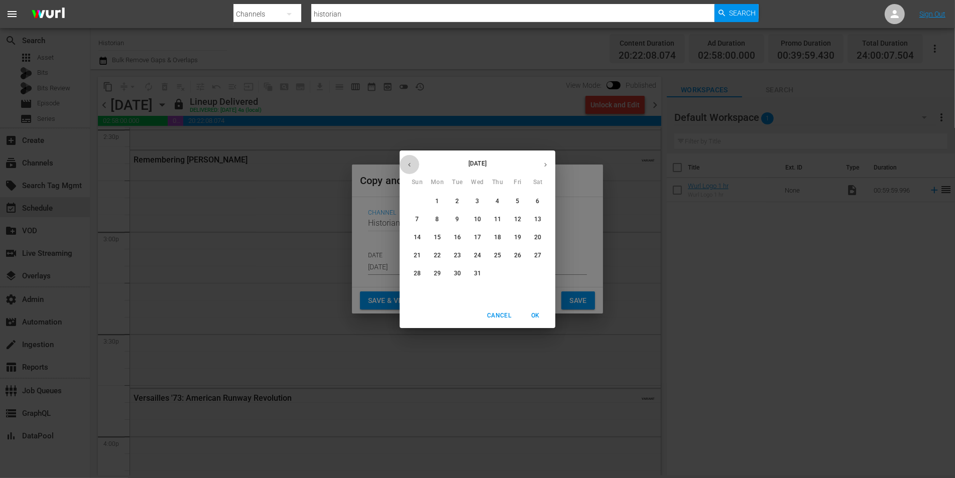
click at [407, 165] on icon "button" at bounding box center [410, 165] width 8 height 8
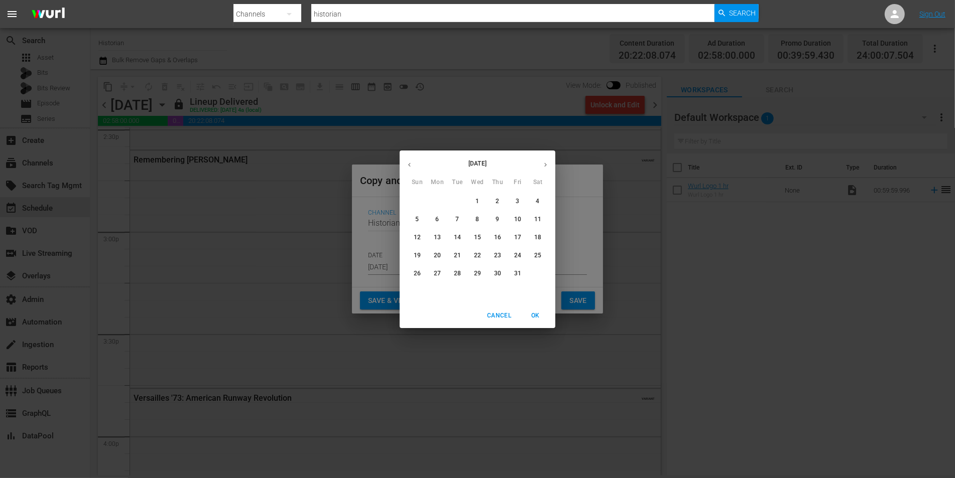
click at [407, 165] on icon "button" at bounding box center [410, 165] width 8 height 8
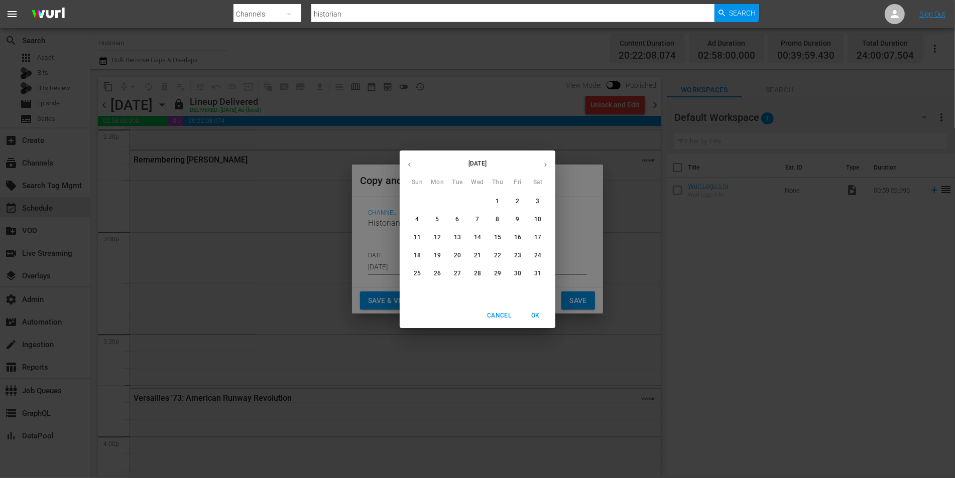
click at [407, 165] on icon "button" at bounding box center [410, 165] width 8 height 8
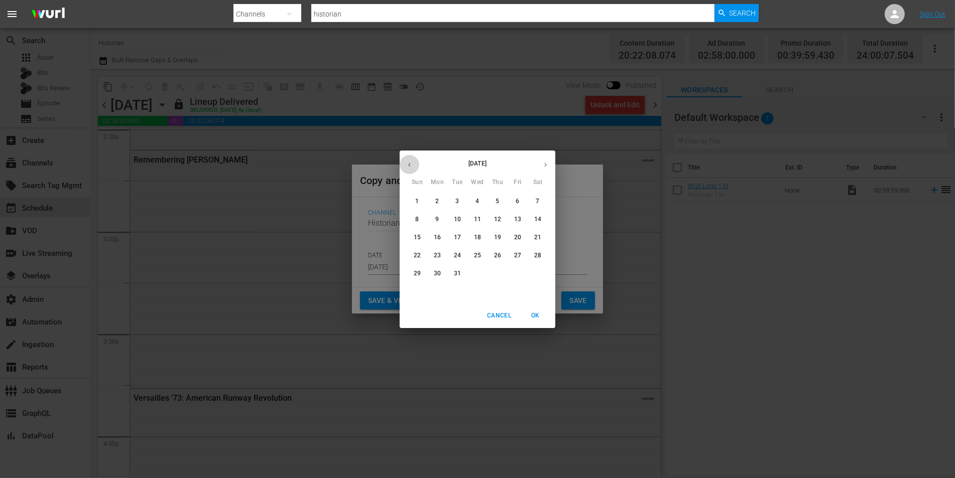
click at [407, 165] on icon "button" at bounding box center [410, 165] width 8 height 8
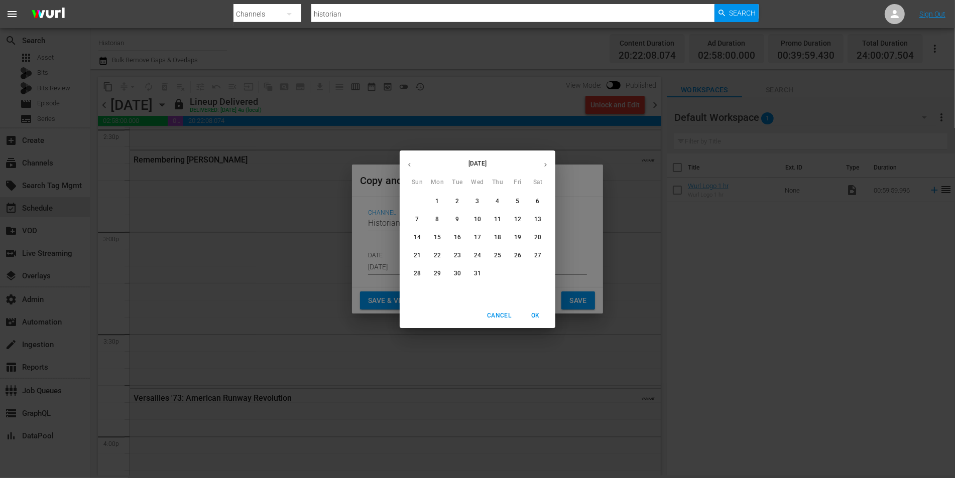
click at [407, 165] on icon "button" at bounding box center [410, 165] width 8 height 8
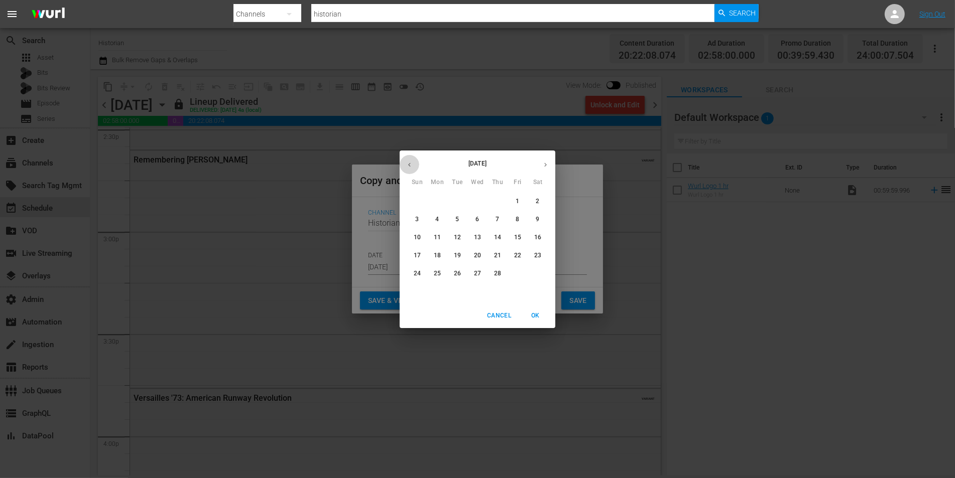
click at [407, 165] on icon "button" at bounding box center [410, 165] width 8 height 8
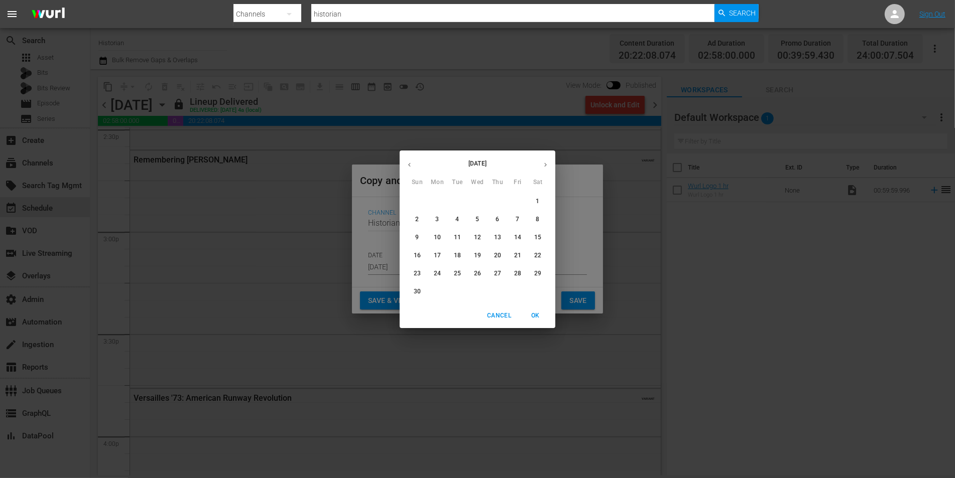
click at [407, 165] on icon "button" at bounding box center [410, 165] width 8 height 8
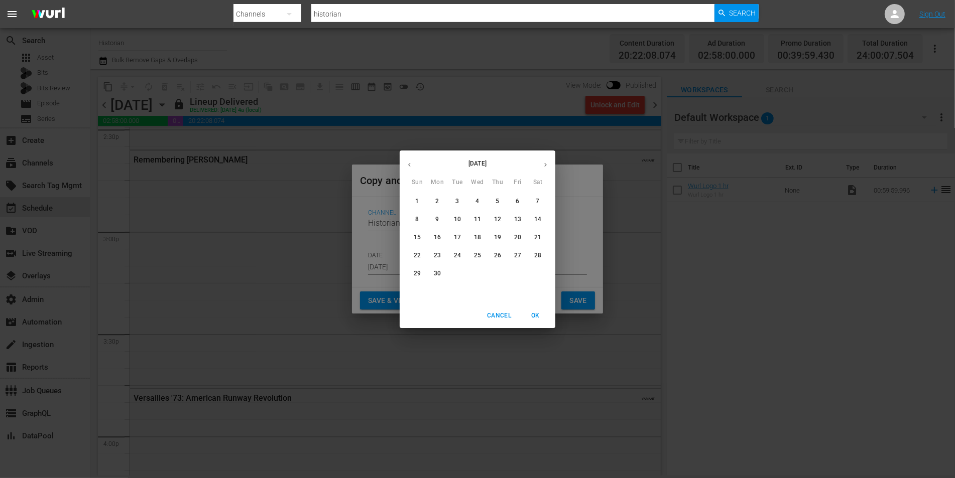
click at [407, 165] on icon "button" at bounding box center [410, 165] width 8 height 8
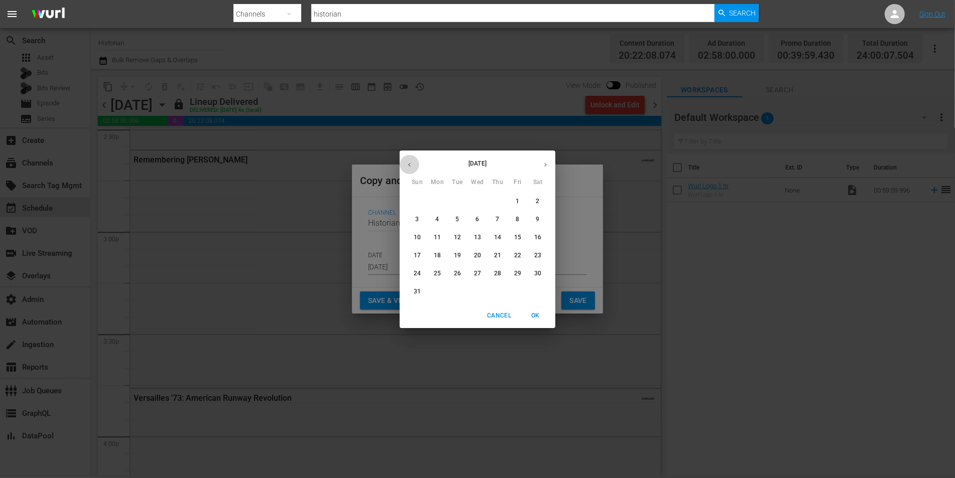
click at [407, 165] on icon "button" at bounding box center [410, 165] width 8 height 8
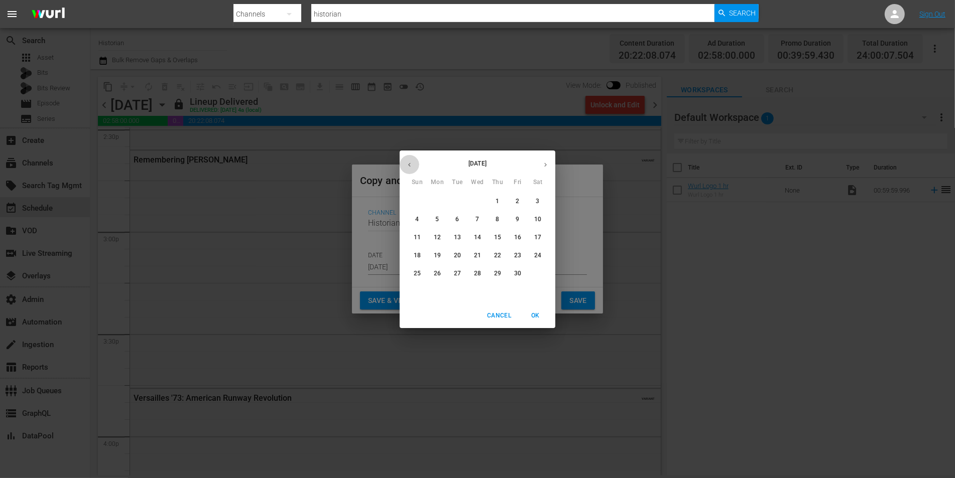
click at [407, 165] on icon "button" at bounding box center [410, 165] width 8 height 8
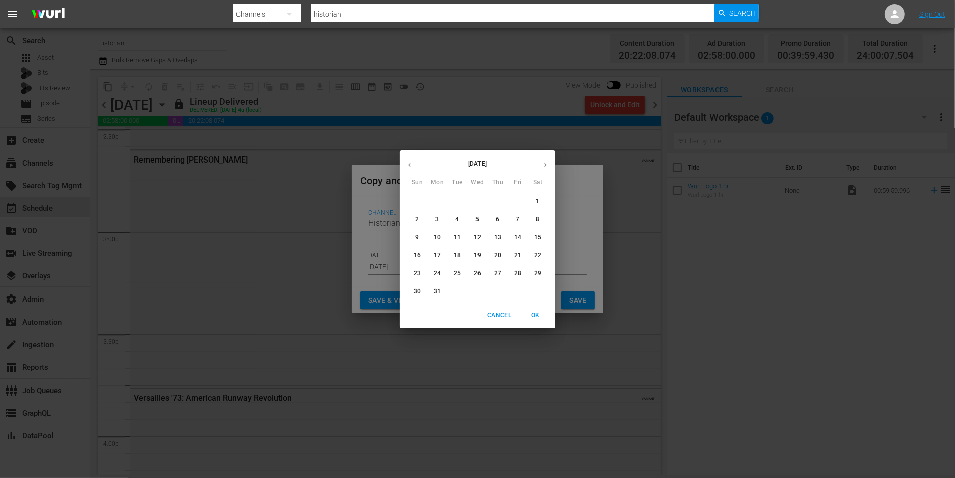
click at [407, 165] on icon "button" at bounding box center [410, 165] width 8 height 8
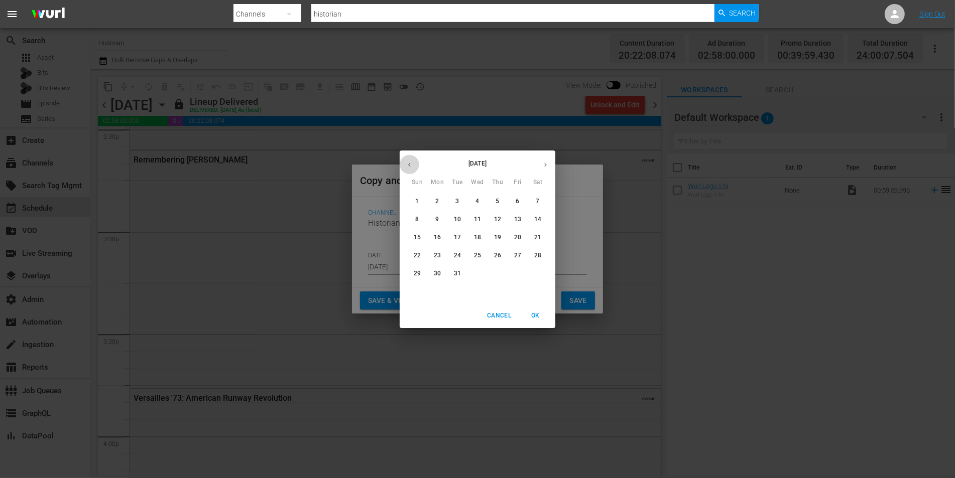
click at [407, 165] on icon "button" at bounding box center [410, 165] width 8 height 8
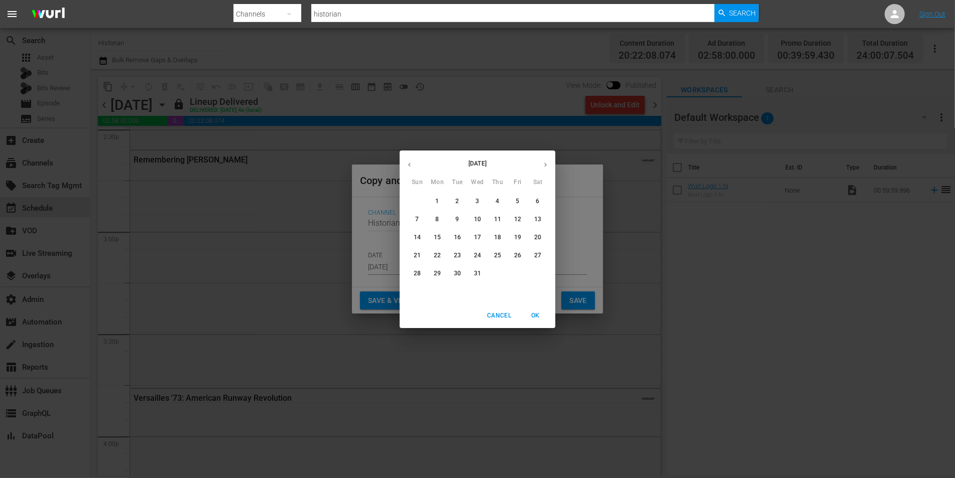
click at [407, 165] on icon "button" at bounding box center [410, 165] width 8 height 8
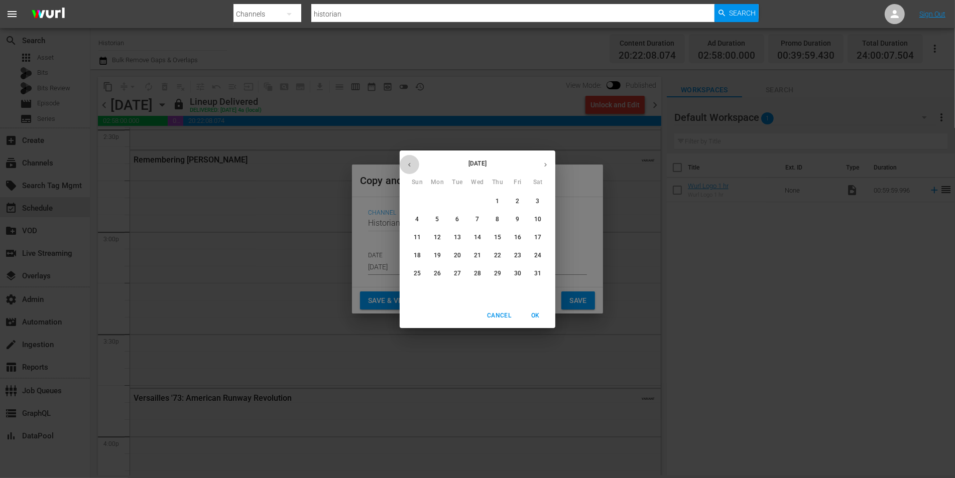
click at [407, 165] on icon "button" at bounding box center [410, 165] width 8 height 8
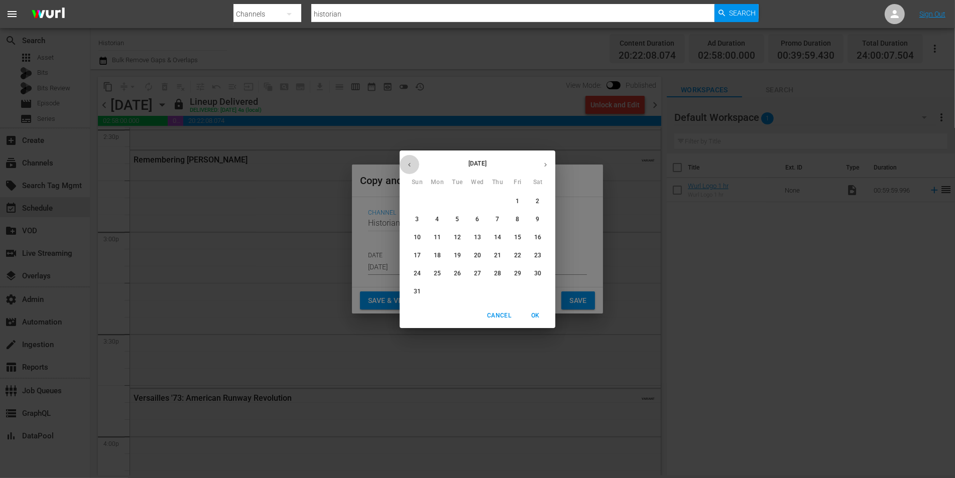
click at [407, 165] on icon "button" at bounding box center [410, 165] width 8 height 8
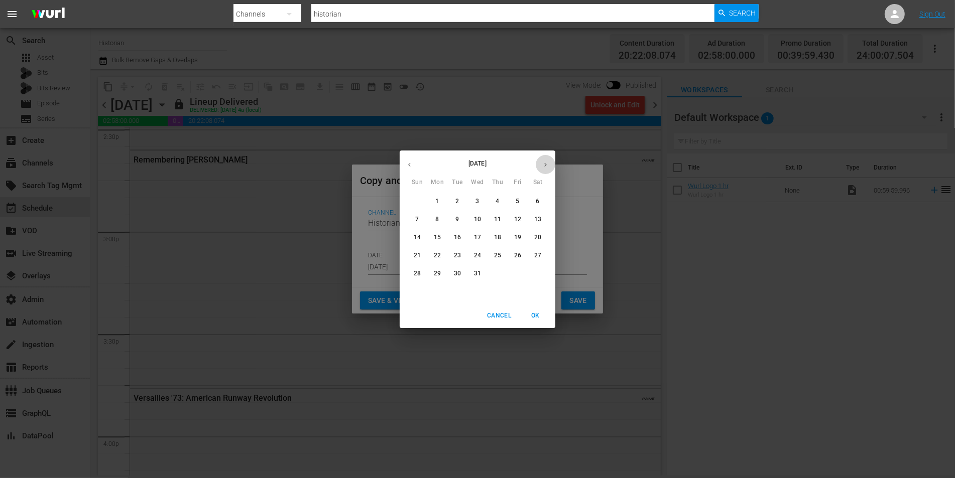
click at [543, 164] on icon "button" at bounding box center [546, 165] width 8 height 8
click at [498, 237] on p "15" at bounding box center [497, 237] width 7 height 9
type input "[DATE]"
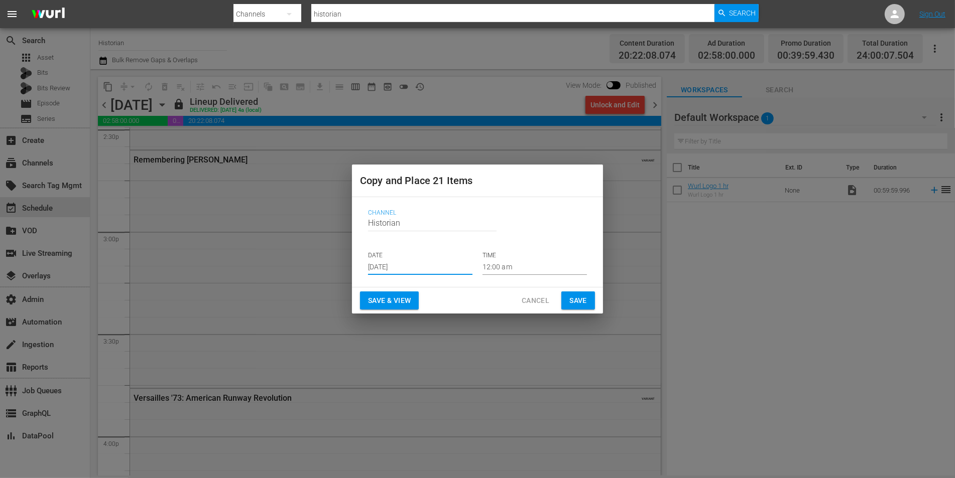
click at [396, 296] on span "Save & View" at bounding box center [389, 301] width 43 height 13
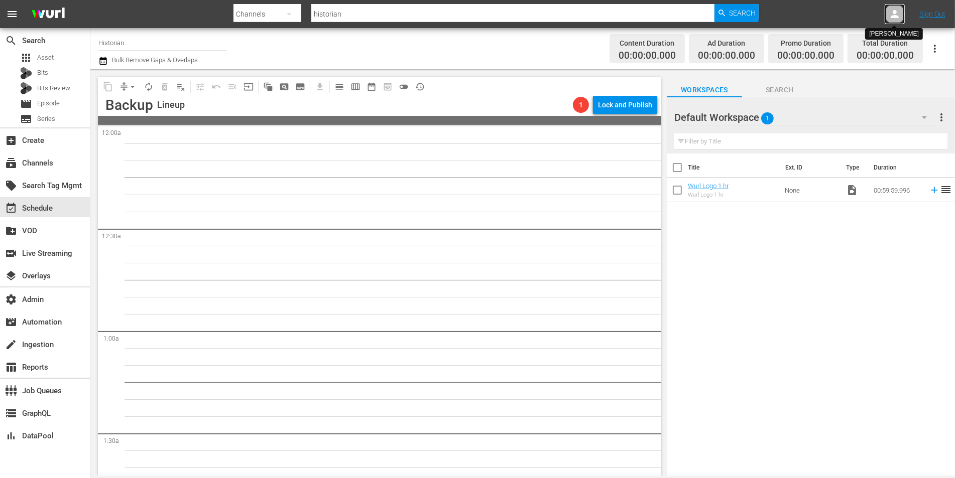
click at [895, 15] on icon at bounding box center [894, 14] width 8 height 8
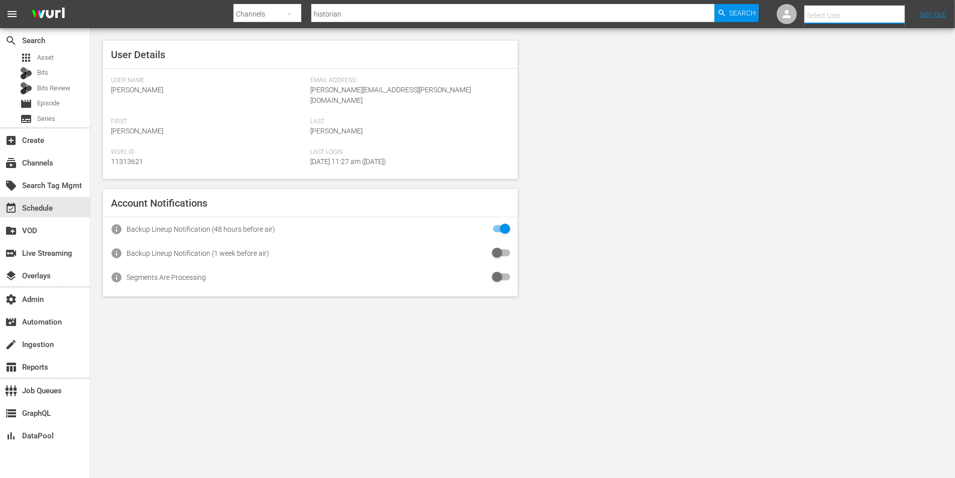
click at [828, 17] on input "text" at bounding box center [868, 16] width 128 height 24
click at [63, 165] on div "subscriptions Channels" at bounding box center [45, 162] width 90 height 20
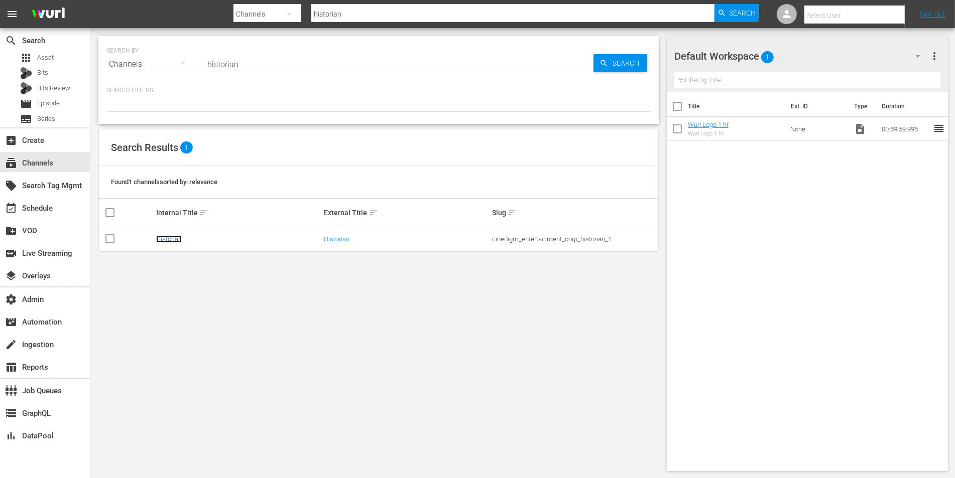
click at [168, 239] on link "Historian" at bounding box center [169, 239] width 26 height 8
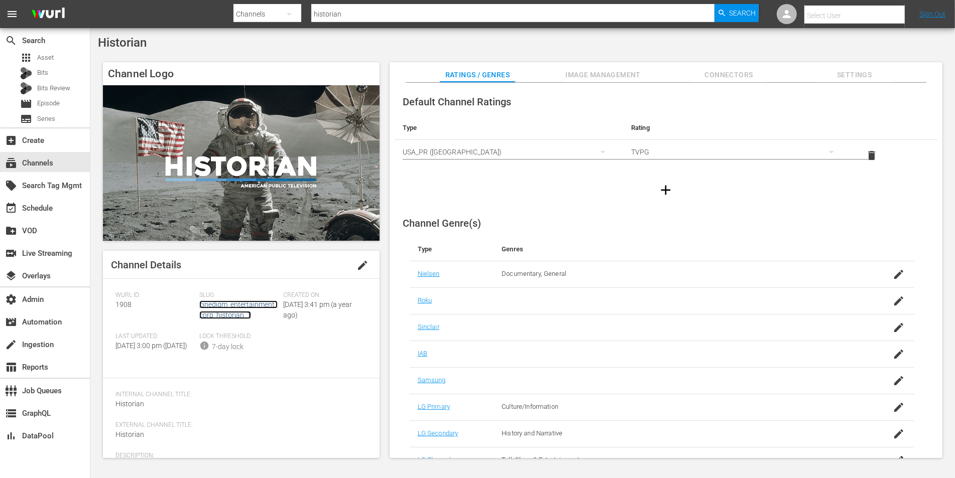
click at [224, 317] on link "cinedigm_entertainment_corp_historian_1" at bounding box center [238, 310] width 78 height 19
